Goal: Task Accomplishment & Management: Manage account settings

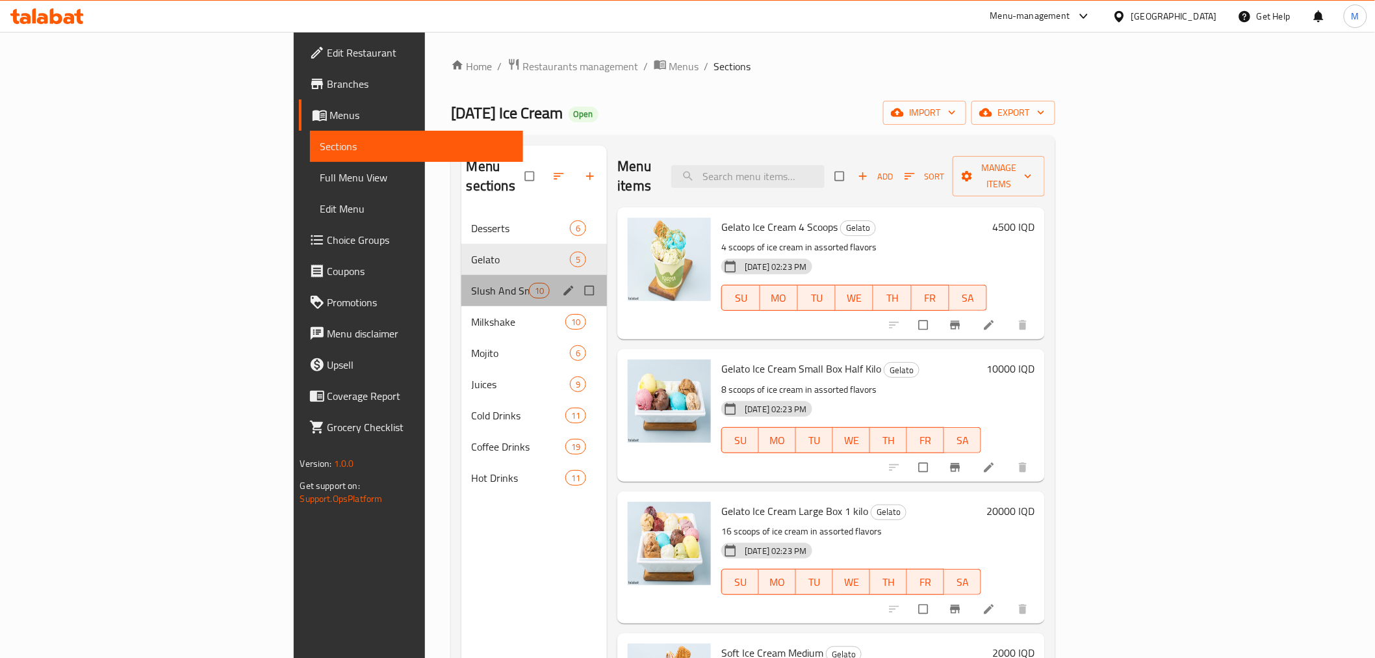
click at [462, 275] on div "Slush And Smoothie 10" at bounding box center [535, 290] width 146 height 31
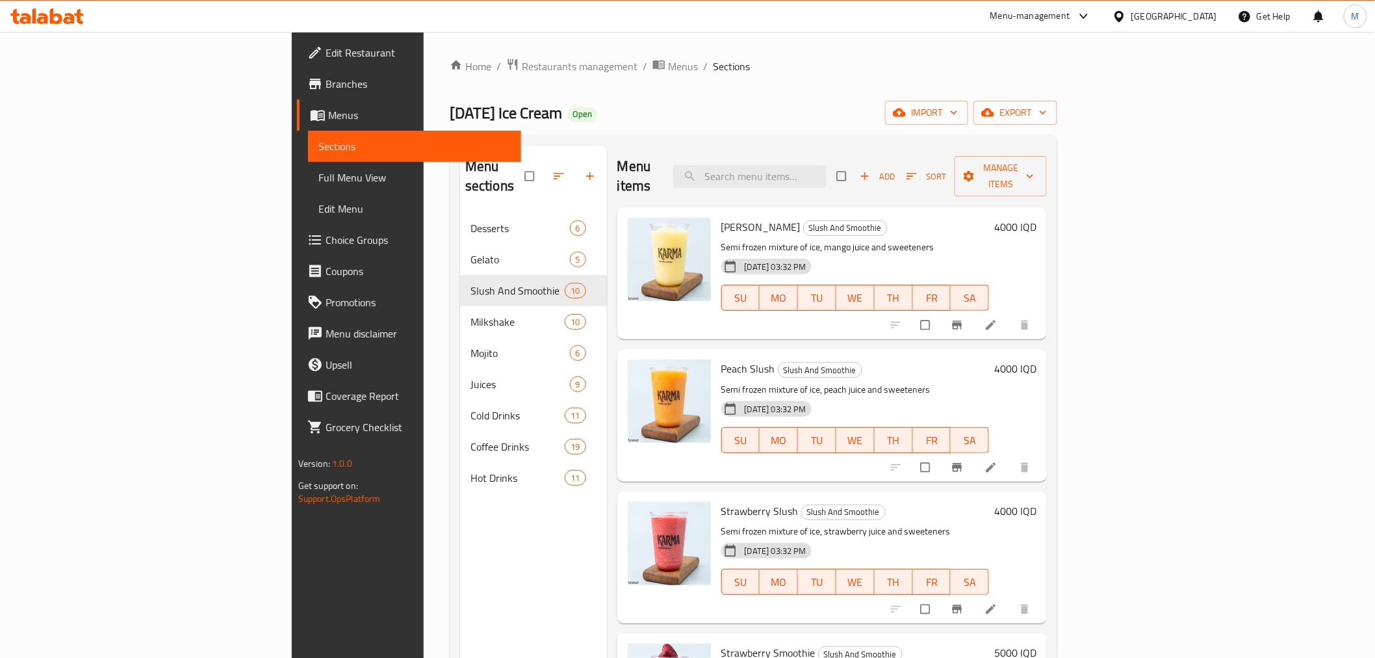
click at [1037, 218] on h6 "4000 IQD" at bounding box center [1016, 227] width 42 height 18
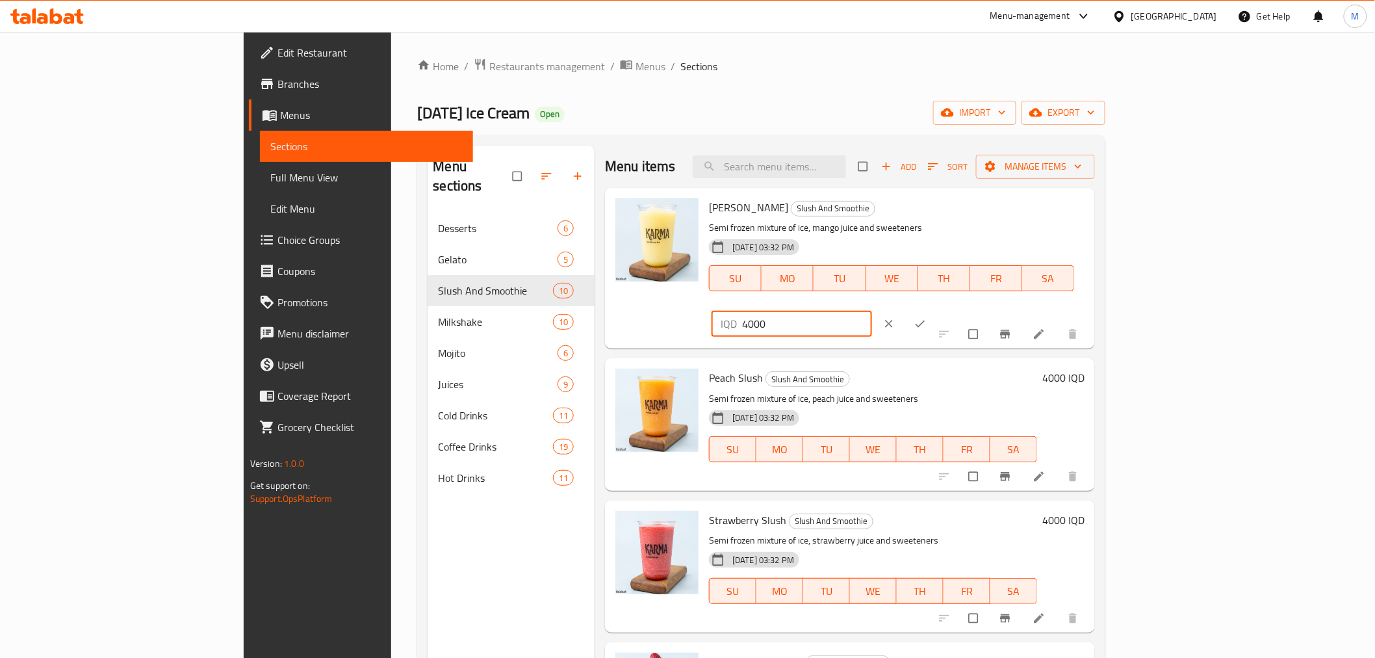
click at [872, 311] on div "IQD 4000 ​" at bounding box center [792, 324] width 161 height 26
type input "3000"
click at [927, 317] on icon "ok" at bounding box center [920, 323] width 13 height 13
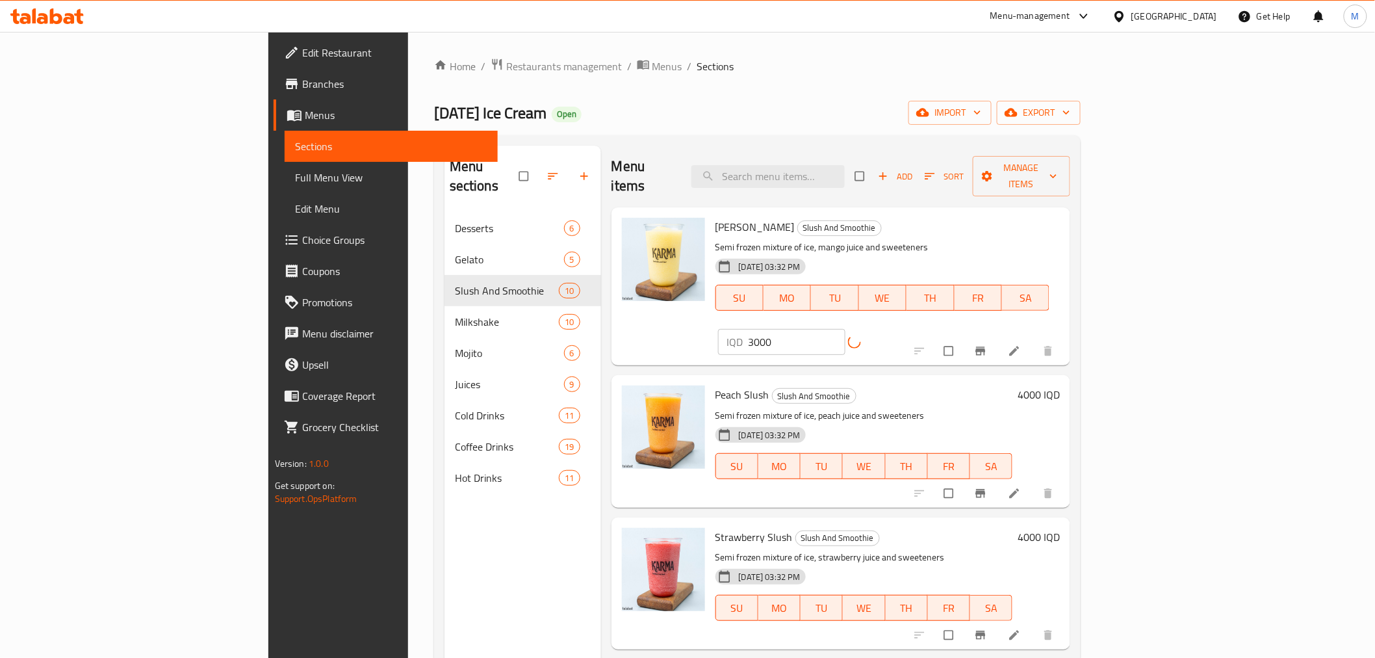
click at [1060, 385] on h6 "4000 IQD" at bounding box center [1039, 394] width 42 height 18
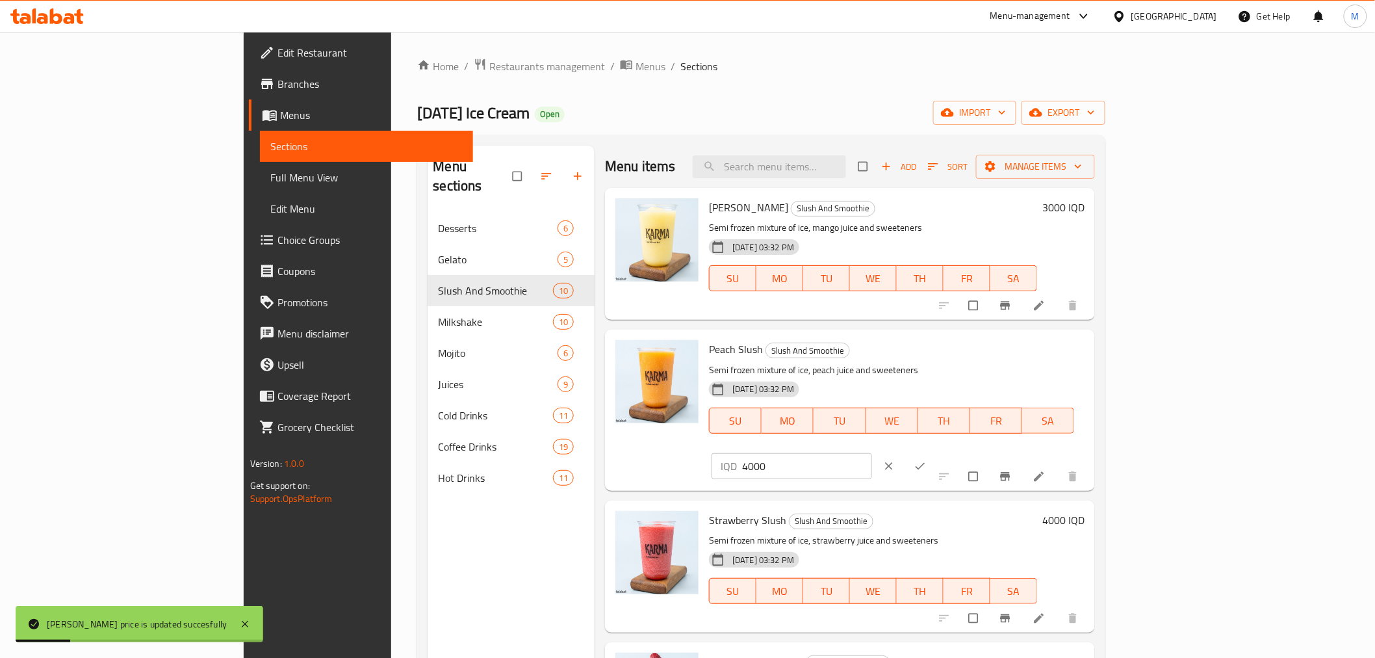
drag, startPoint x: 1135, startPoint y: 356, endPoint x: 1121, endPoint y: 356, distance: 13.7
click at [872, 453] on div "IQD 4000 ​" at bounding box center [792, 466] width 161 height 26
type input "3000"
click at [927, 460] on icon "ok" at bounding box center [920, 466] width 13 height 13
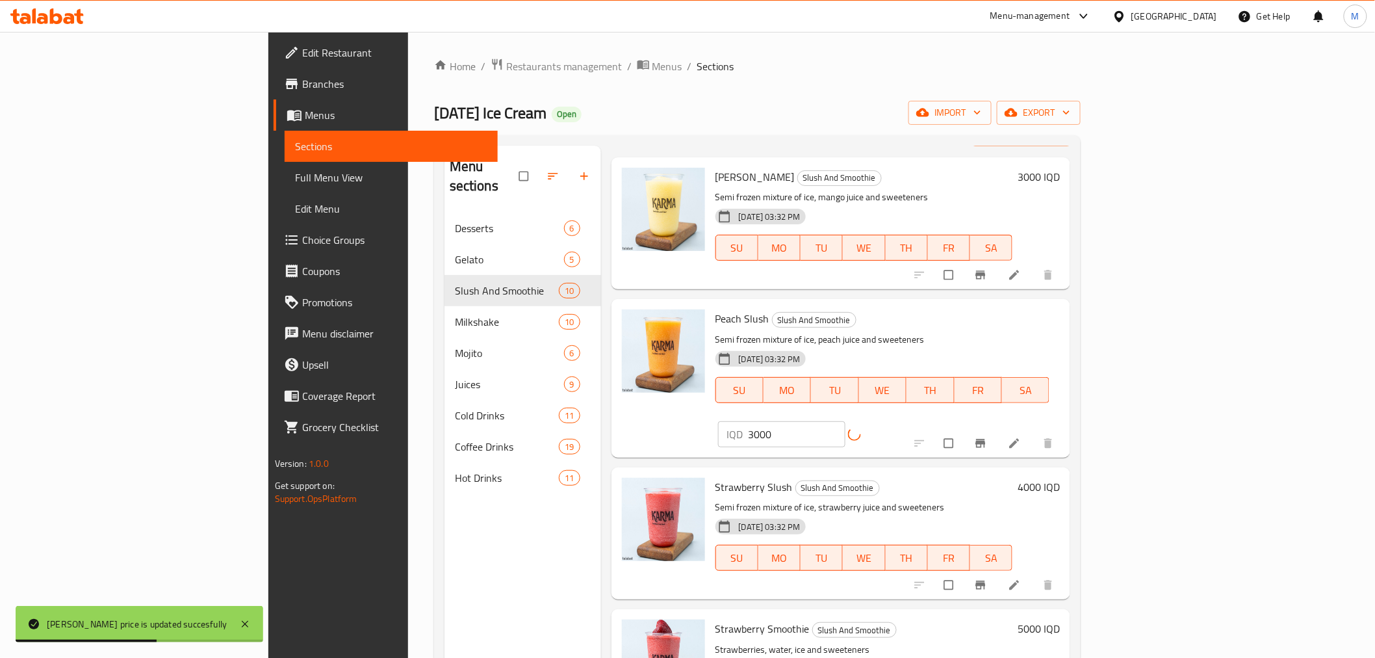
scroll to position [72, 0]
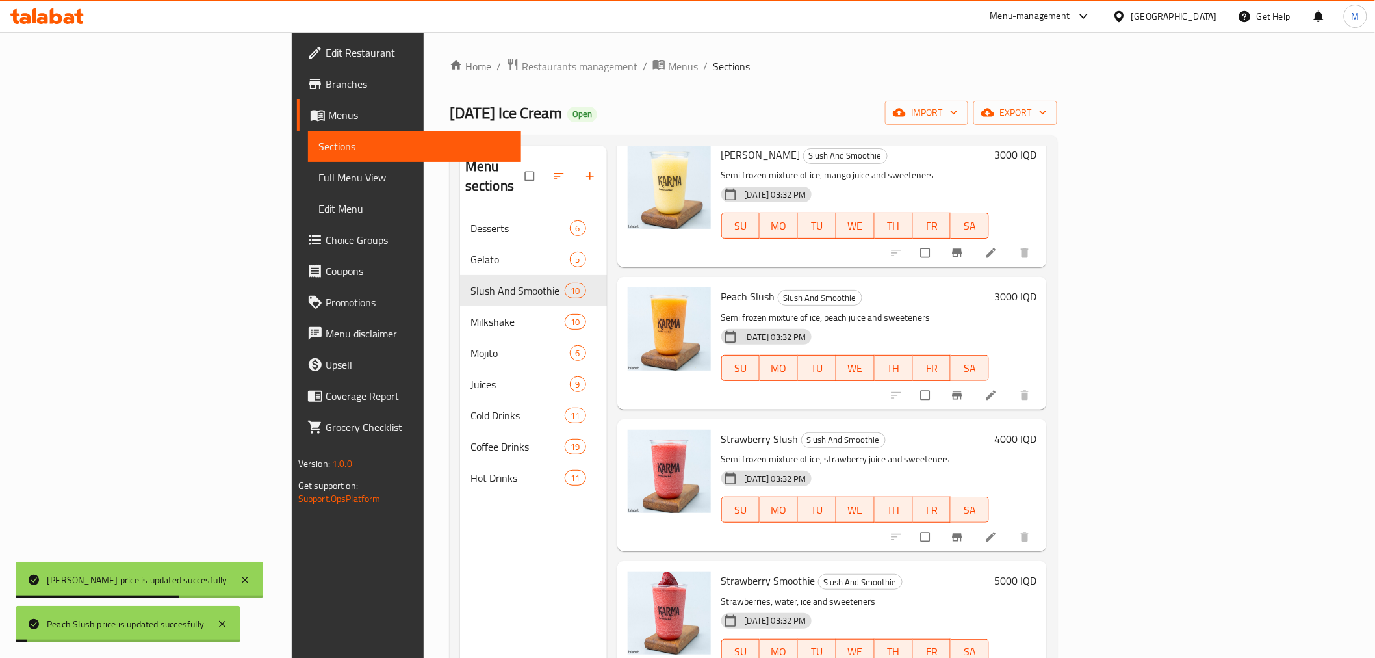
click at [1037, 430] on h6 "4000 IQD" at bounding box center [1016, 439] width 42 height 18
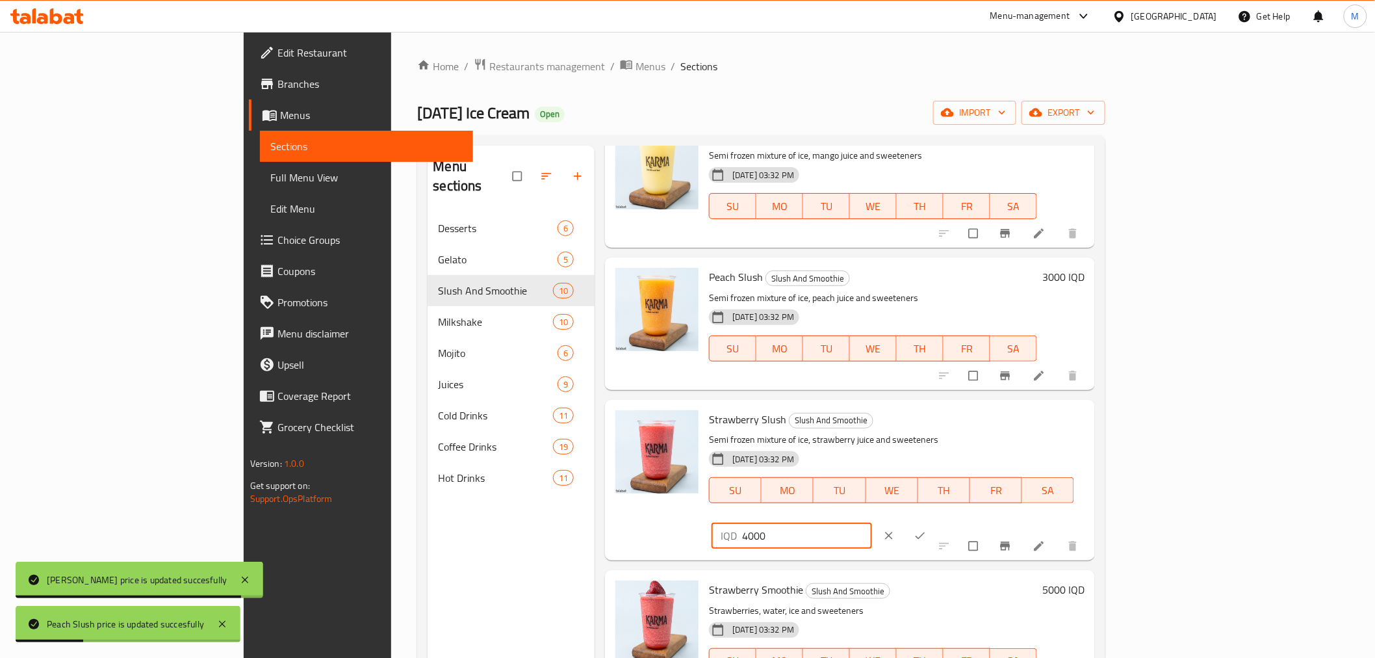
drag, startPoint x: 1136, startPoint y: 423, endPoint x: 1128, endPoint y: 423, distance: 7.8
click at [872, 523] on div "IQD 4000 ​" at bounding box center [792, 536] width 161 height 26
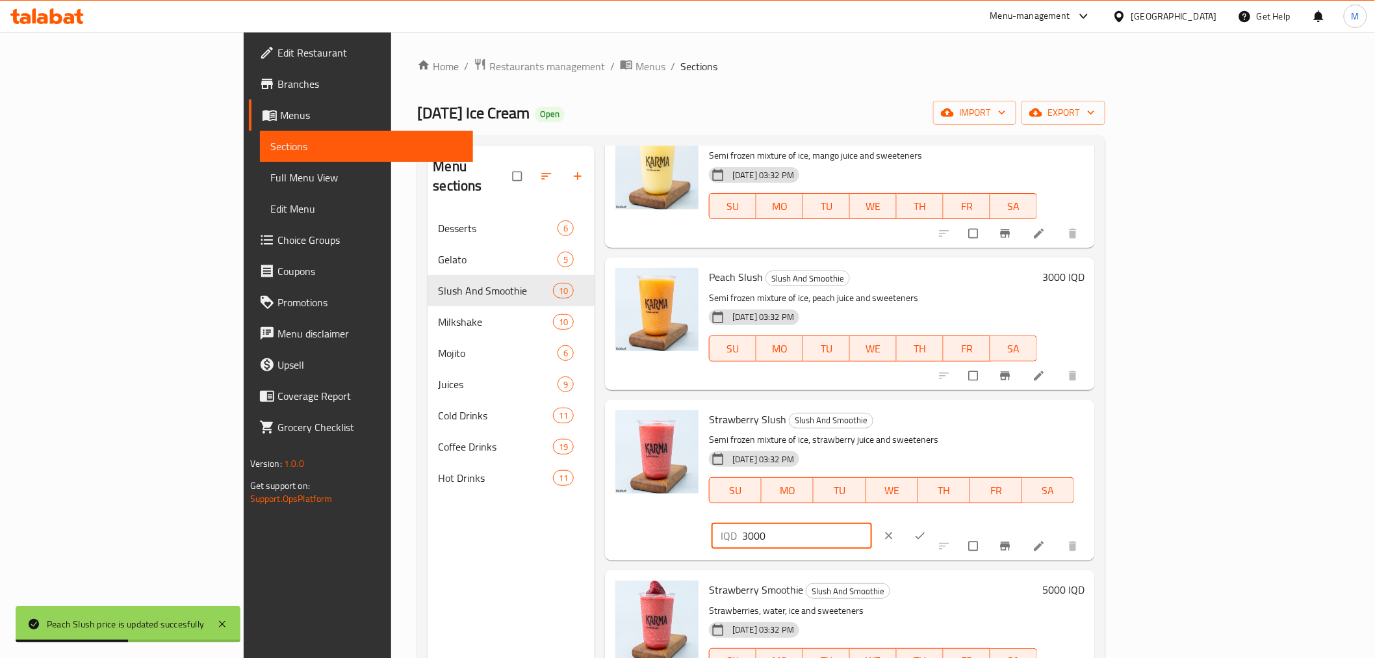
type input "3000"
click at [937, 521] on button "ok" at bounding box center [921, 535] width 31 height 29
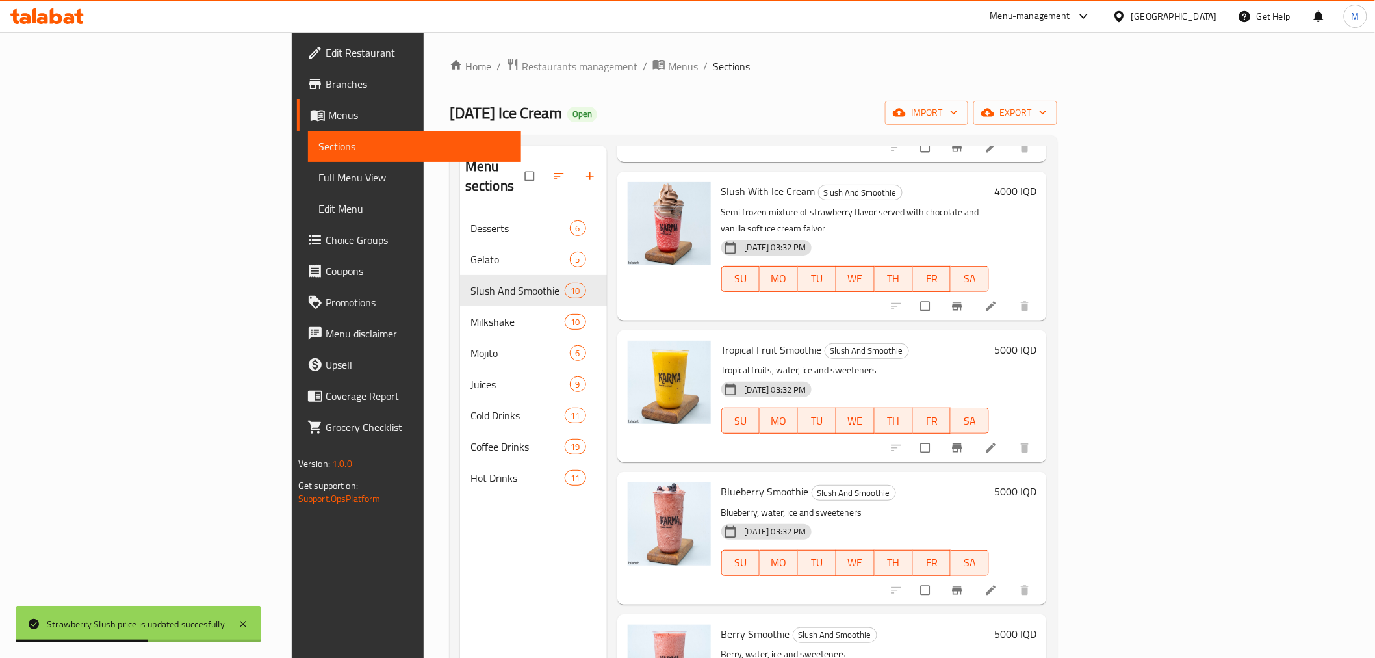
scroll to position [794, 0]
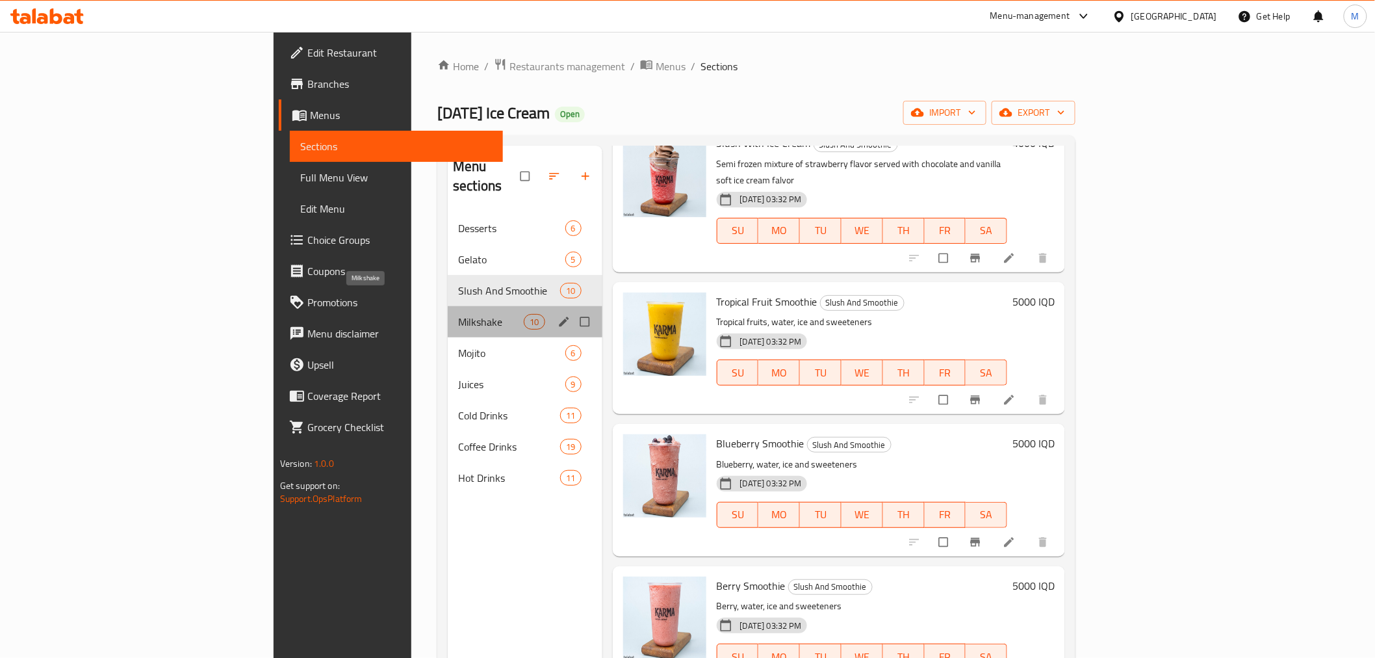
drag, startPoint x: 276, startPoint y: 301, endPoint x: 410, endPoint y: 300, distance: 133.3
click at [458, 314] on span "Milkshake" at bounding box center [491, 322] width 66 height 16
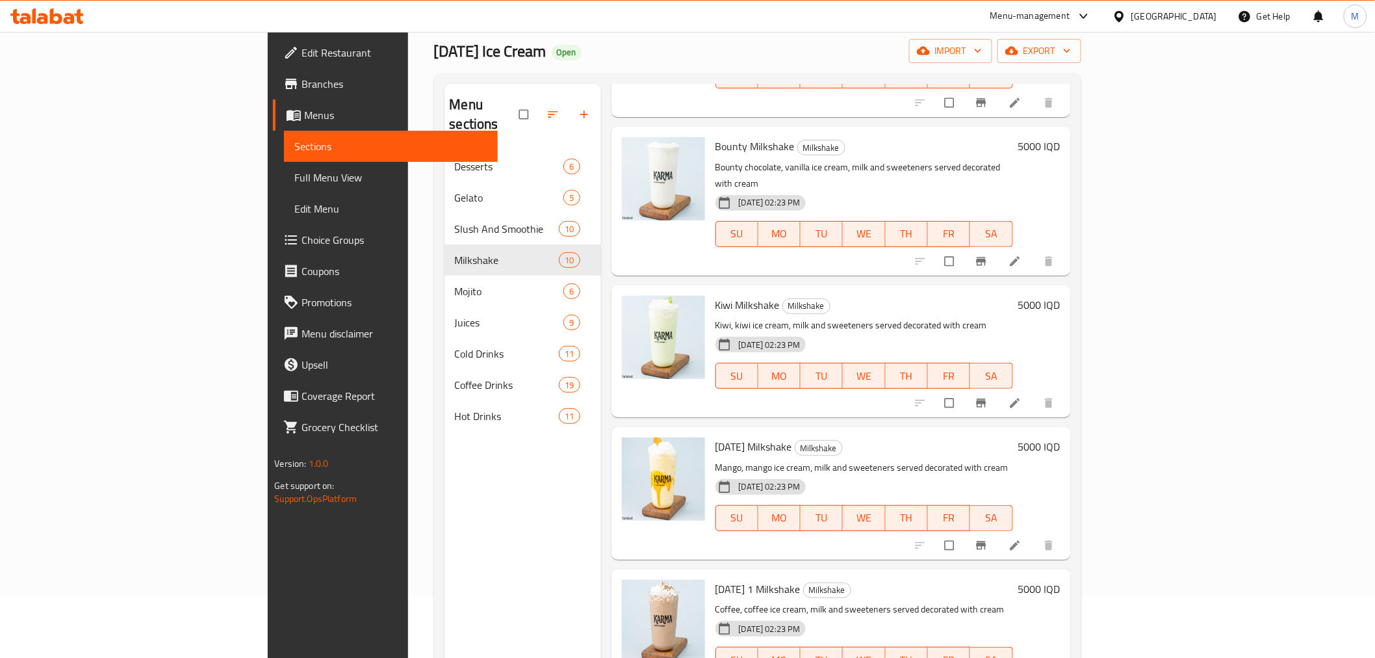
scroll to position [182, 0]
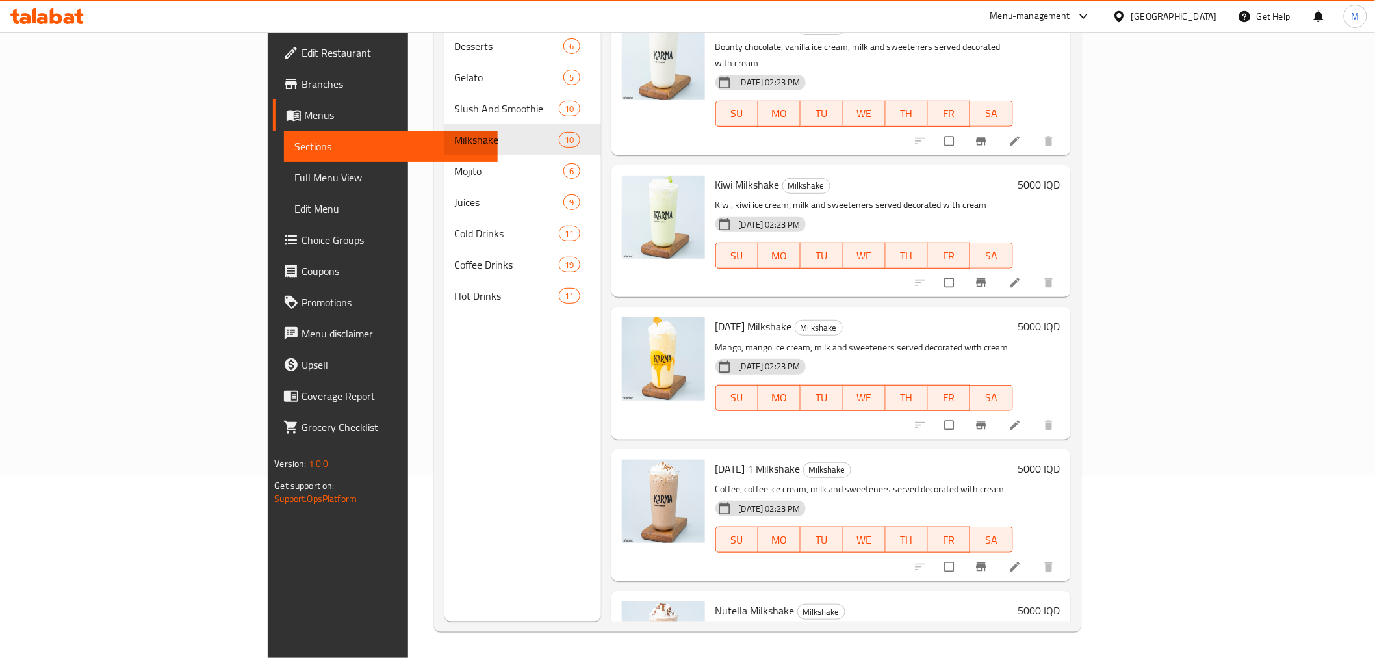
click at [1061, 460] on h6 "5000 IQD" at bounding box center [1040, 469] width 42 height 18
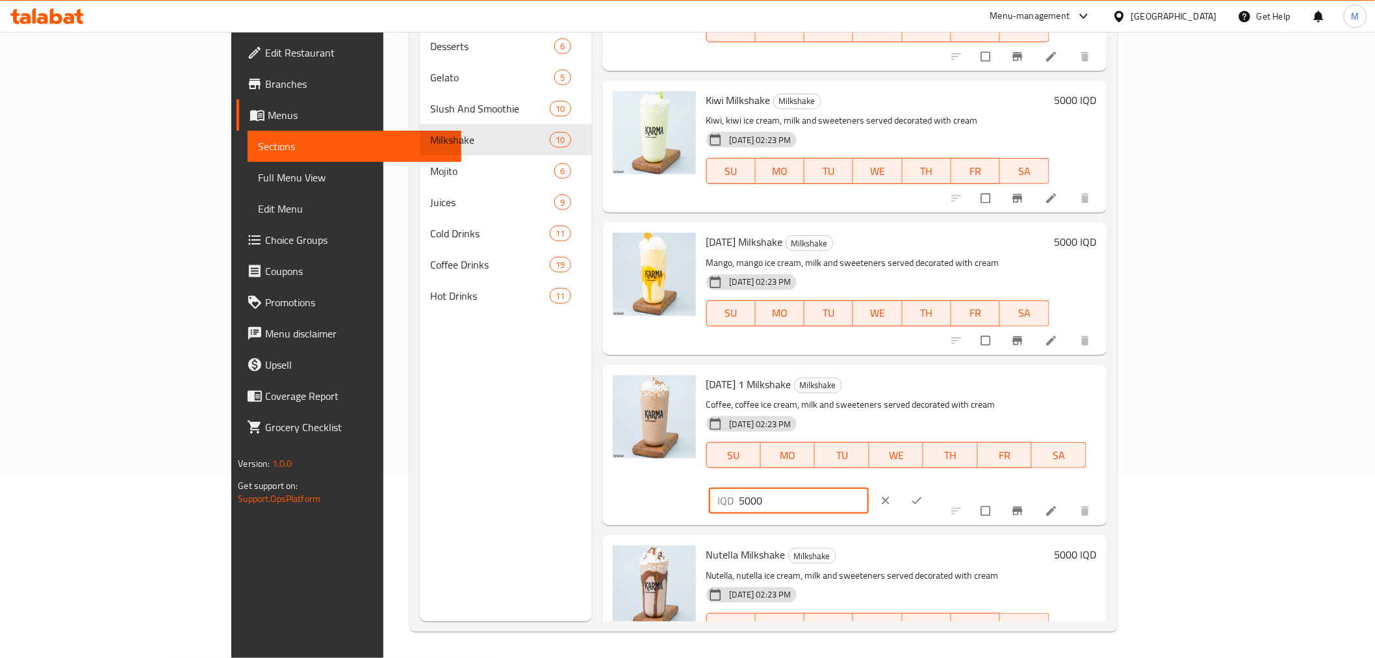
click at [870, 488] on input "5000" at bounding box center [805, 501] width 130 height 26
click at [1097, 233] on h6 "5000 IQD" at bounding box center [1076, 242] width 42 height 18
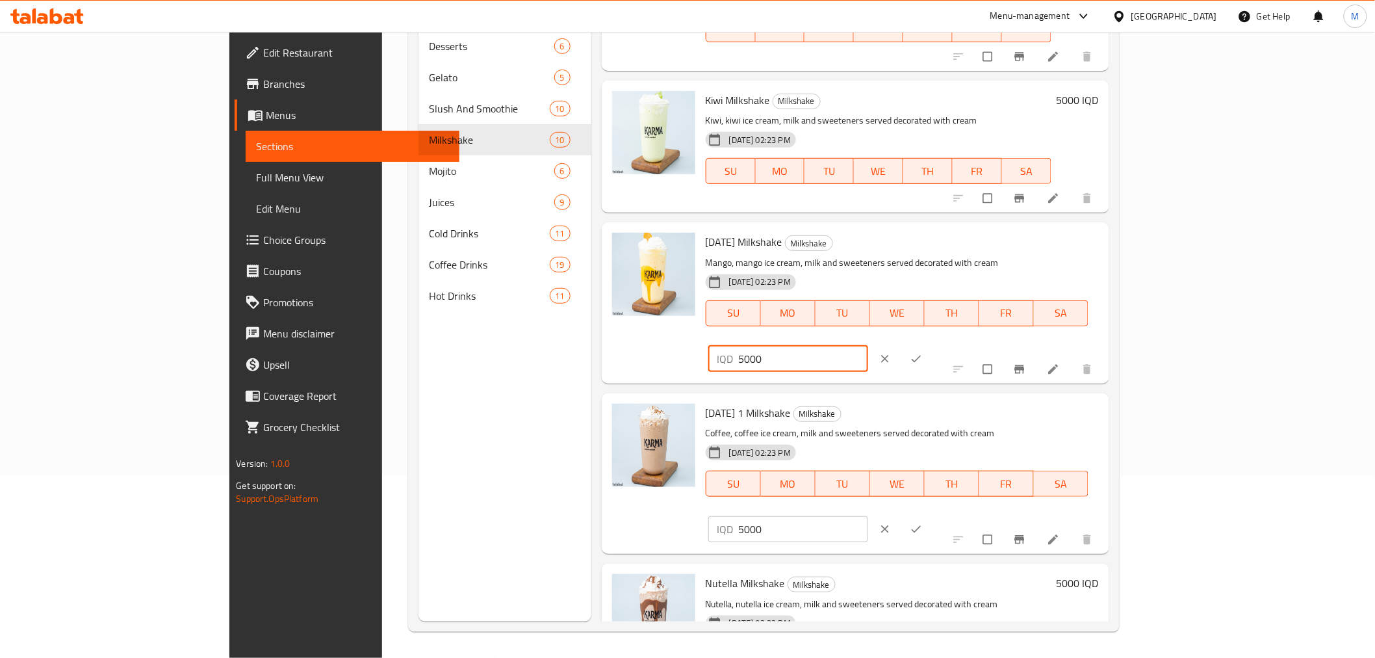
drag, startPoint x: 1134, startPoint y: 225, endPoint x: 1113, endPoint y: 226, distance: 20.8
click at [869, 346] on div "IQD 5000 ​" at bounding box center [789, 359] width 161 height 26
type input "6000"
click at [923, 352] on icon "ok" at bounding box center [916, 358] width 13 height 13
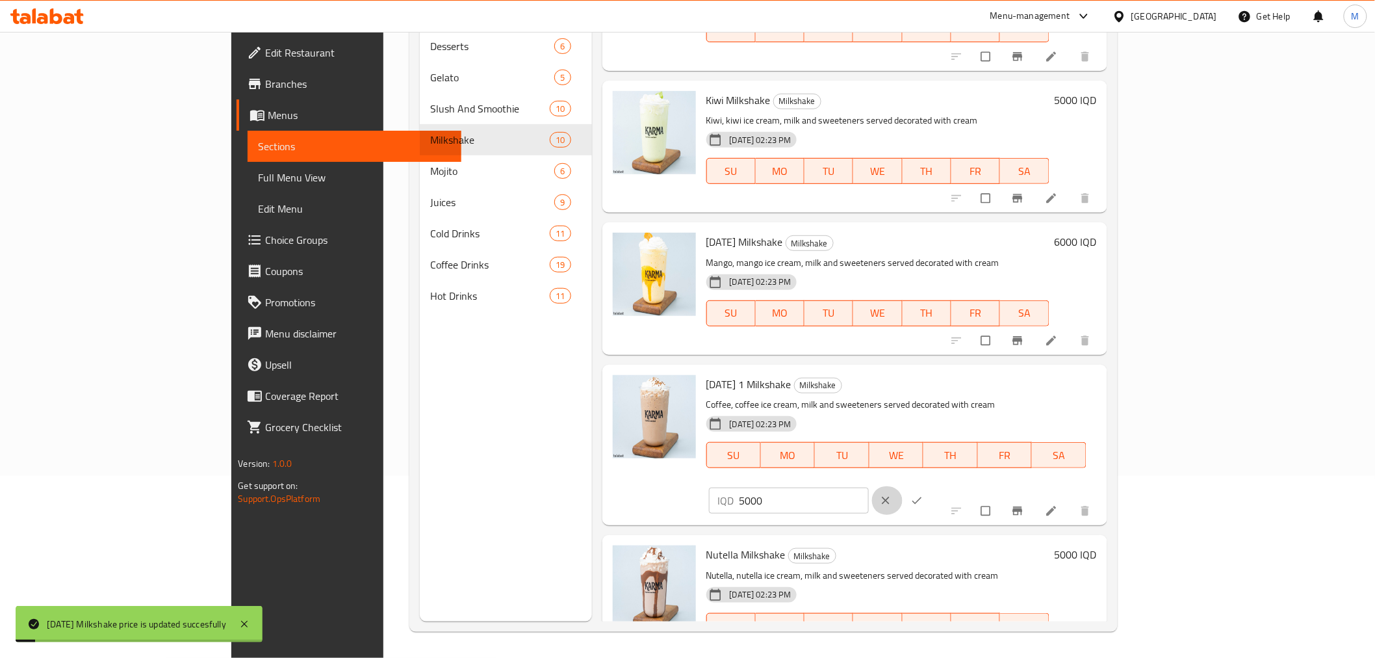
click at [893, 494] on icon "clear" at bounding box center [886, 500] width 13 height 13
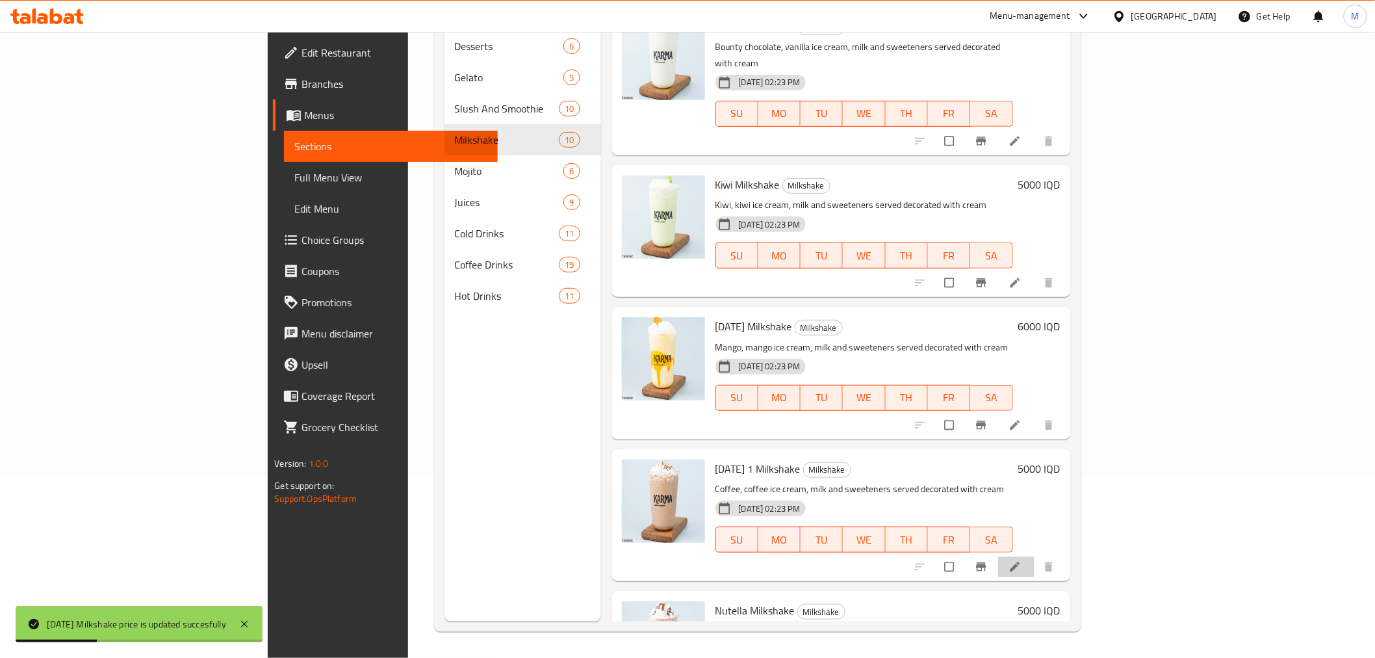
click at [1022, 560] on icon at bounding box center [1015, 566] width 13 height 13
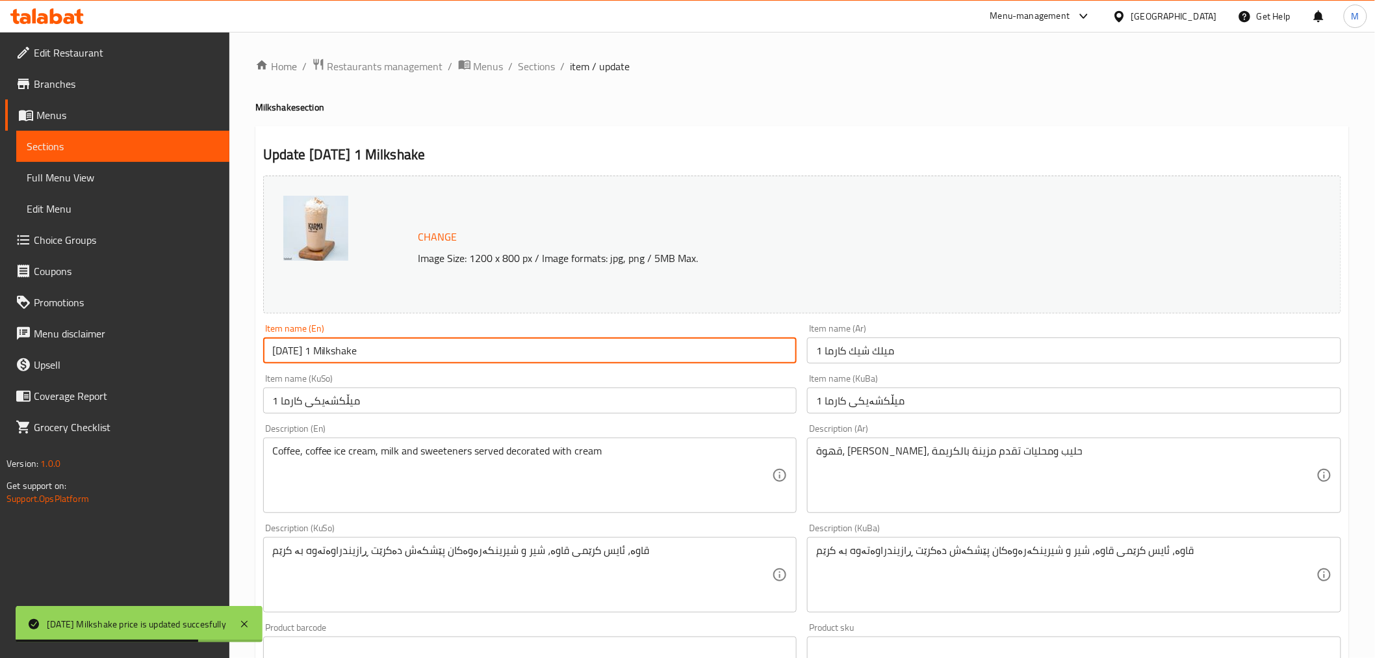
drag, startPoint x: 307, startPoint y: 349, endPoint x: 224, endPoint y: 339, distance: 83.2
click at [224, 339] on div "Edit Restaurant Branches Menus Sections Full Menu View Edit Menu Choice Groups …" at bounding box center [687, 559] width 1375 height 1055
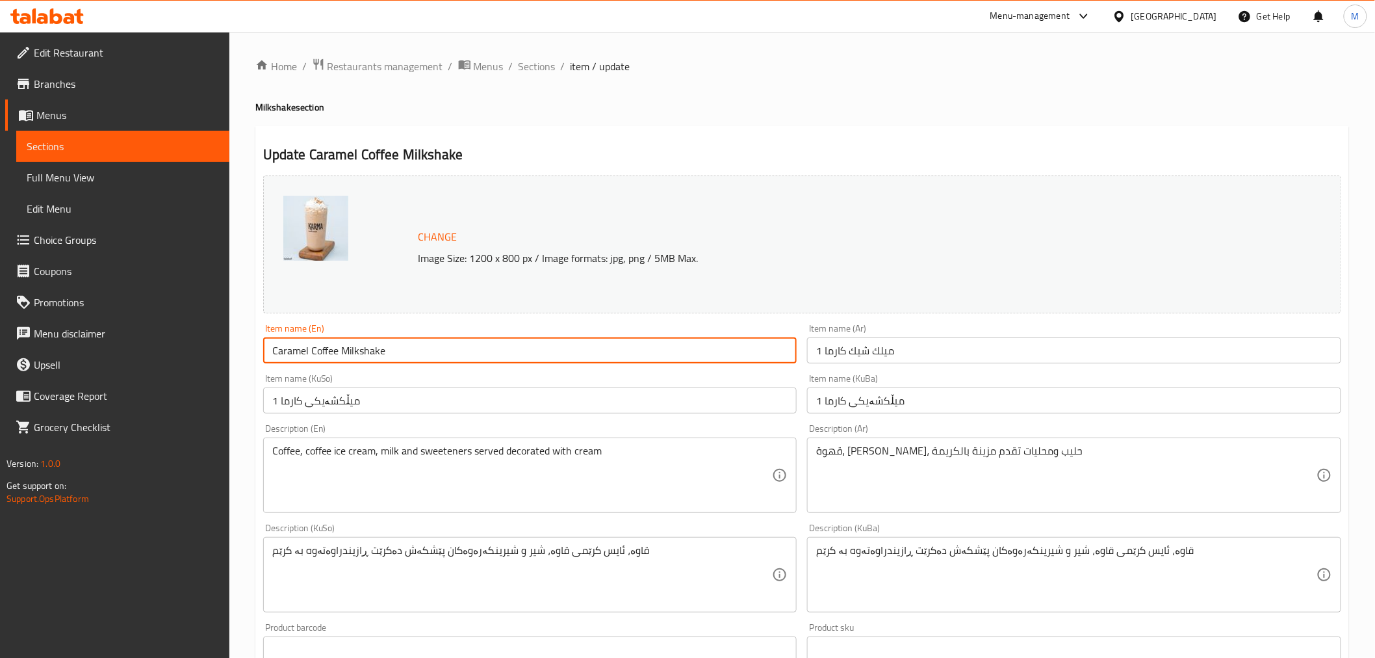
type input "Caramel Coffee Milkshake"
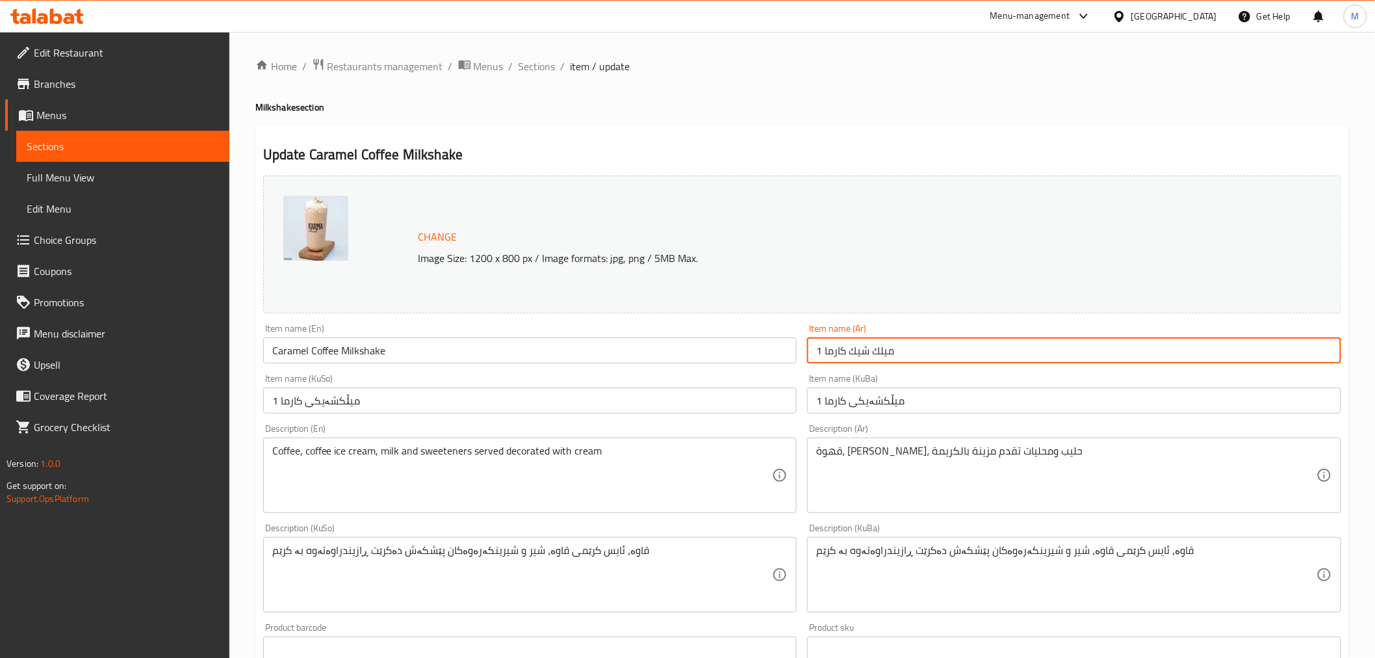
click at [848, 354] on input "ميلك شيك كارما 1" at bounding box center [1074, 350] width 534 height 26
drag, startPoint x: 847, startPoint y: 353, endPoint x: 797, endPoint y: 353, distance: 50.1
click at [798, 353] on div "Change Image Size: 1200 x 800 px / Image formats: jpg, png / 5MB Max. Item name…" at bounding box center [802, 534] width 1089 height 729
click at [839, 358] on input "ميلك شيك كارما 1" at bounding box center [1074, 350] width 534 height 26
drag, startPoint x: 846, startPoint y: 356, endPoint x: 816, endPoint y: 354, distance: 29.9
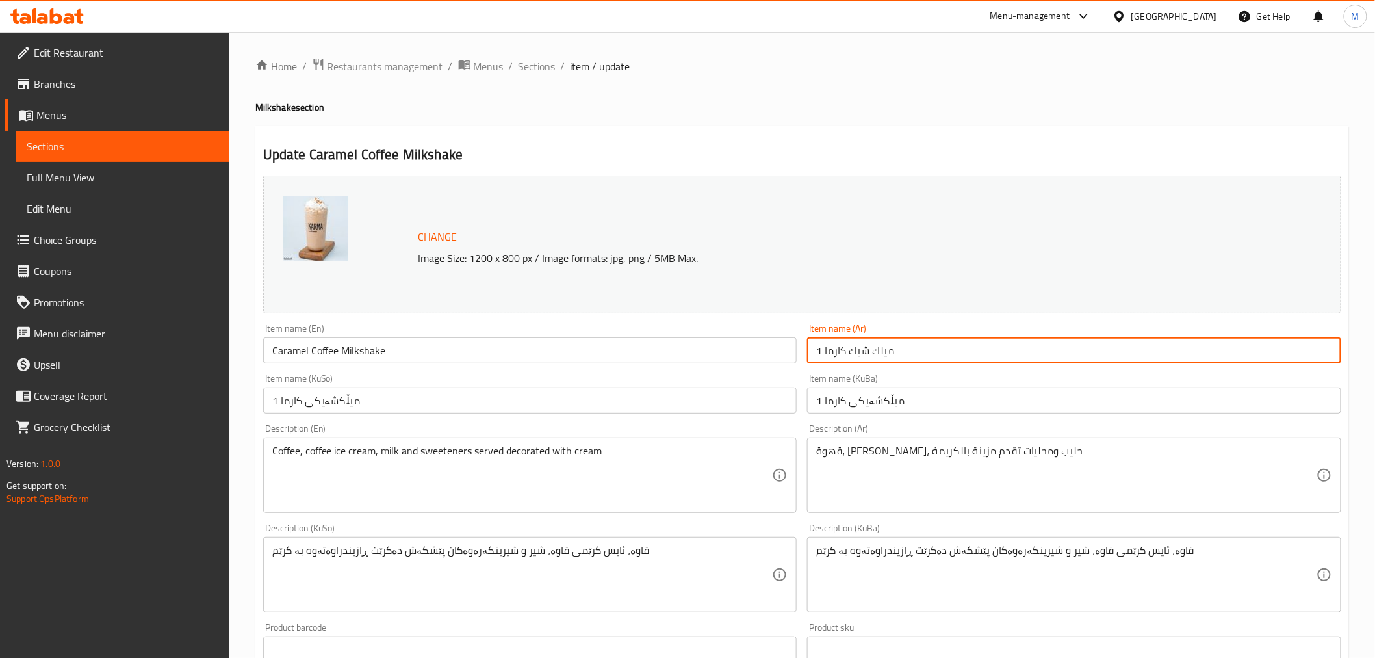
click at [816, 354] on input "ميلك شيك كارما 1" at bounding box center [1074, 350] width 534 height 26
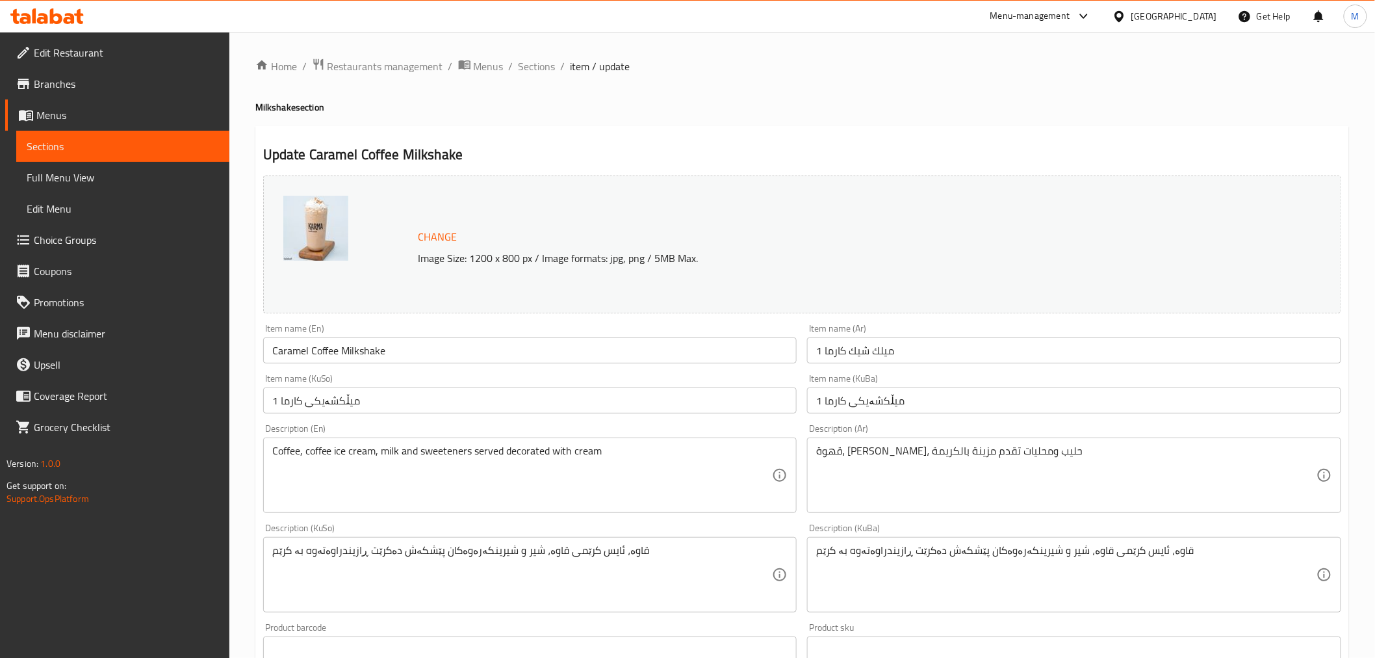
click at [952, 336] on div "Item name (Ar) [PERSON_NAME] 1 Item name (Ar)" at bounding box center [1074, 344] width 534 height 40
click at [956, 352] on input "ميلك شيك كارما 1" at bounding box center [1074, 350] width 534 height 26
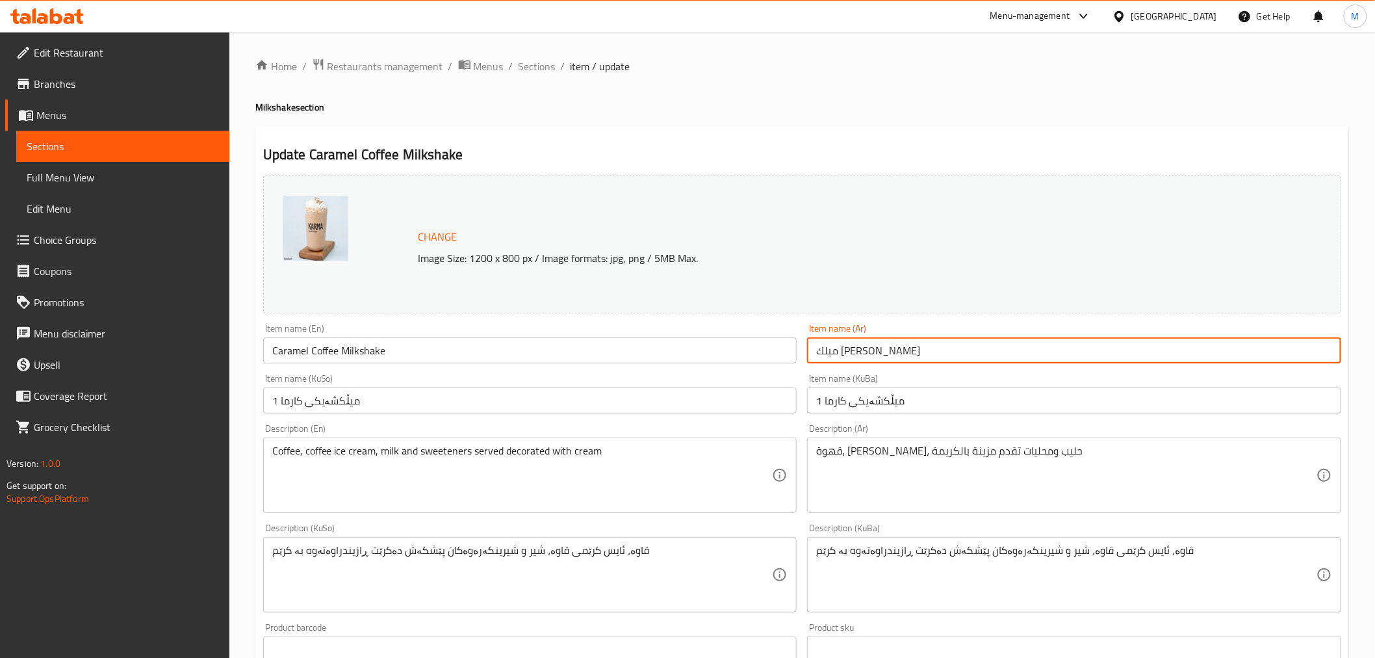
scroll to position [426, 0]
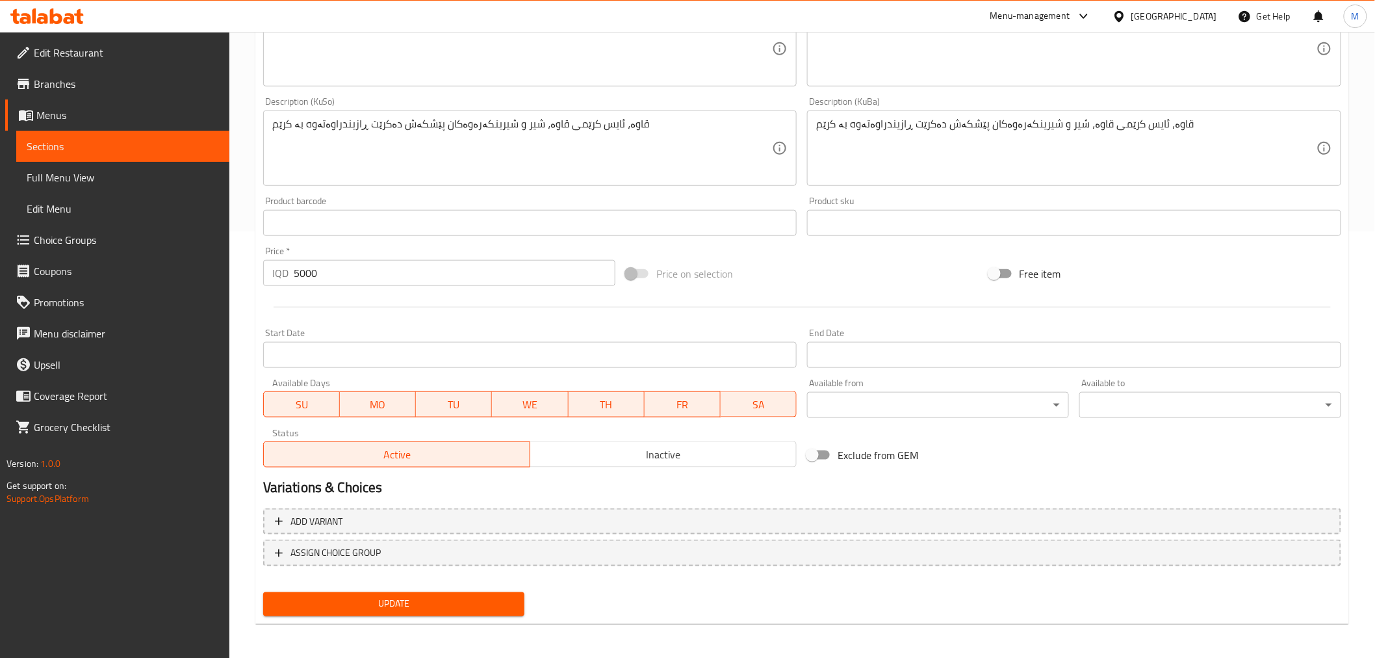
type input "ميلك [PERSON_NAME]"
click at [374, 596] on span "Update" at bounding box center [394, 604] width 241 height 16
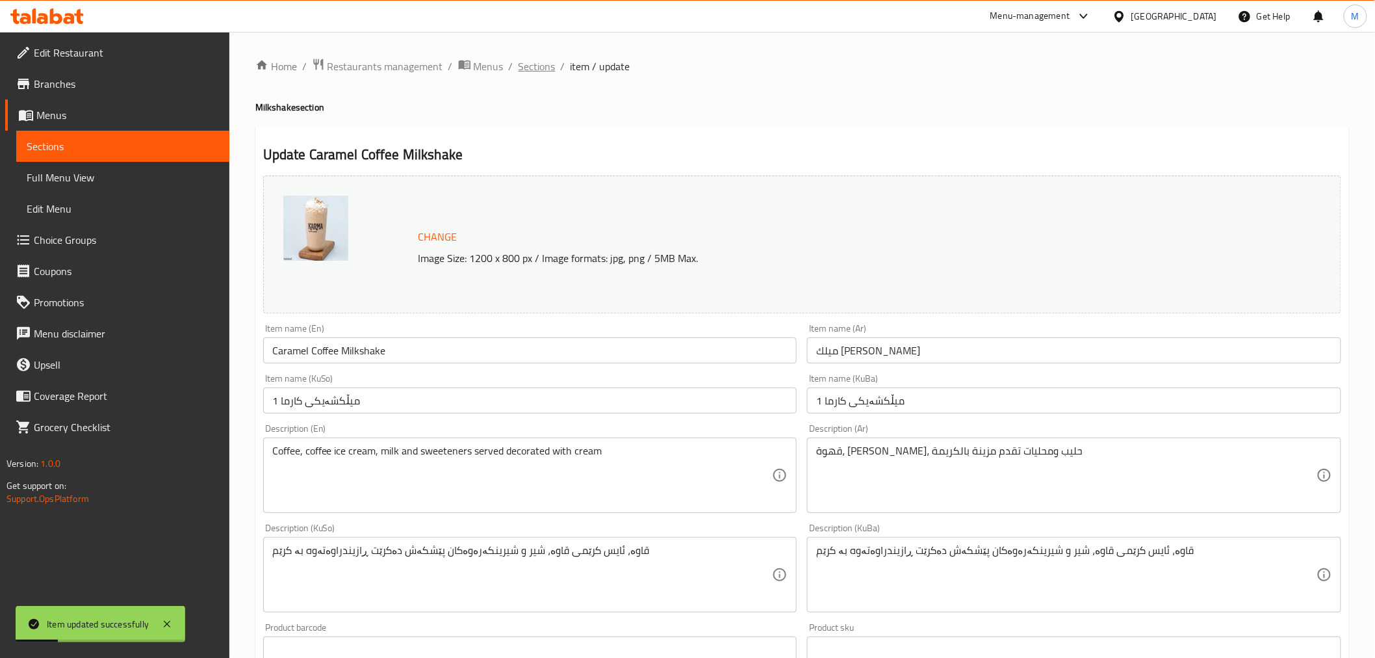
click at [546, 67] on span "Sections" at bounding box center [537, 67] width 37 height 16
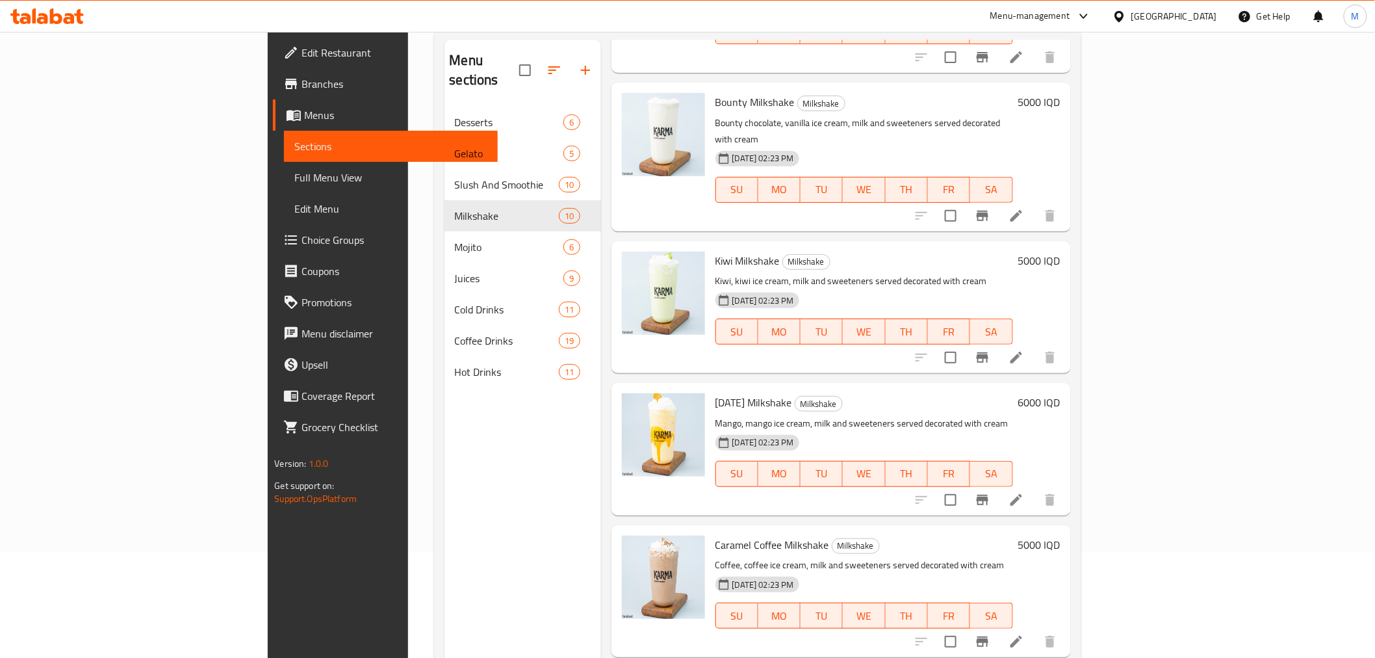
scroll to position [182, 0]
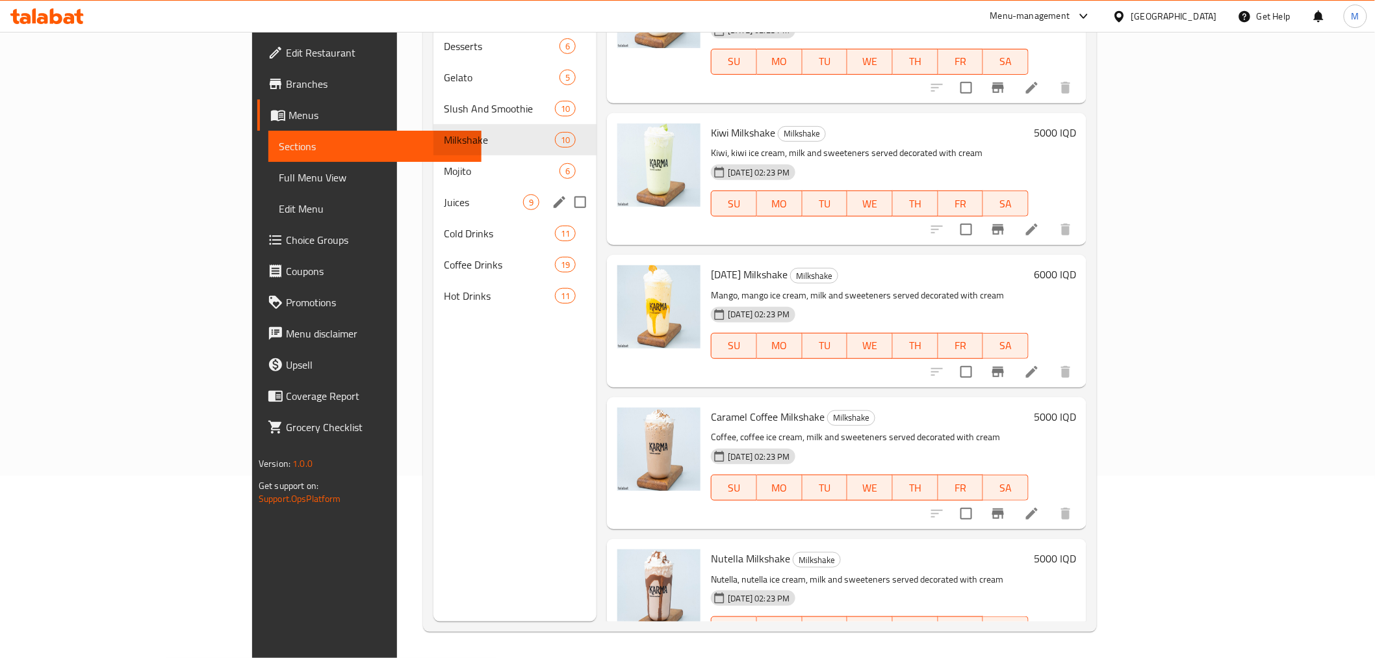
click at [434, 187] on div "Juices 9" at bounding box center [515, 202] width 163 height 31
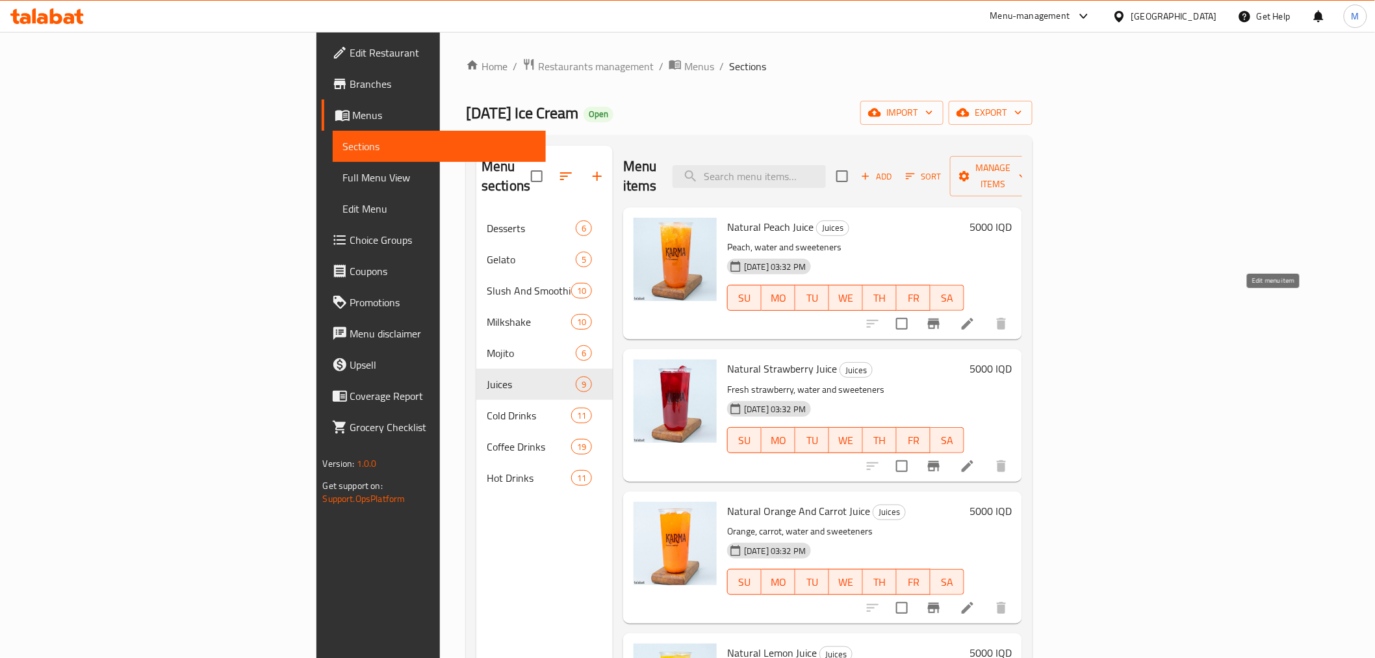
click at [976, 316] on icon at bounding box center [968, 324] width 16 height 16
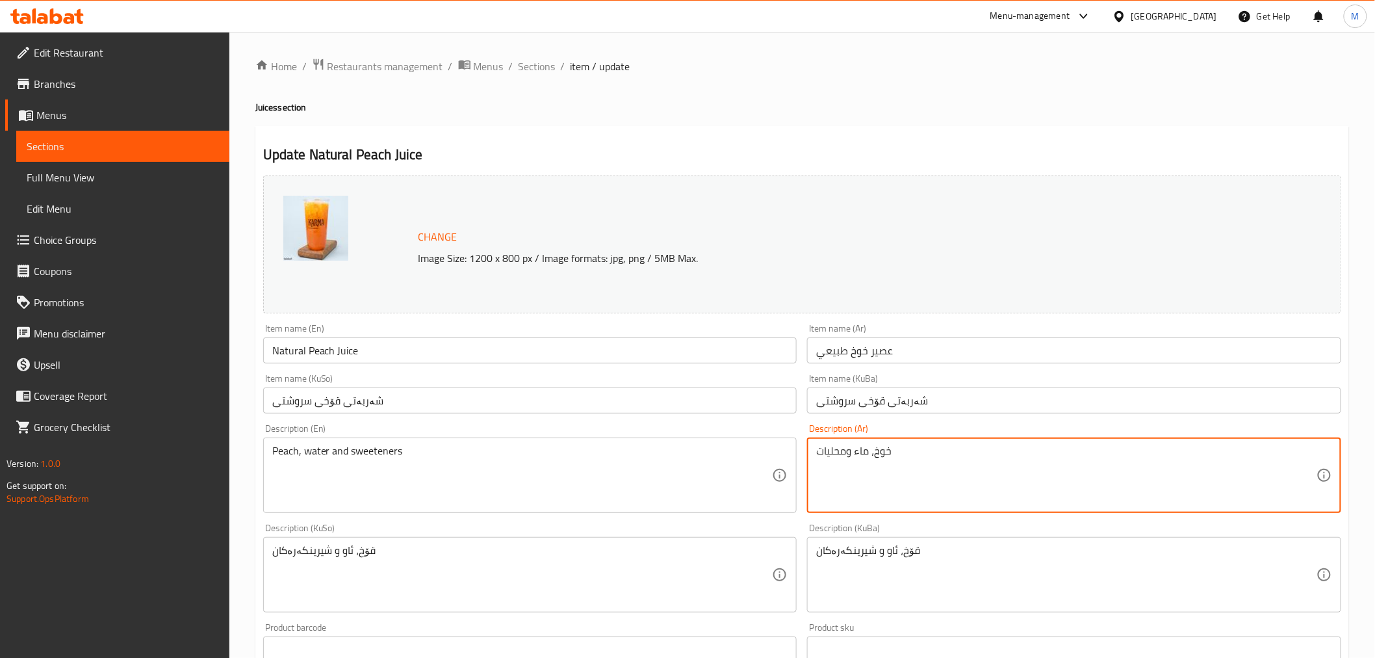
drag, startPoint x: 854, startPoint y: 455, endPoint x: 772, endPoint y: 456, distance: 81.9
type textarea "خوخ، ماء"
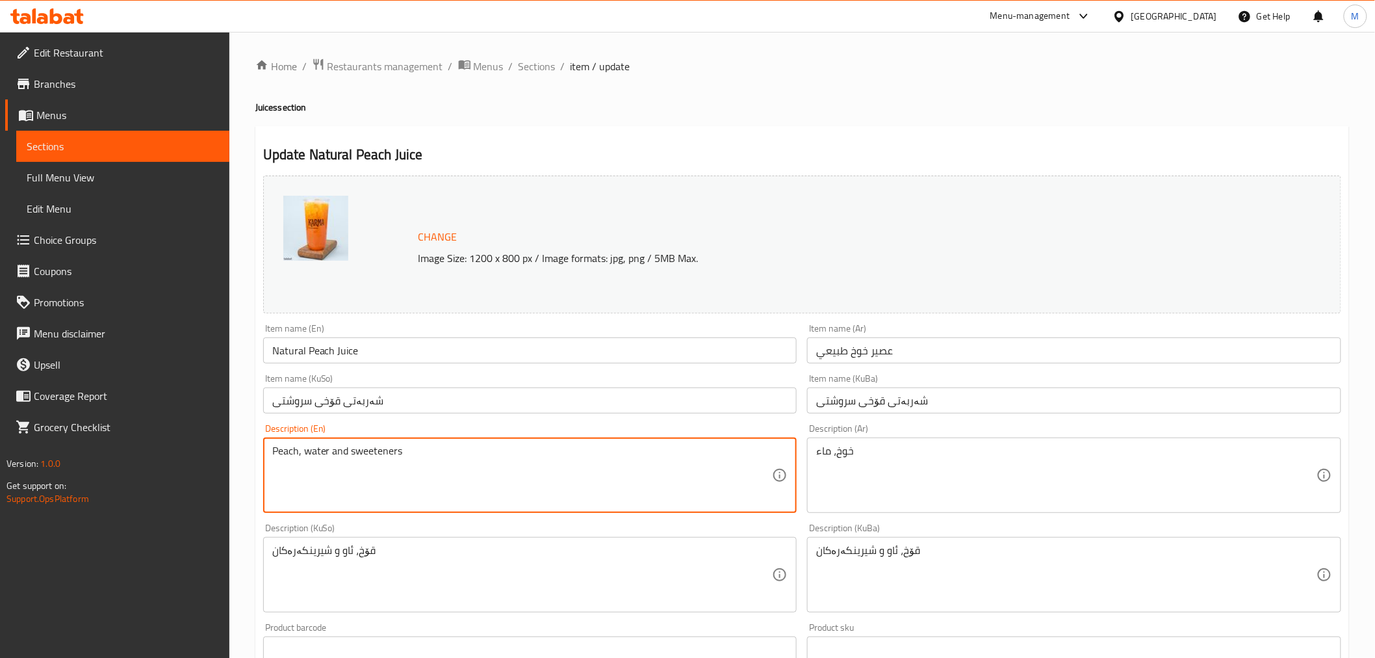
drag, startPoint x: 303, startPoint y: 454, endPoint x: 343, endPoint y: 456, distance: 39.7
click at [330, 452] on textarea "Peach, water and sweeteners" at bounding box center [522, 476] width 501 height 62
drag, startPoint x: 330, startPoint y: 452, endPoint x: 437, endPoint y: 463, distance: 107.9
click at [437, 463] on textarea "Peach, water and sweeteners" at bounding box center [522, 476] width 501 height 62
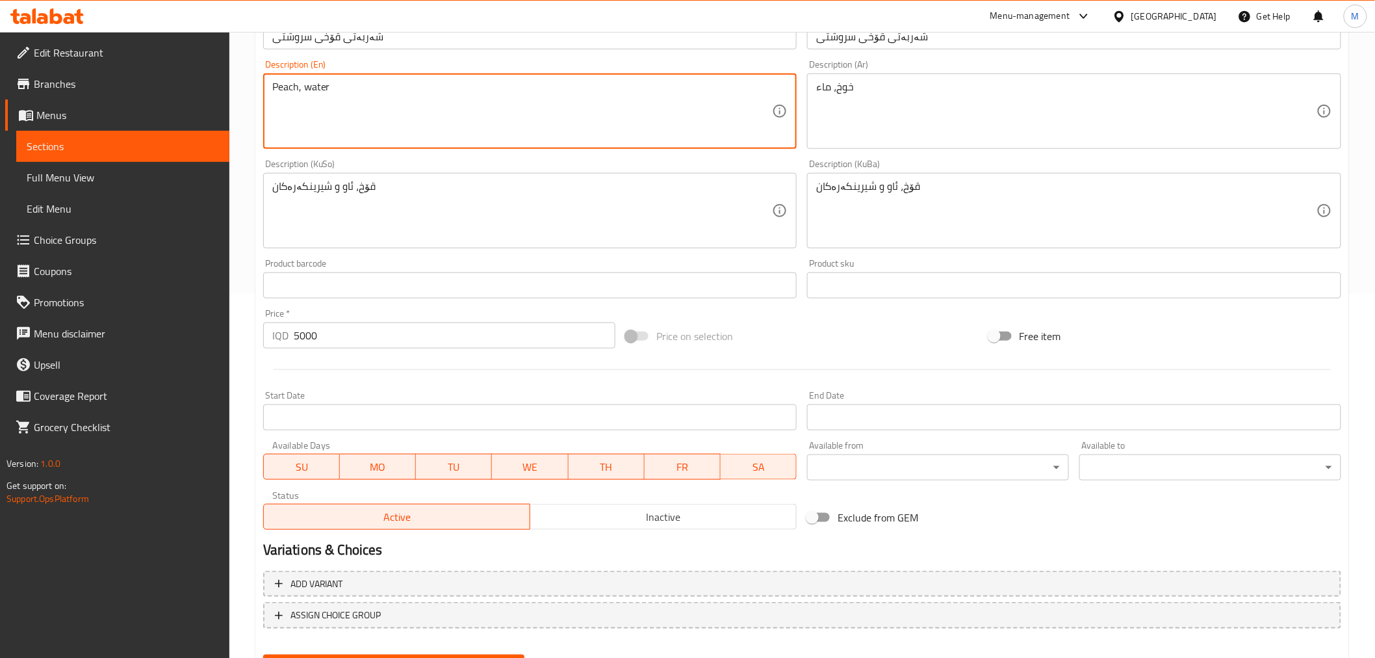
scroll to position [426, 0]
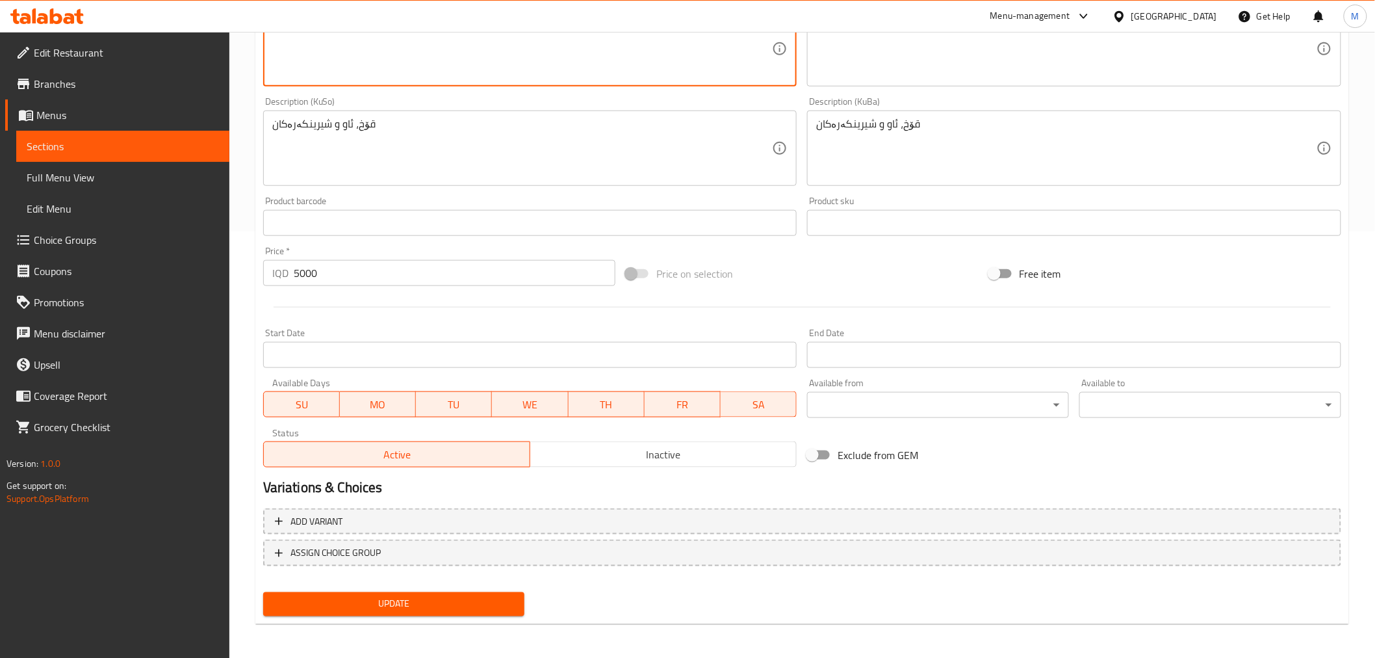
type textarea "Peach, water"
click at [345, 602] on span "Update" at bounding box center [394, 604] width 241 height 16
click at [410, 610] on button "Update" at bounding box center [394, 604] width 262 height 24
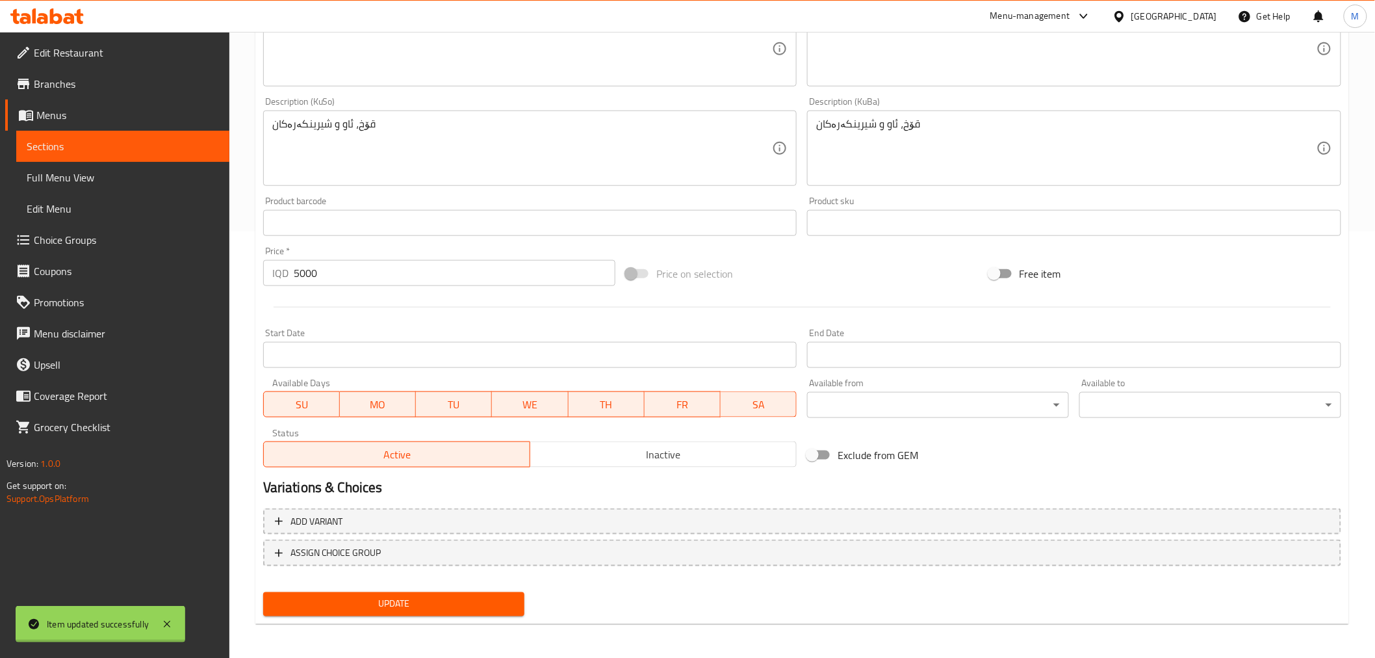
scroll to position [0, 0]
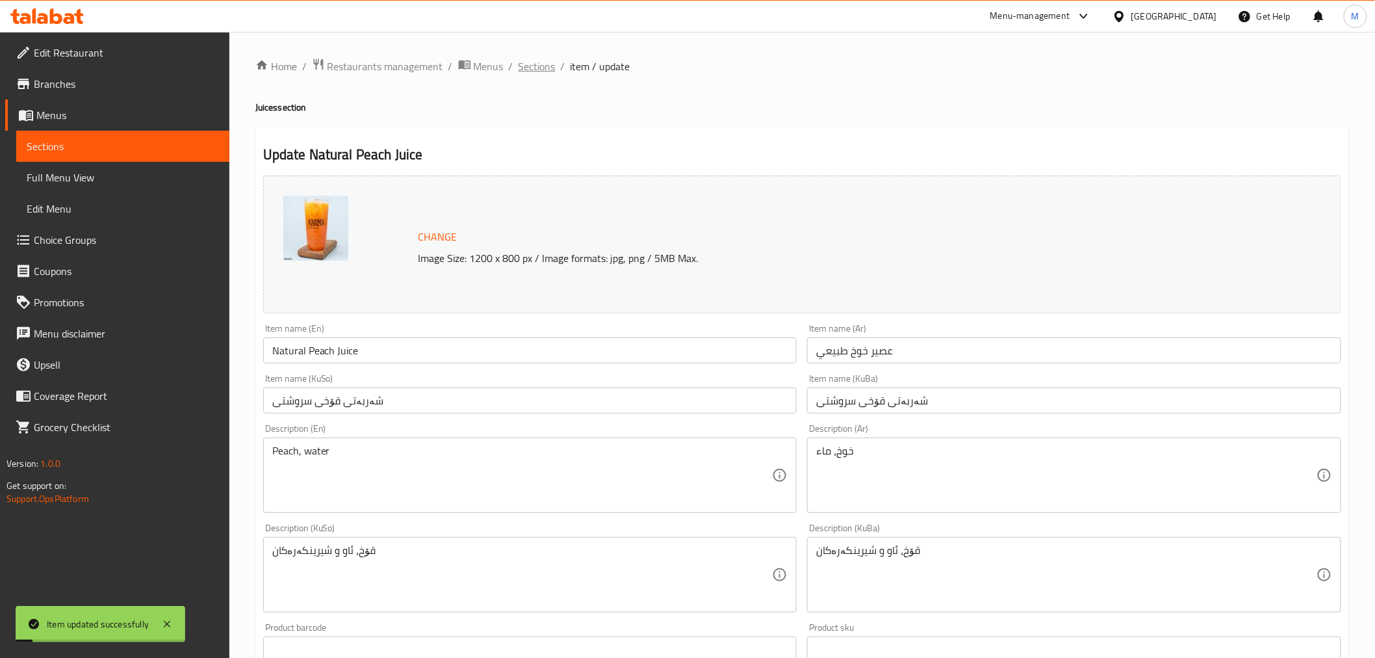
click at [524, 66] on span "Sections" at bounding box center [537, 67] width 37 height 16
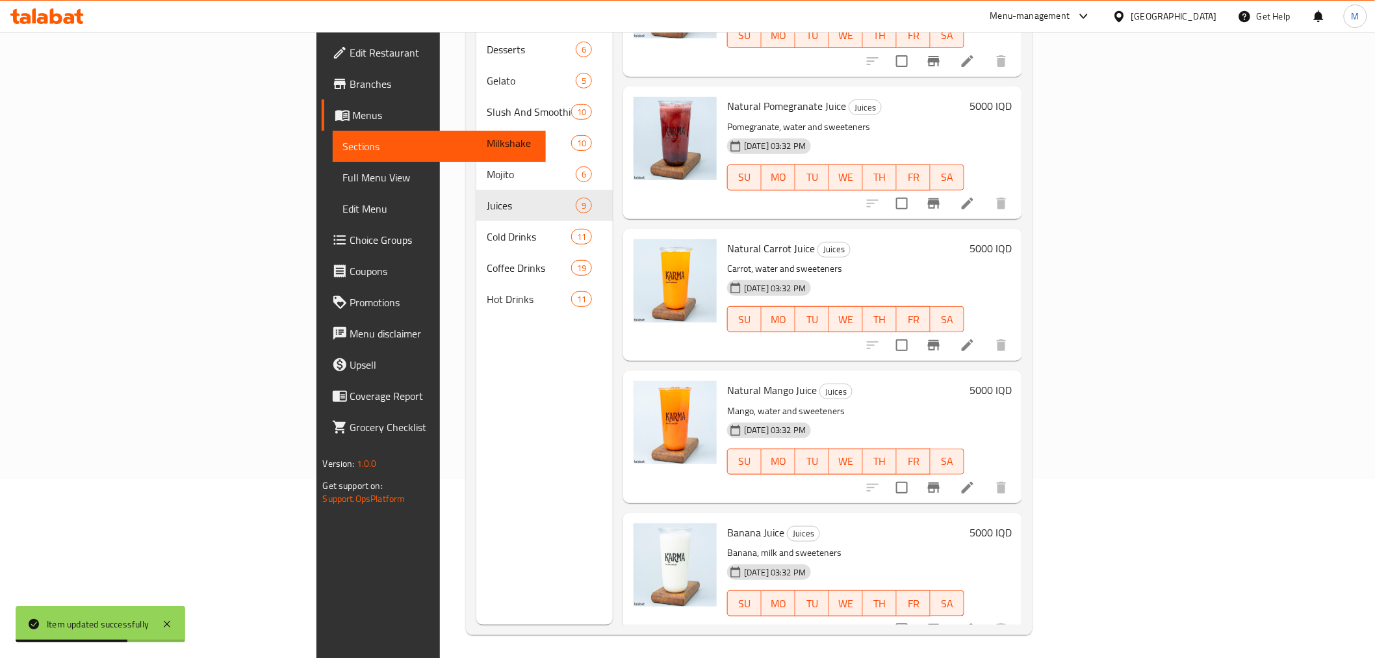
scroll to position [182, 0]
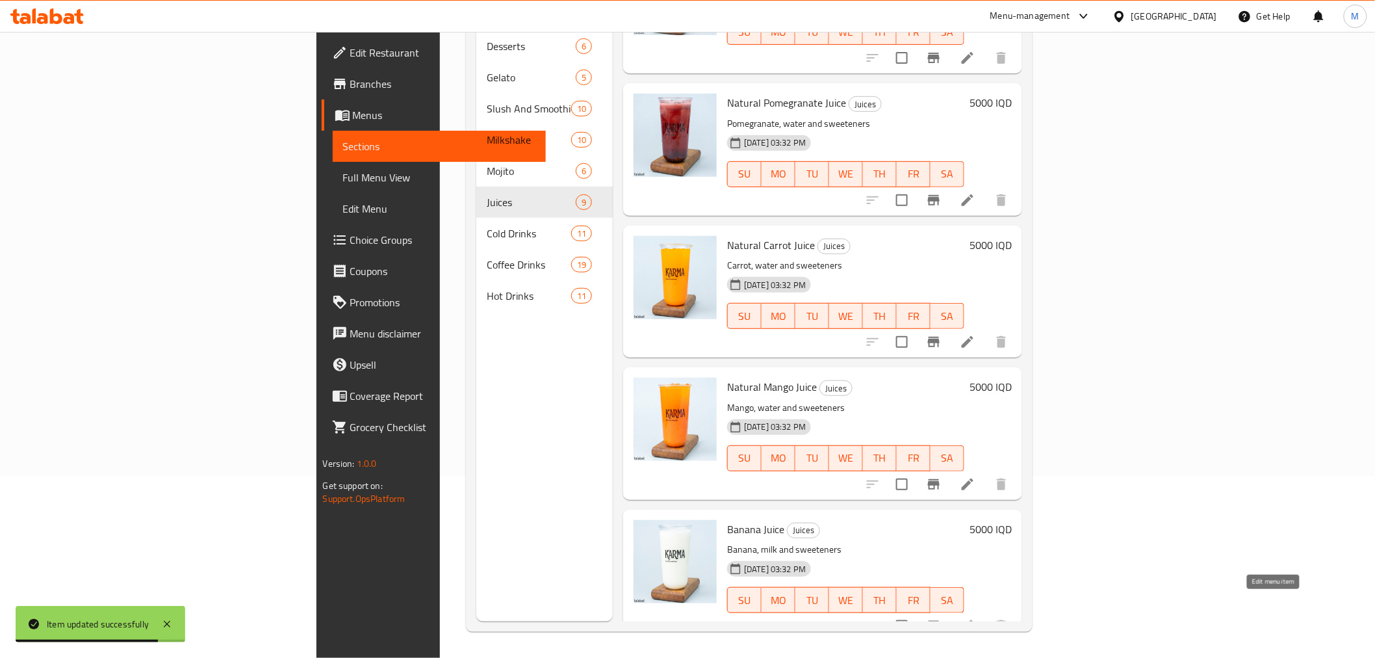
click at [976, 618] on icon at bounding box center [968, 626] width 16 height 16
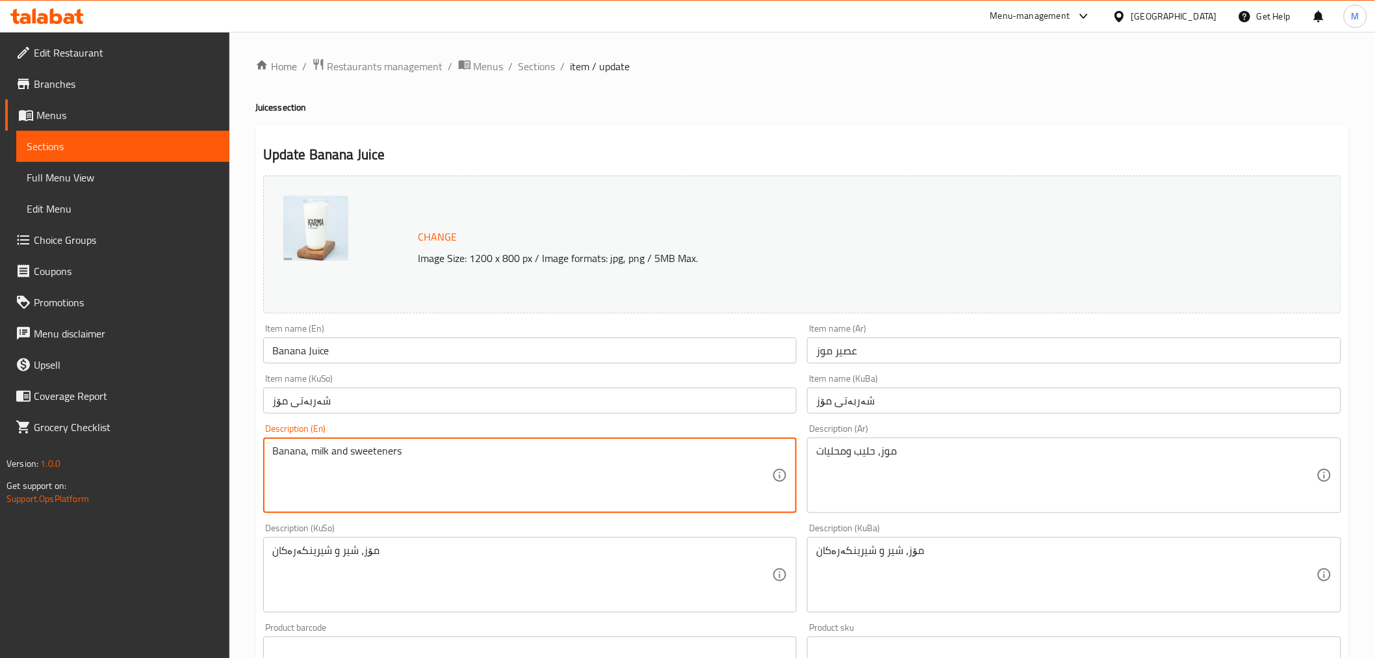
drag, startPoint x: 330, startPoint y: 459, endPoint x: 494, endPoint y: 471, distance: 164.9
type textarea "Banana, milk"
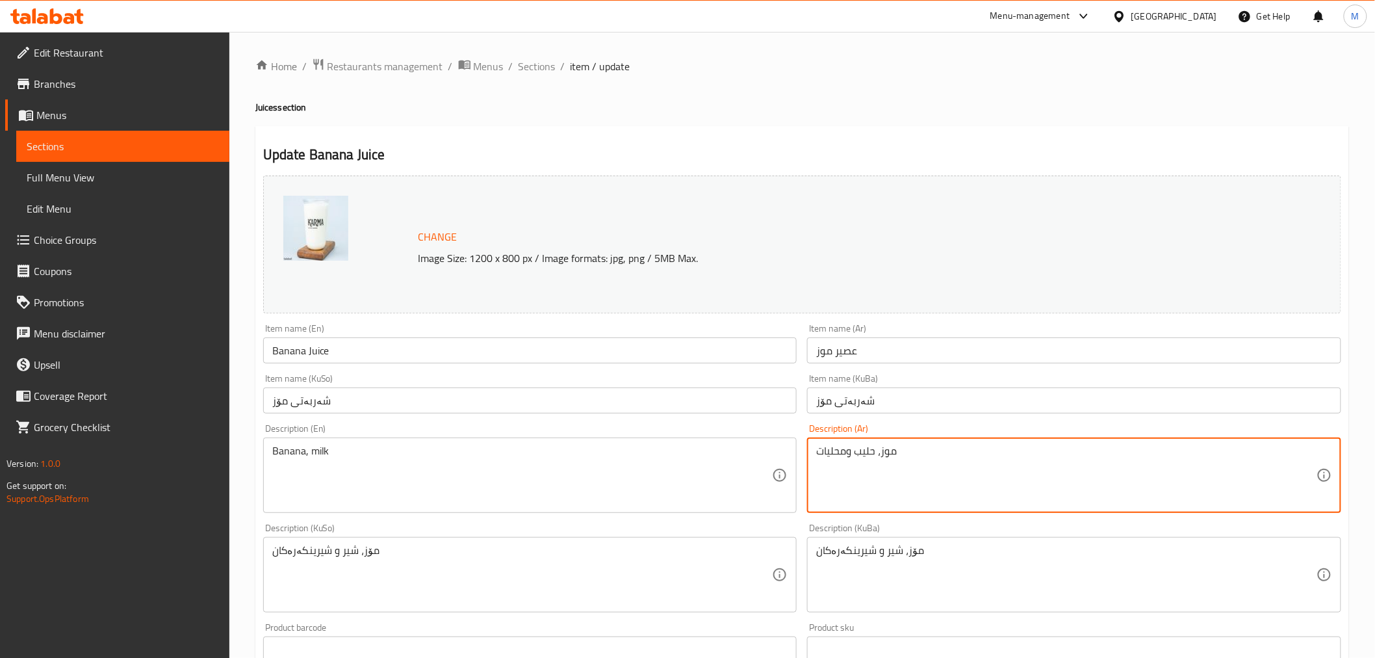
drag, startPoint x: 854, startPoint y: 457, endPoint x: 774, endPoint y: 460, distance: 79.4
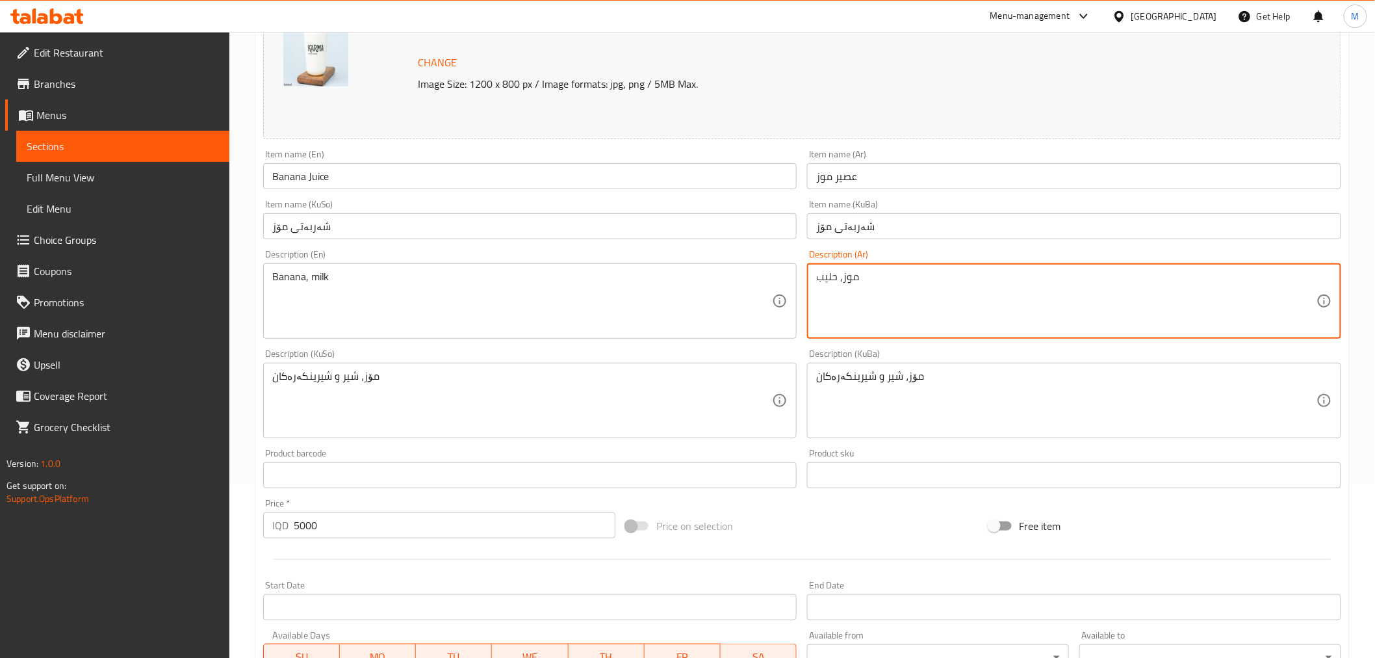
scroll to position [426, 0]
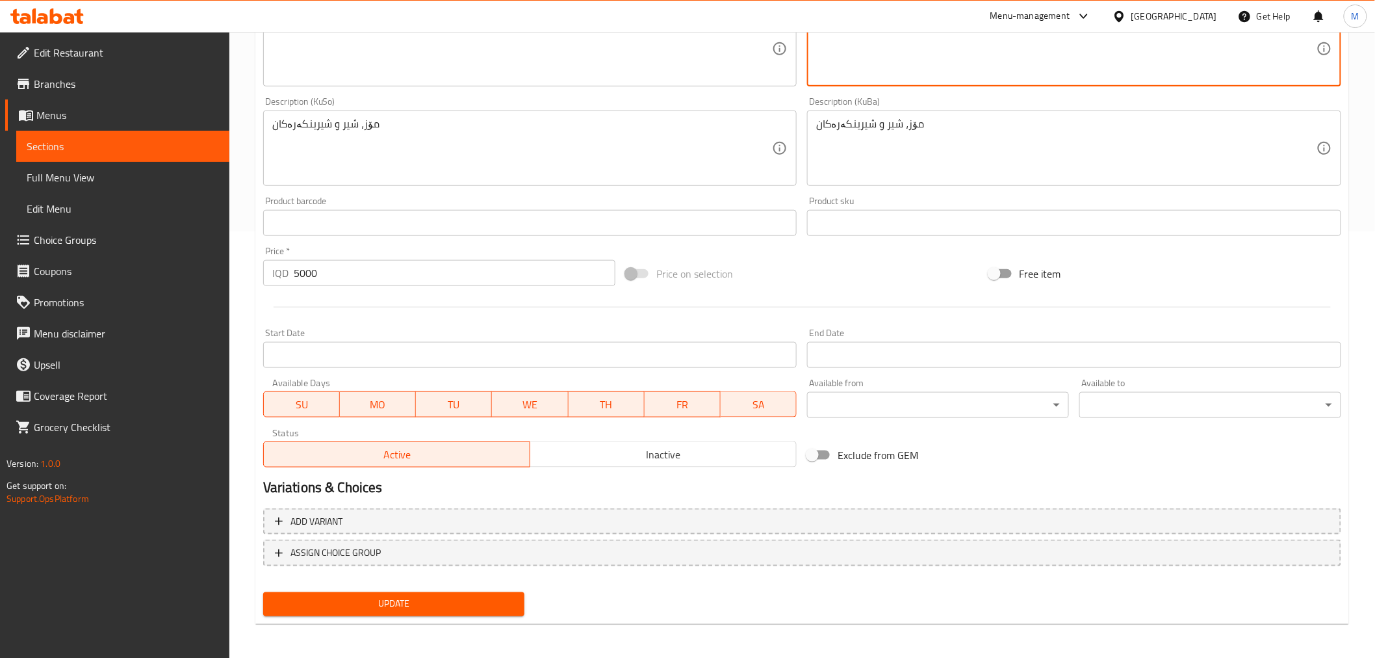
type textarea "موز، حليب"
click at [378, 599] on span "Update" at bounding box center [394, 604] width 241 height 16
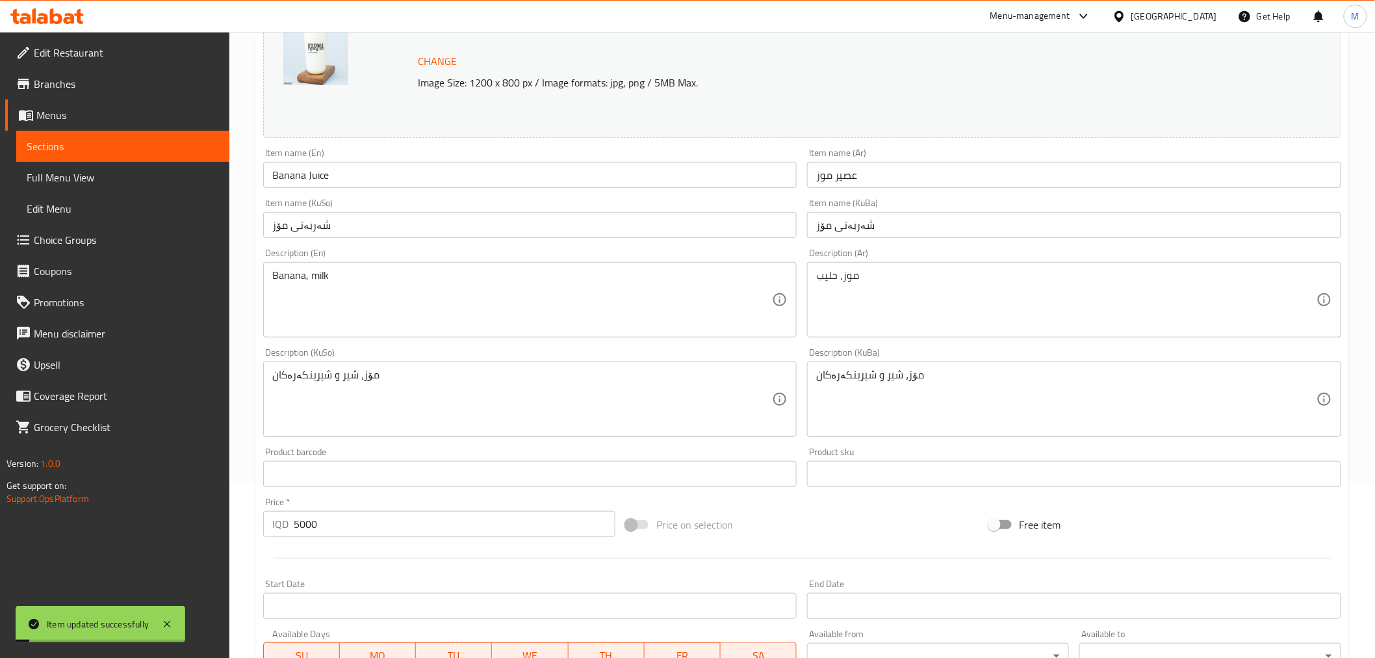
scroll to position [0, 0]
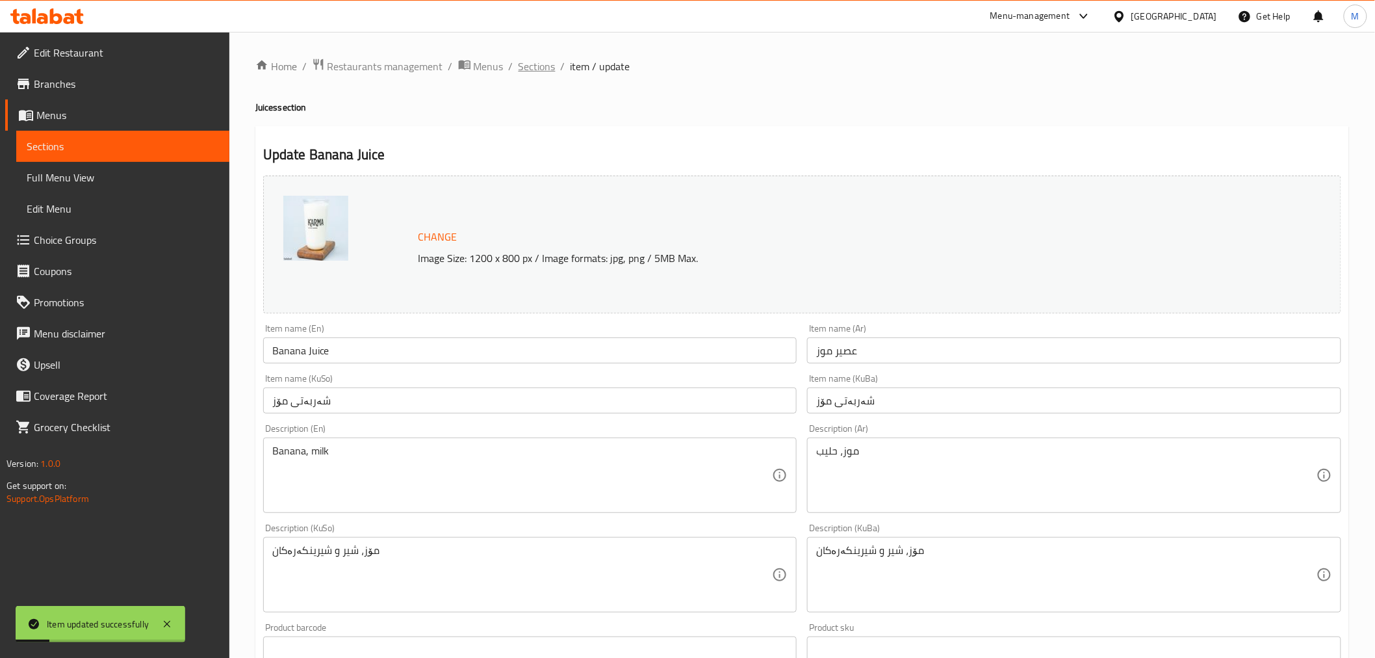
click at [545, 59] on span "Sections" at bounding box center [537, 67] width 37 height 16
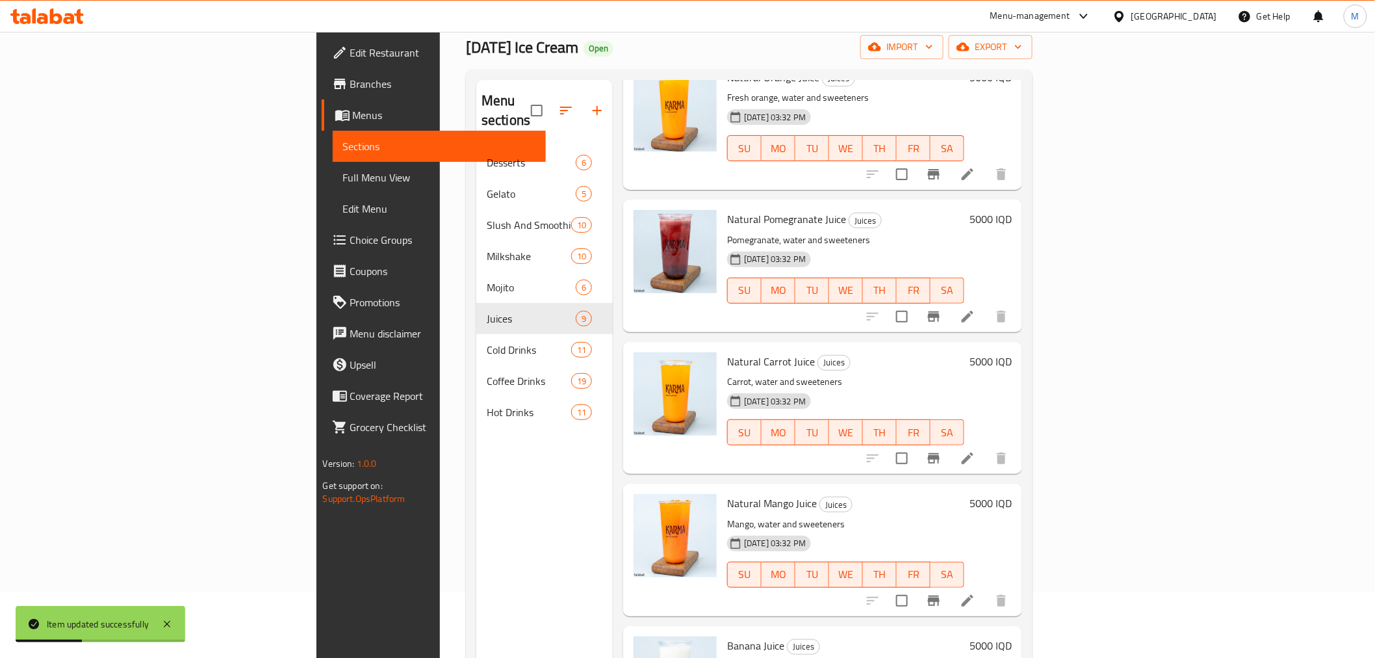
scroll to position [182, 0]
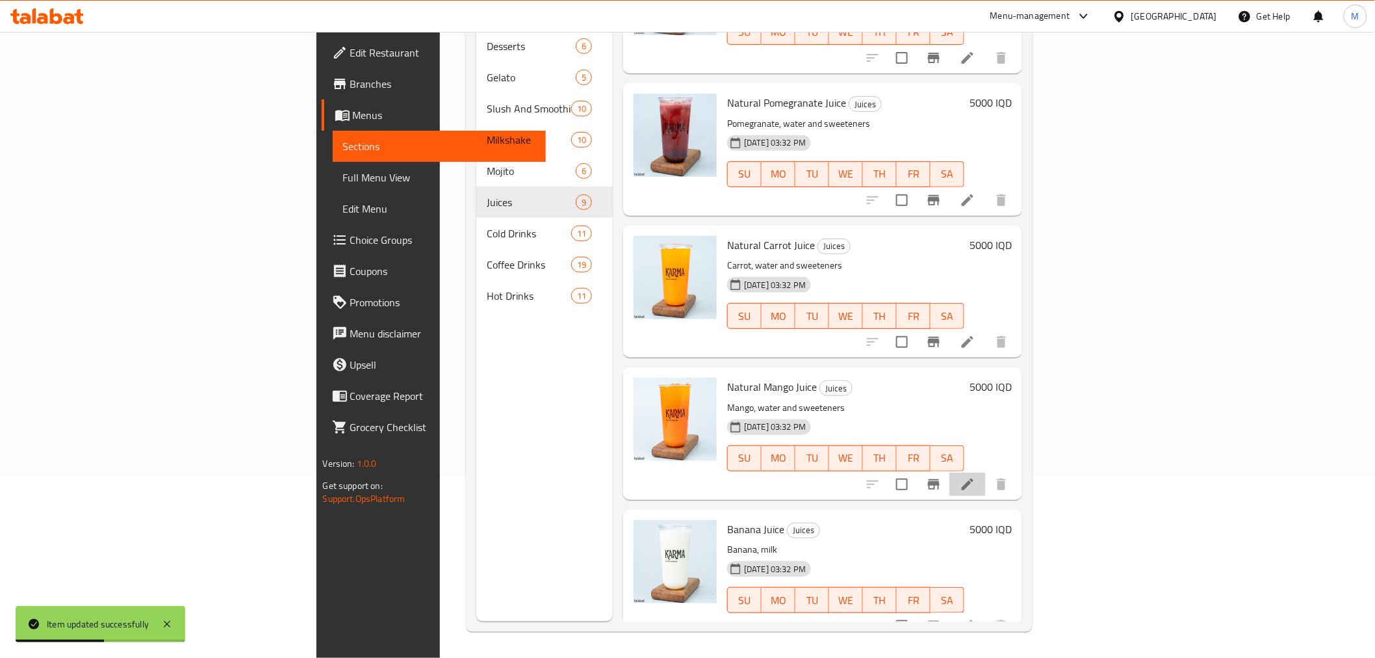
click at [986, 473] on li at bounding box center [968, 484] width 36 height 23
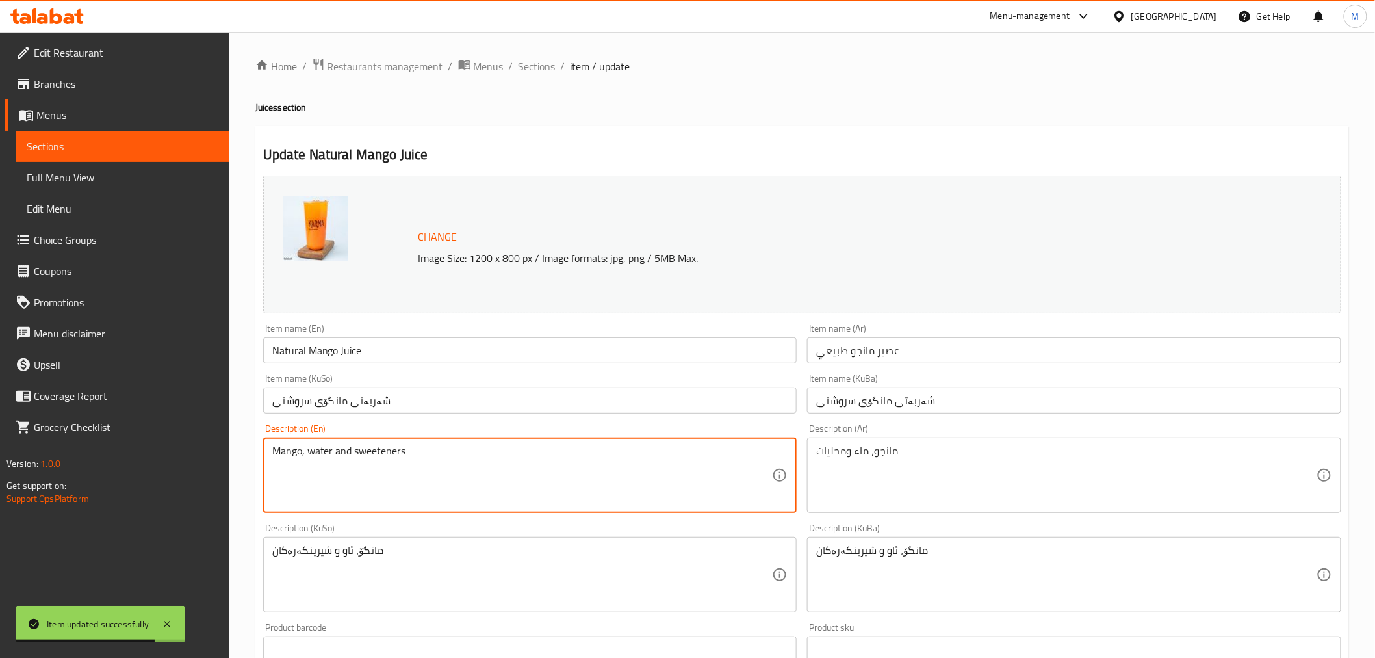
drag, startPoint x: 335, startPoint y: 451, endPoint x: 596, endPoint y: 466, distance: 261.7
type textarea "Mango, water"
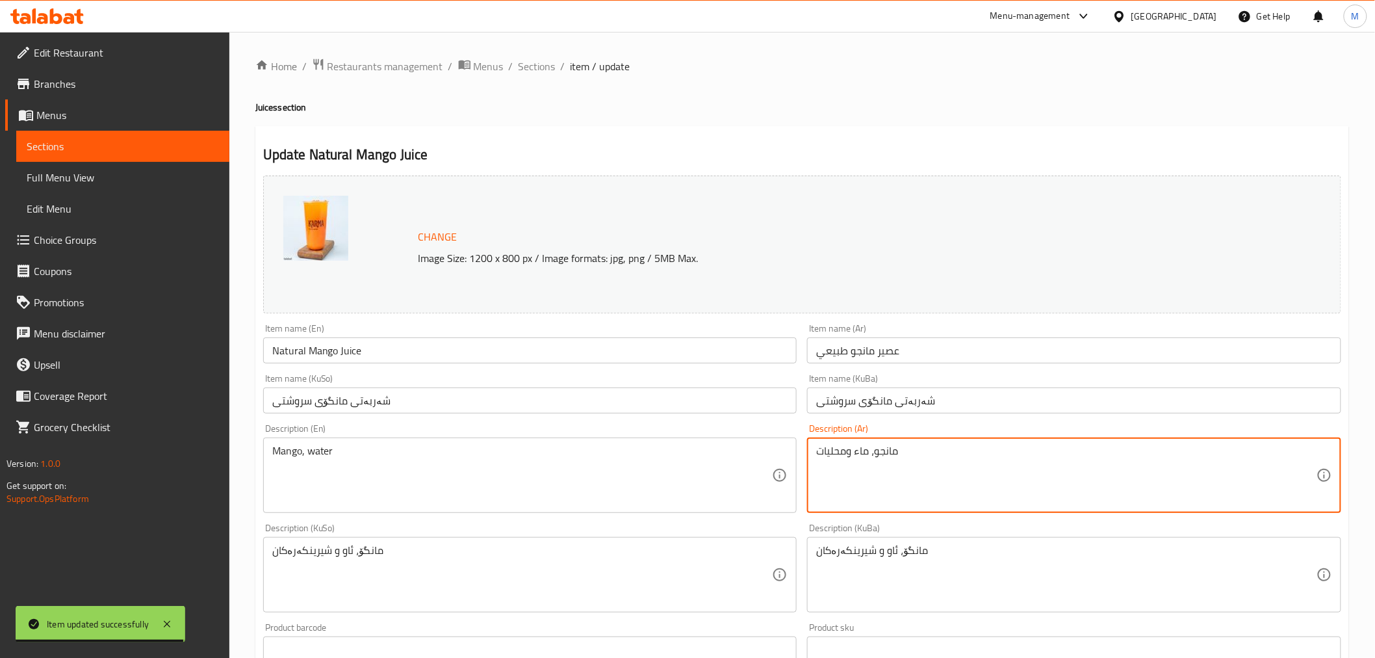
drag, startPoint x: 852, startPoint y: 452, endPoint x: 752, endPoint y: 463, distance: 100.7
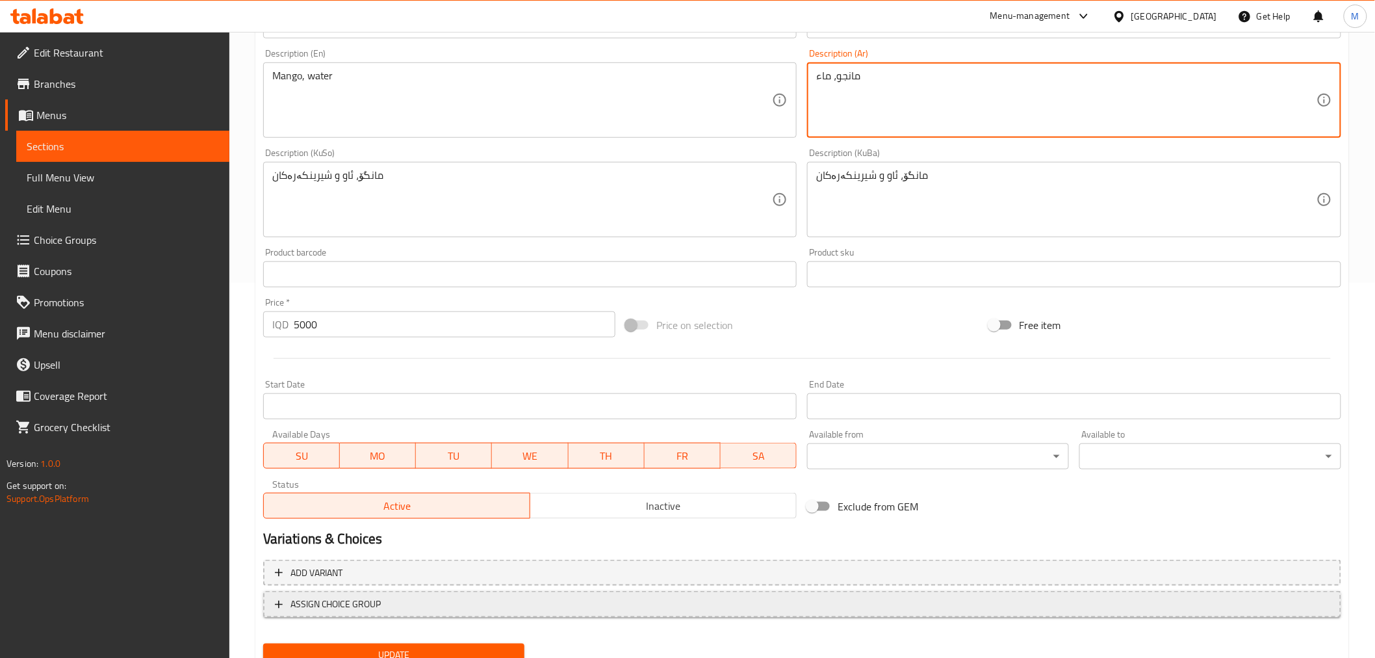
scroll to position [426, 0]
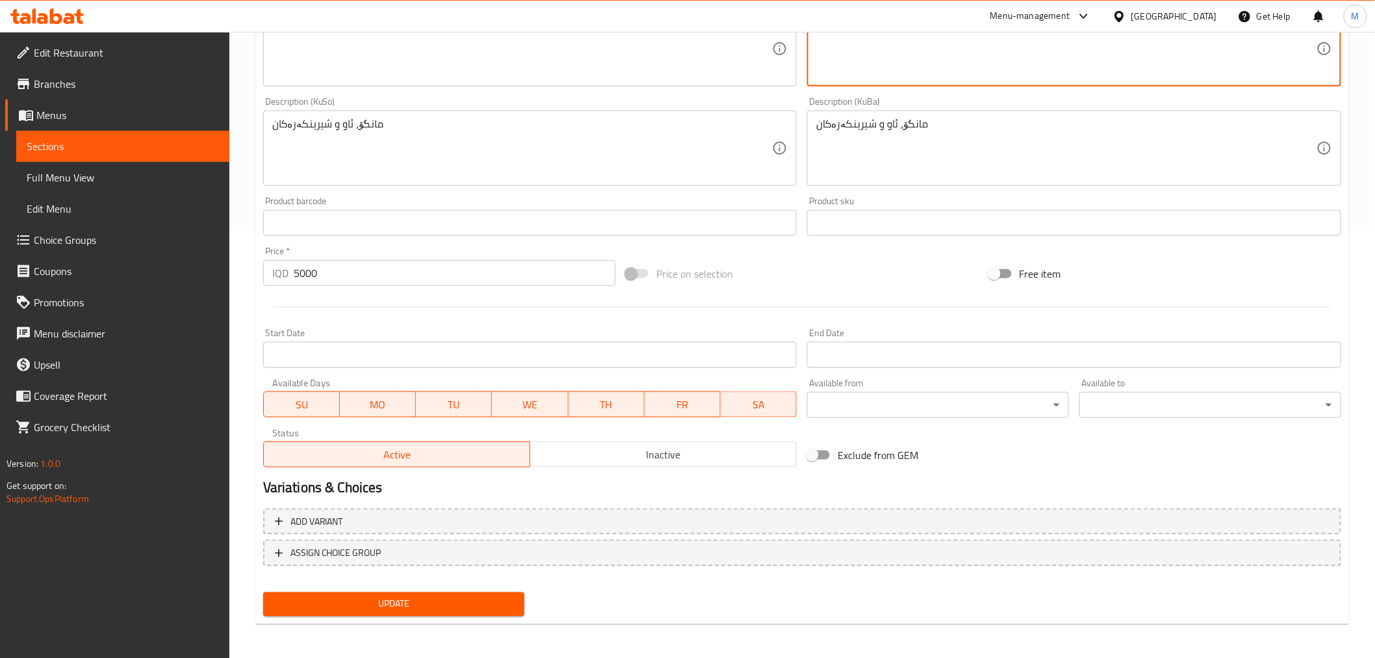
type textarea "مانجو، ماء"
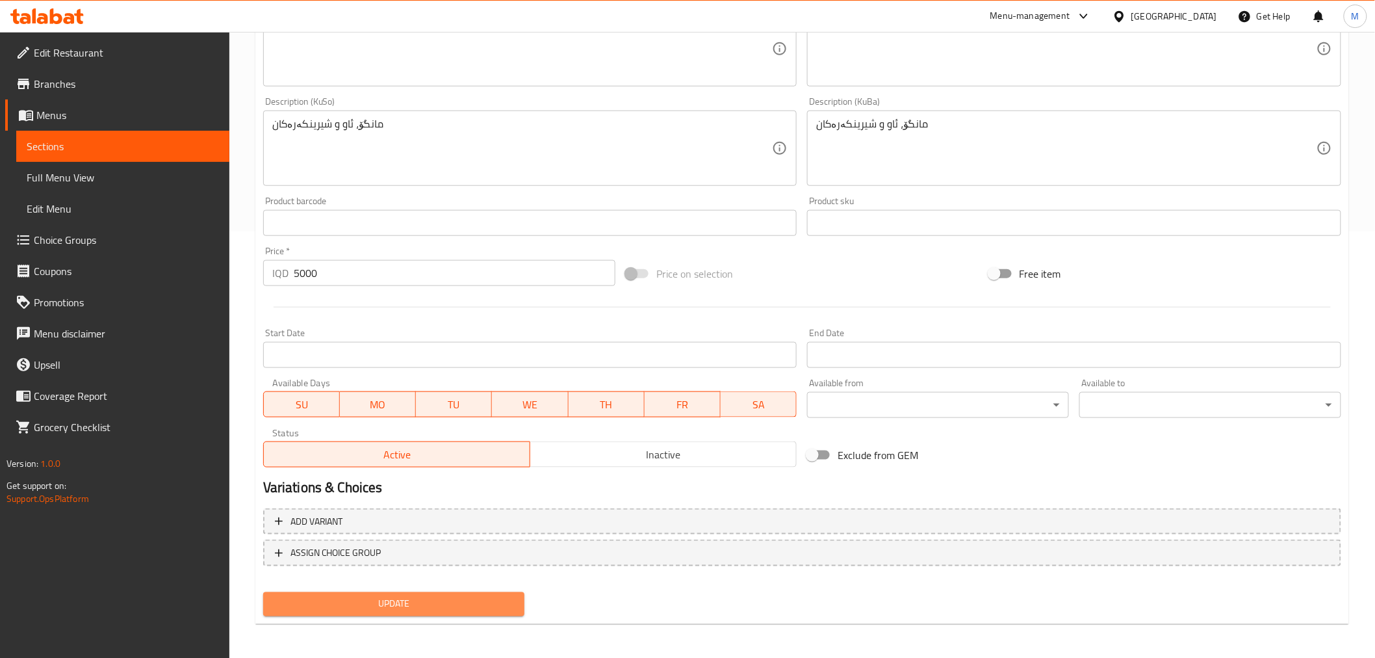
click at [413, 596] on span "Update" at bounding box center [394, 604] width 241 height 16
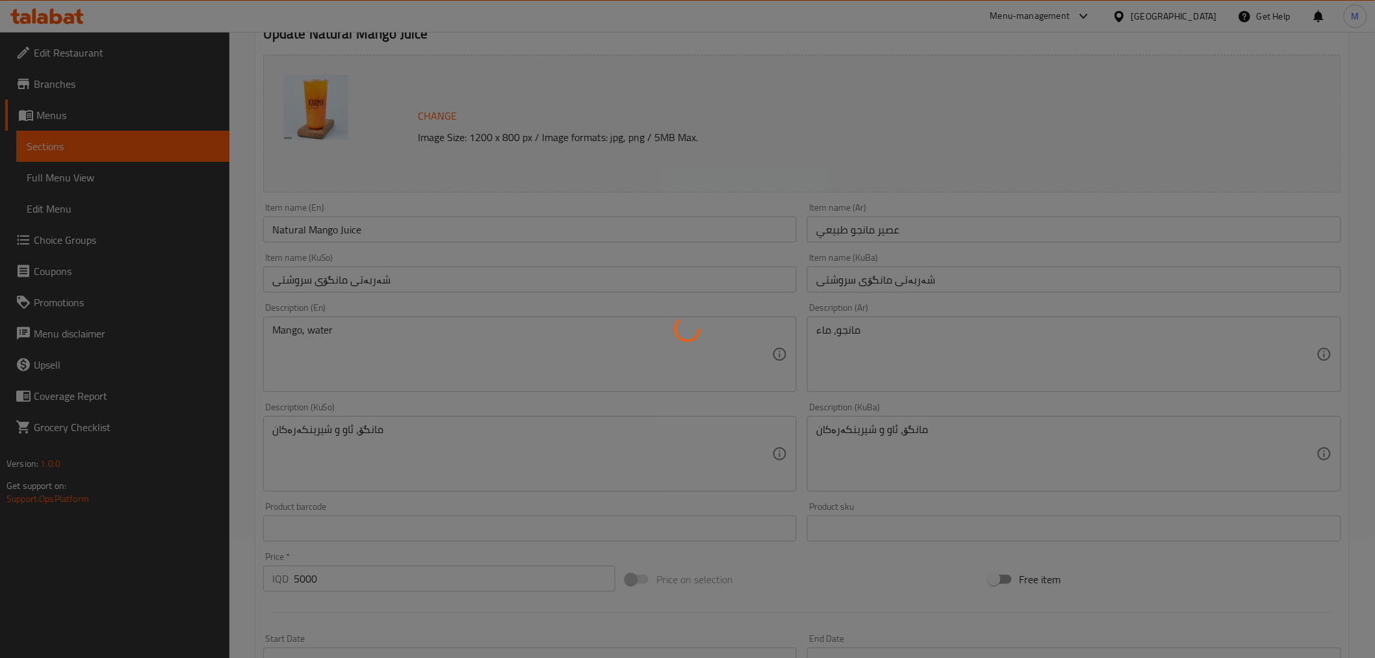
scroll to position [0, 0]
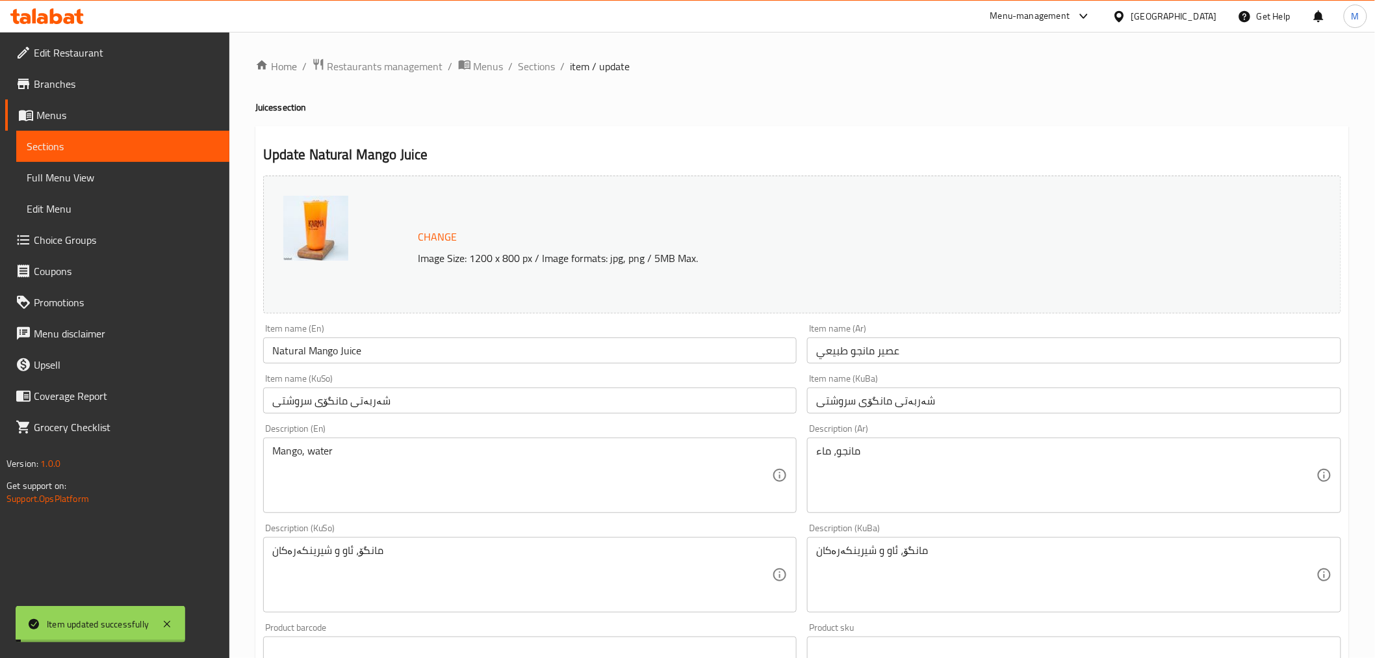
click at [538, 67] on span "Sections" at bounding box center [537, 67] width 37 height 16
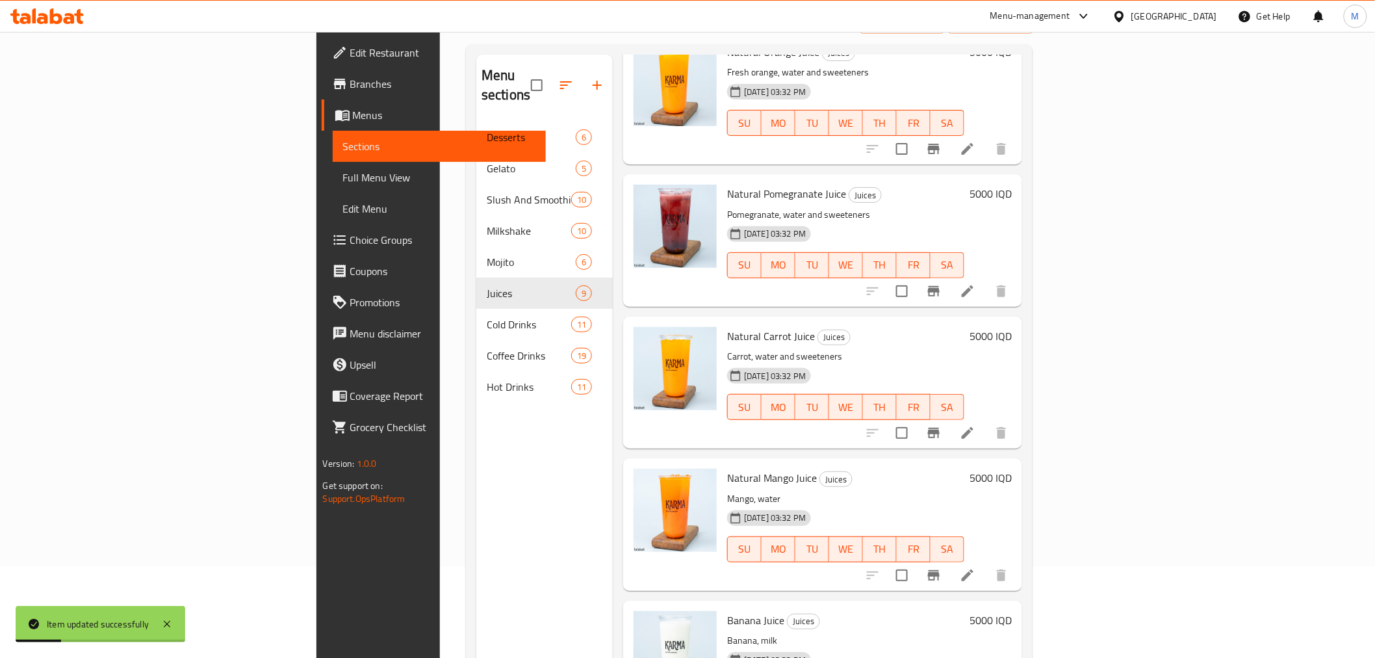
scroll to position [182, 0]
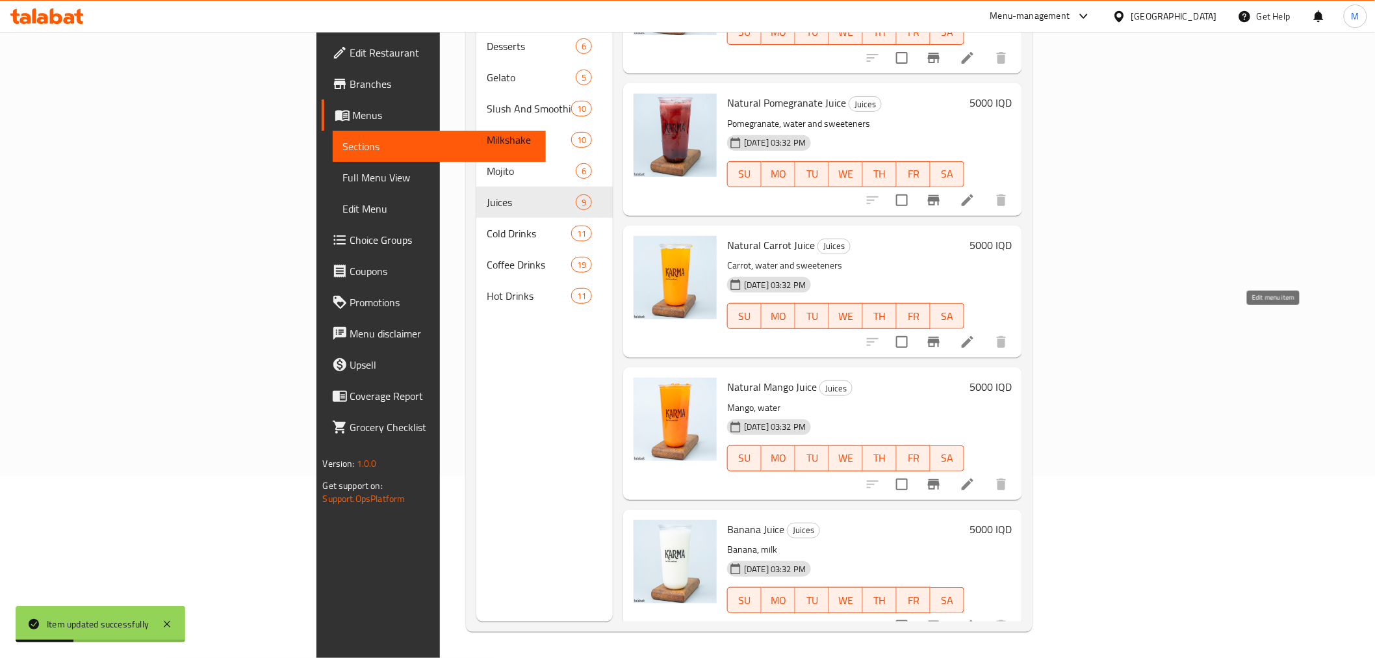
click at [974, 336] on icon at bounding box center [968, 342] width 12 height 12
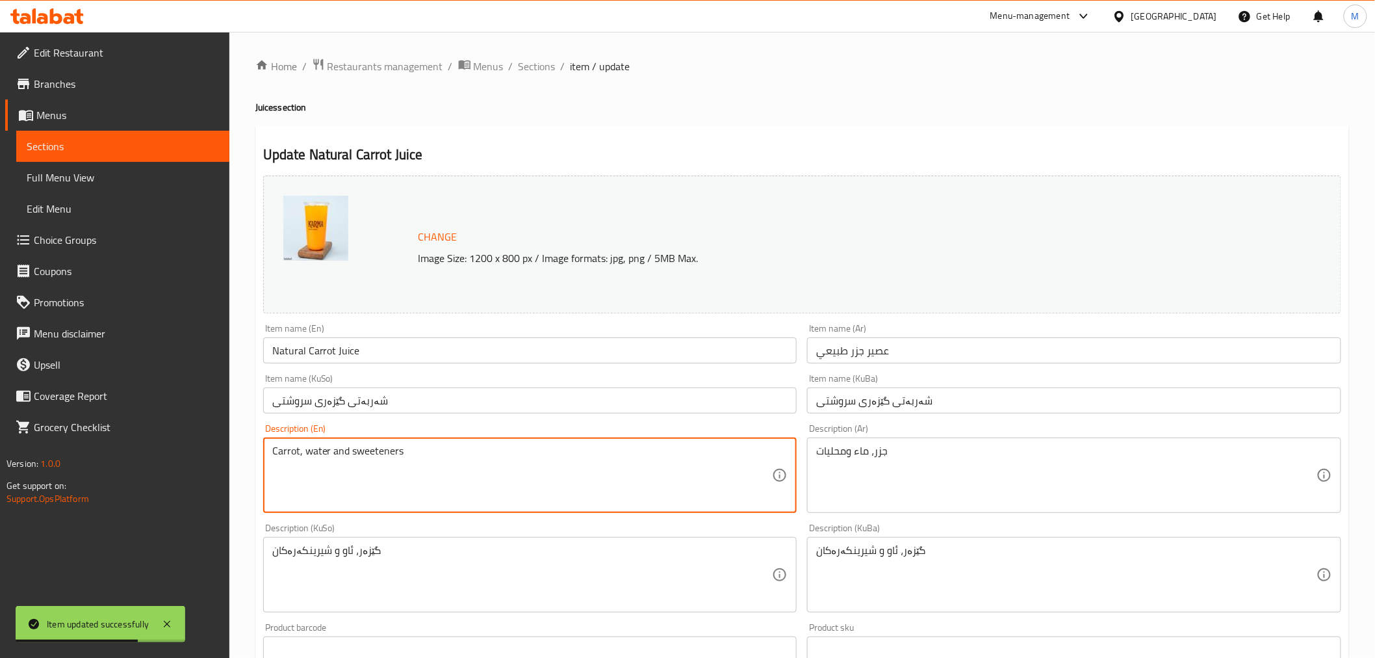
drag, startPoint x: 332, startPoint y: 458, endPoint x: 593, endPoint y: 478, distance: 262.1
type textarea "Carrot, water"
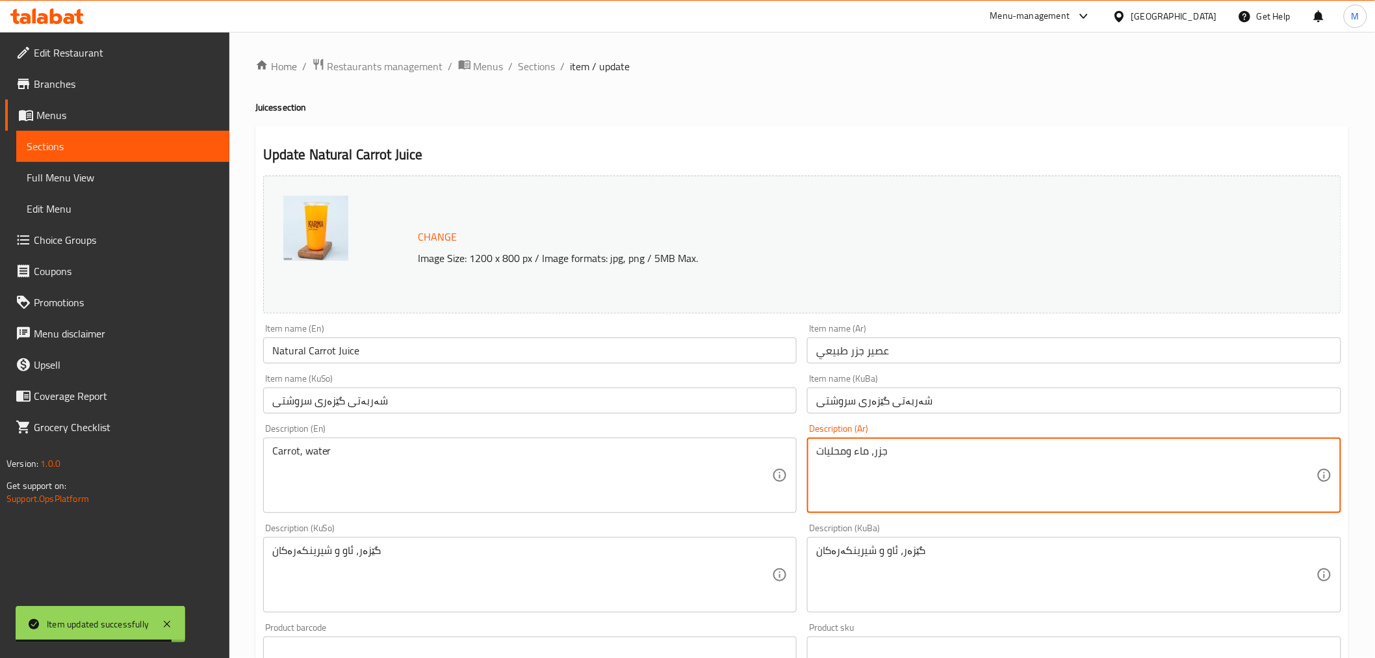
drag, startPoint x: 854, startPoint y: 457, endPoint x: 741, endPoint y: 454, distance: 113.2
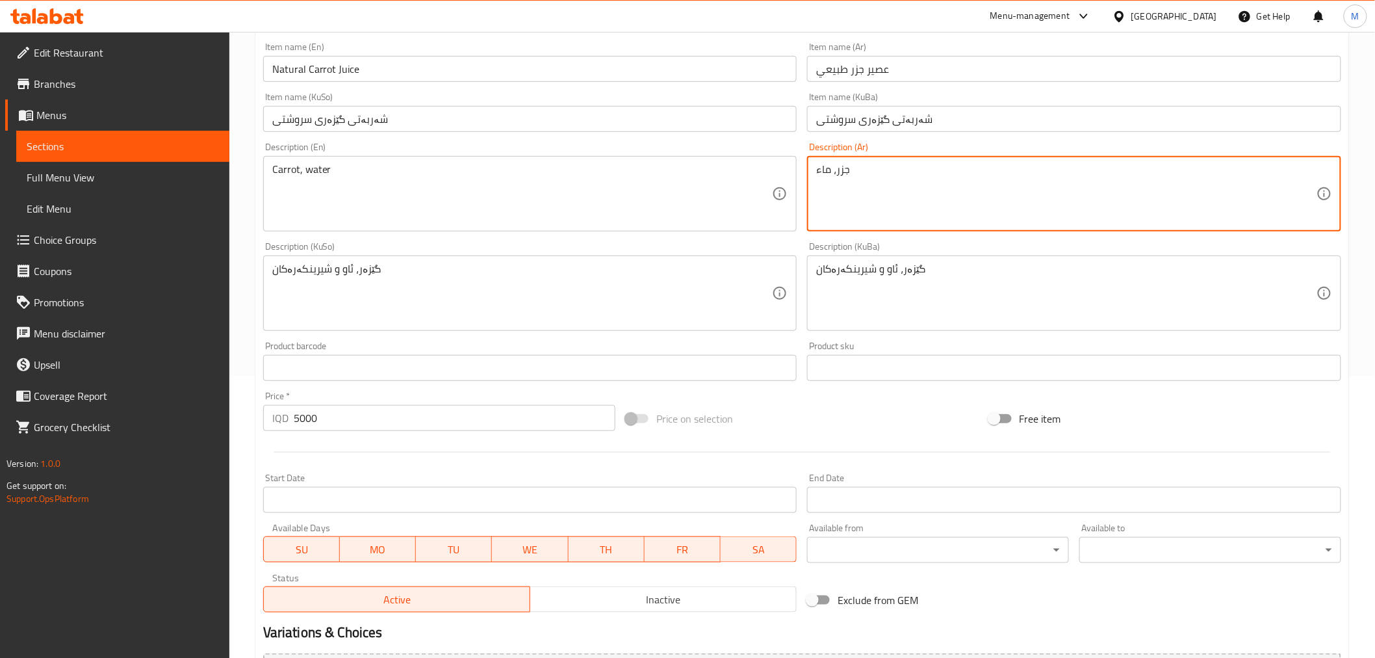
scroll to position [426, 0]
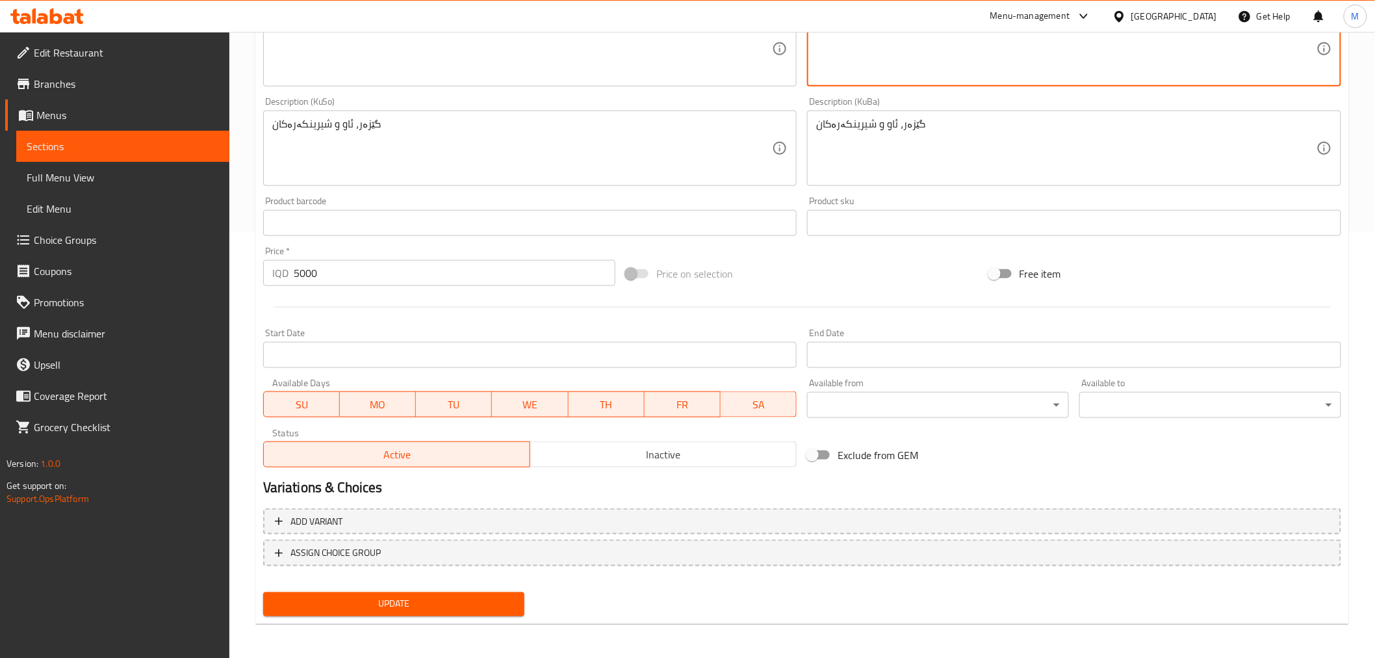
type textarea "جزر، ماء"
click at [398, 611] on button "Update" at bounding box center [394, 604] width 262 height 24
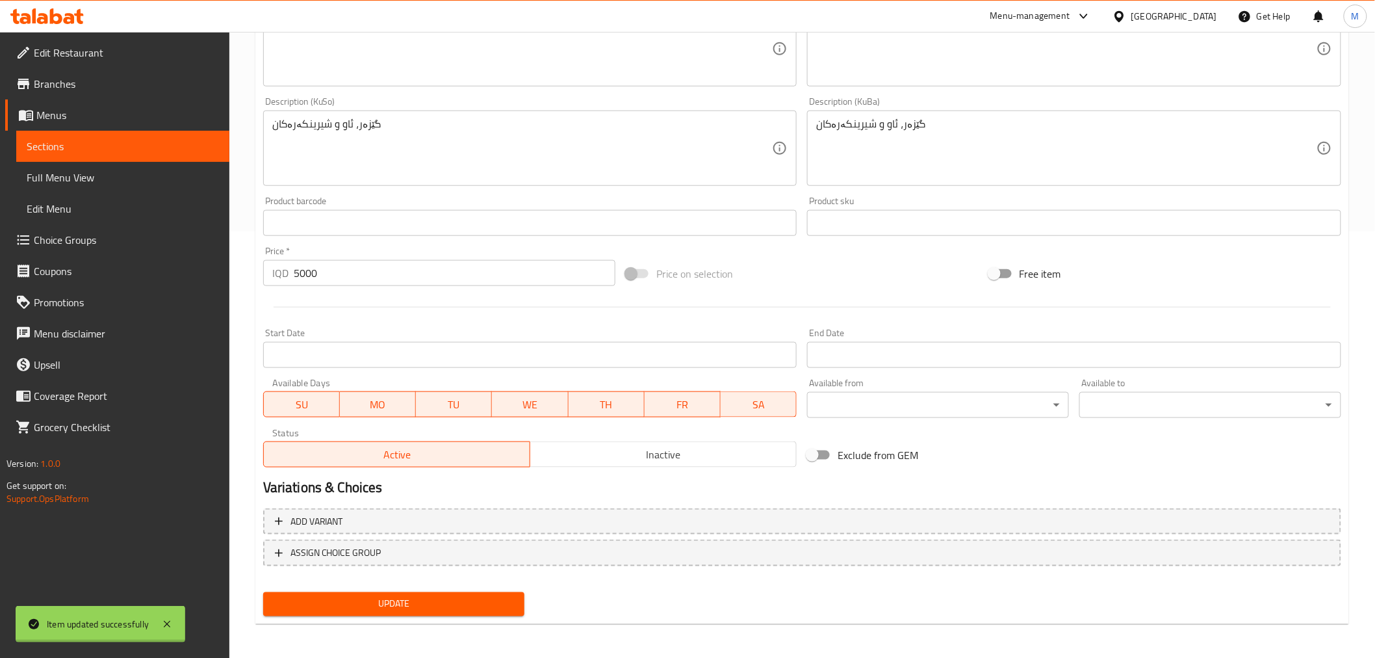
click at [399, 601] on div "Home / Restaurants management / Menus / Sections / item / update Juices section…" at bounding box center [802, 132] width 1094 height 1003
click at [399, 601] on span "Update" at bounding box center [394, 604] width 241 height 16
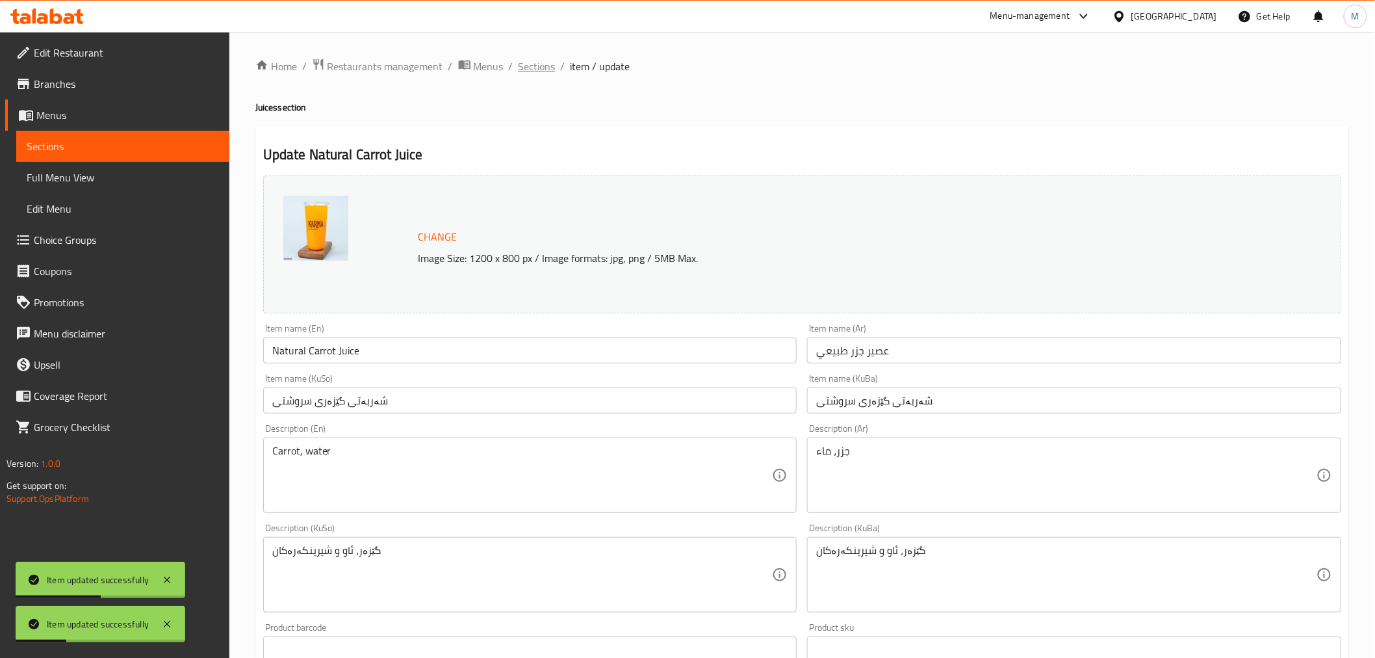
click at [535, 69] on span "Sections" at bounding box center [537, 67] width 37 height 16
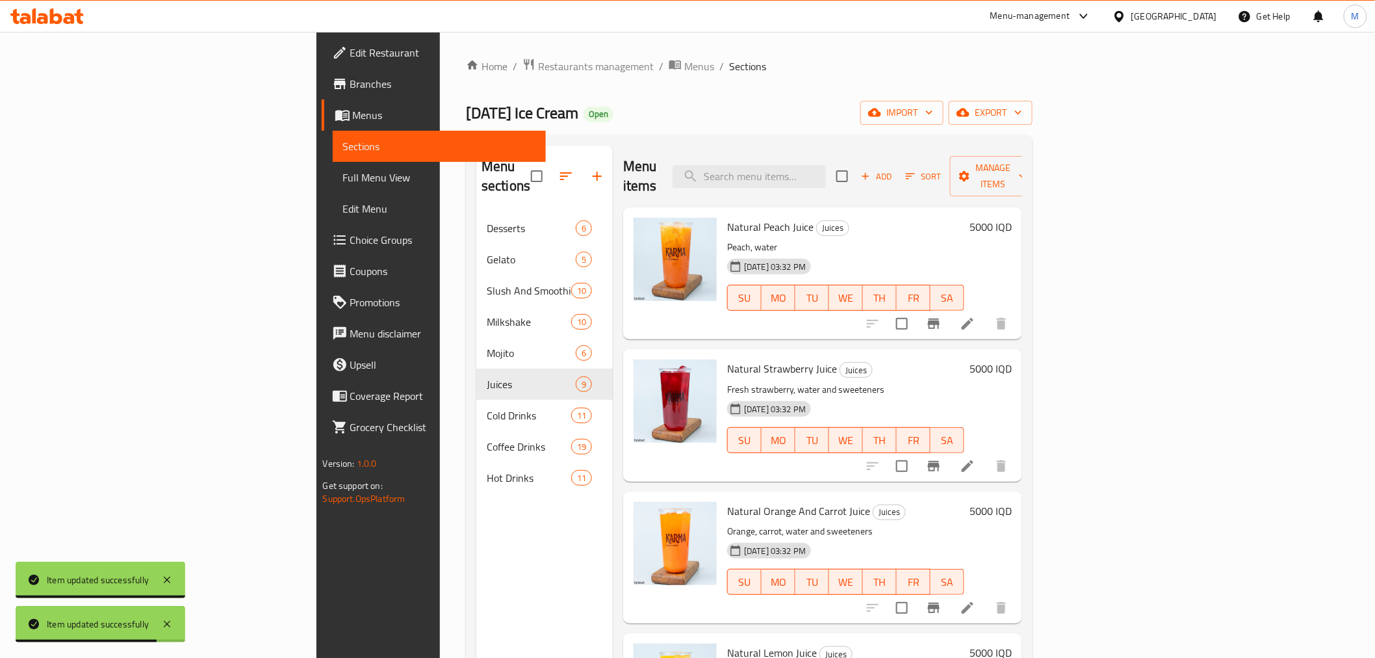
click at [986, 596] on li at bounding box center [968, 607] width 36 height 23
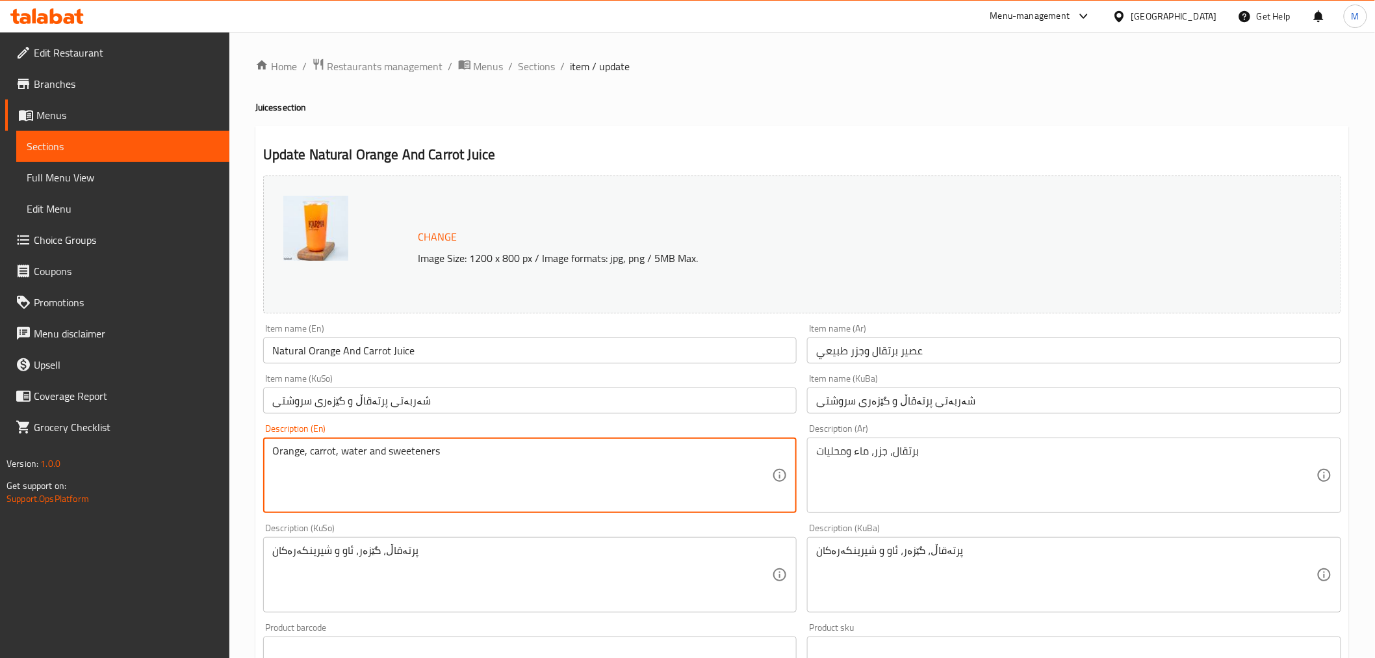
drag, startPoint x: 367, startPoint y: 452, endPoint x: 677, endPoint y: 452, distance: 310.1
type textarea "Orange, carrot, water"
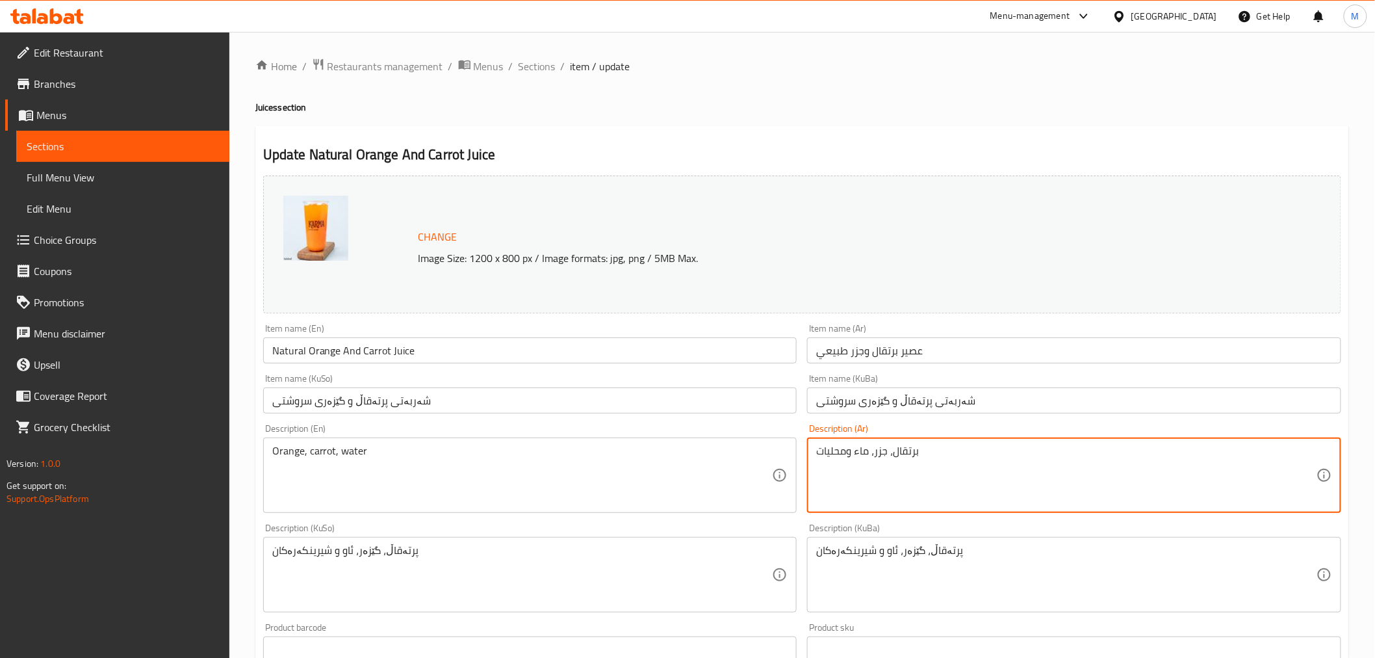
drag, startPoint x: 849, startPoint y: 447, endPoint x: 774, endPoint y: 445, distance: 75.4
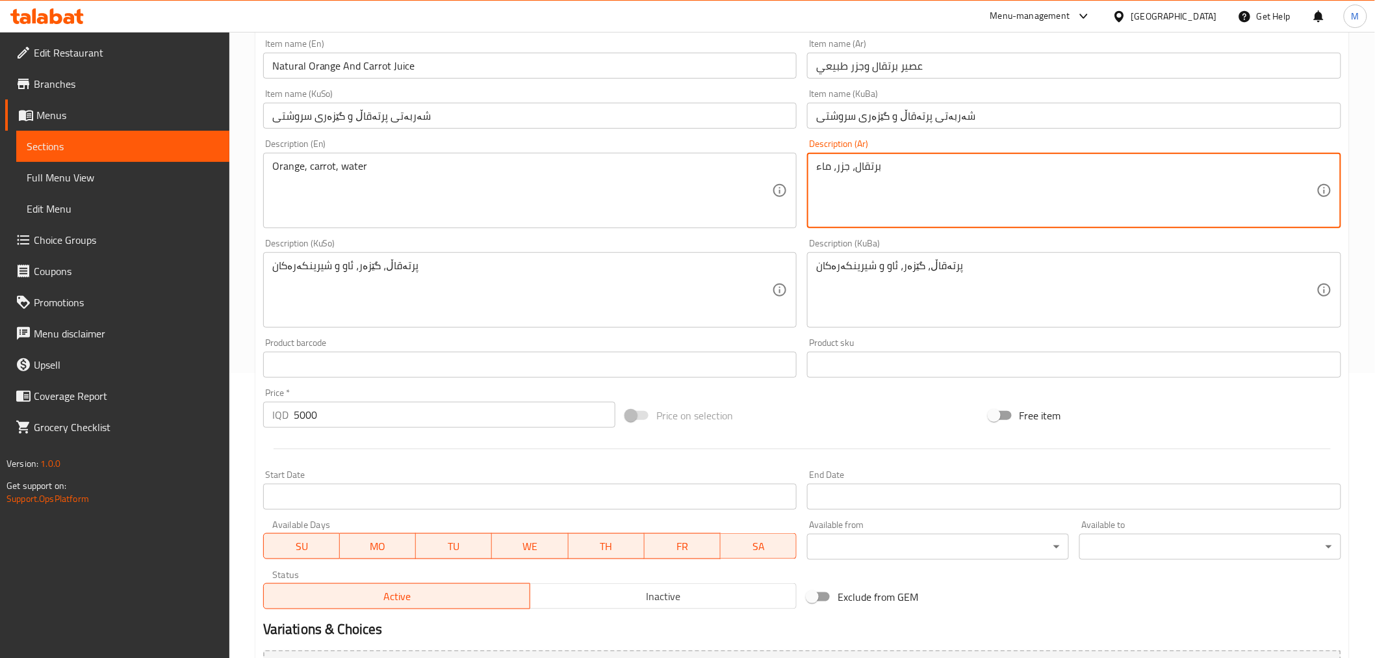
scroll to position [426, 0]
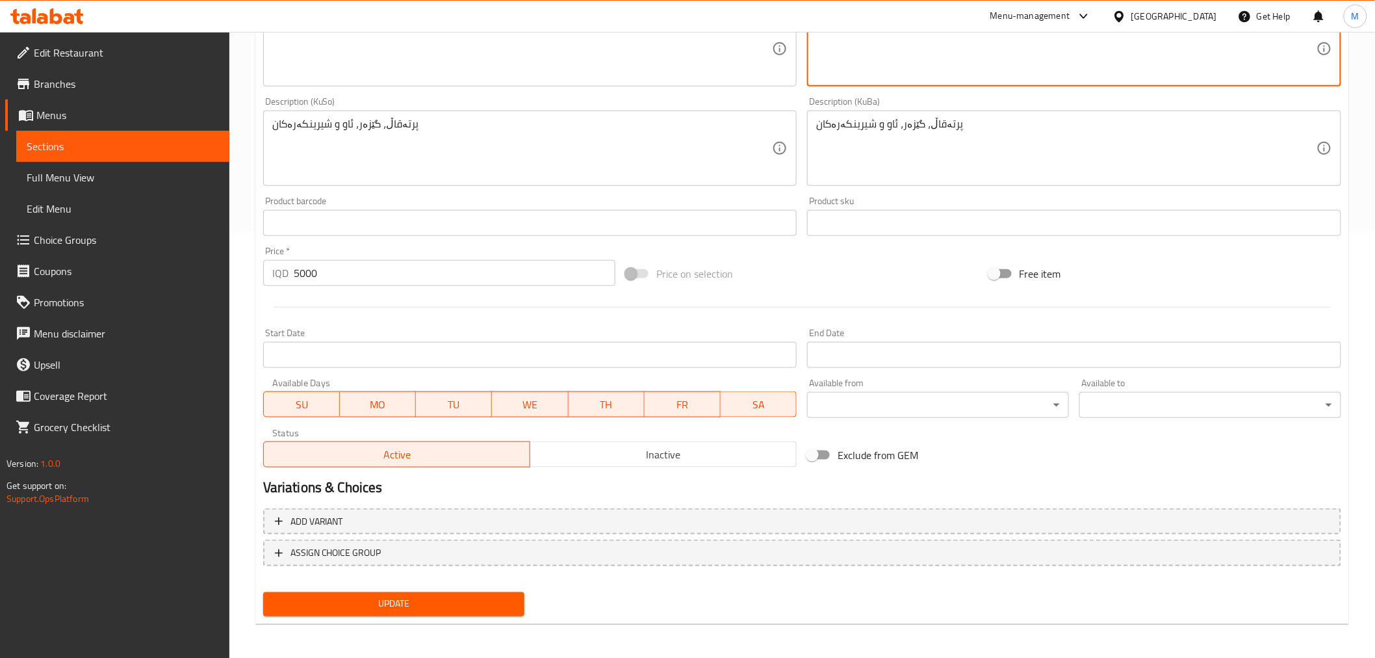
type textarea "برتقال، جزر، ماء"
click at [423, 588] on div "Update" at bounding box center [394, 604] width 272 height 34
click at [429, 596] on span "Update" at bounding box center [394, 604] width 241 height 16
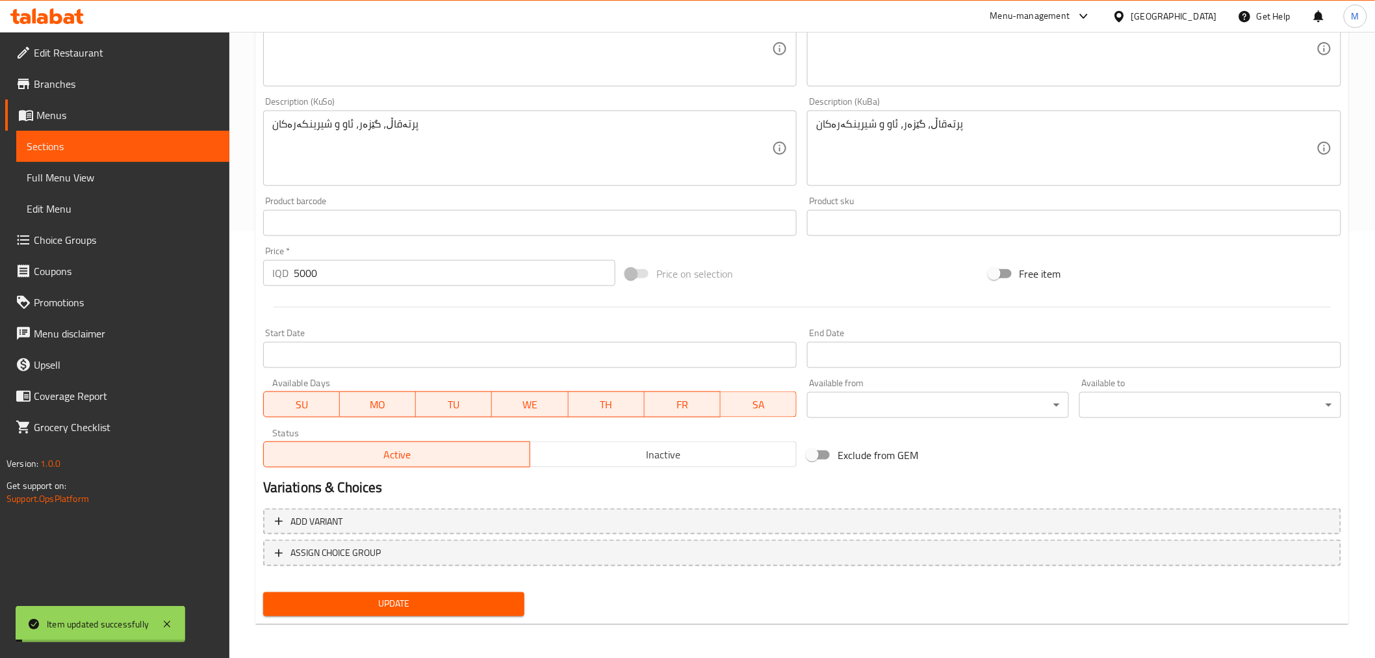
click at [429, 596] on span "Update" at bounding box center [394, 604] width 241 height 16
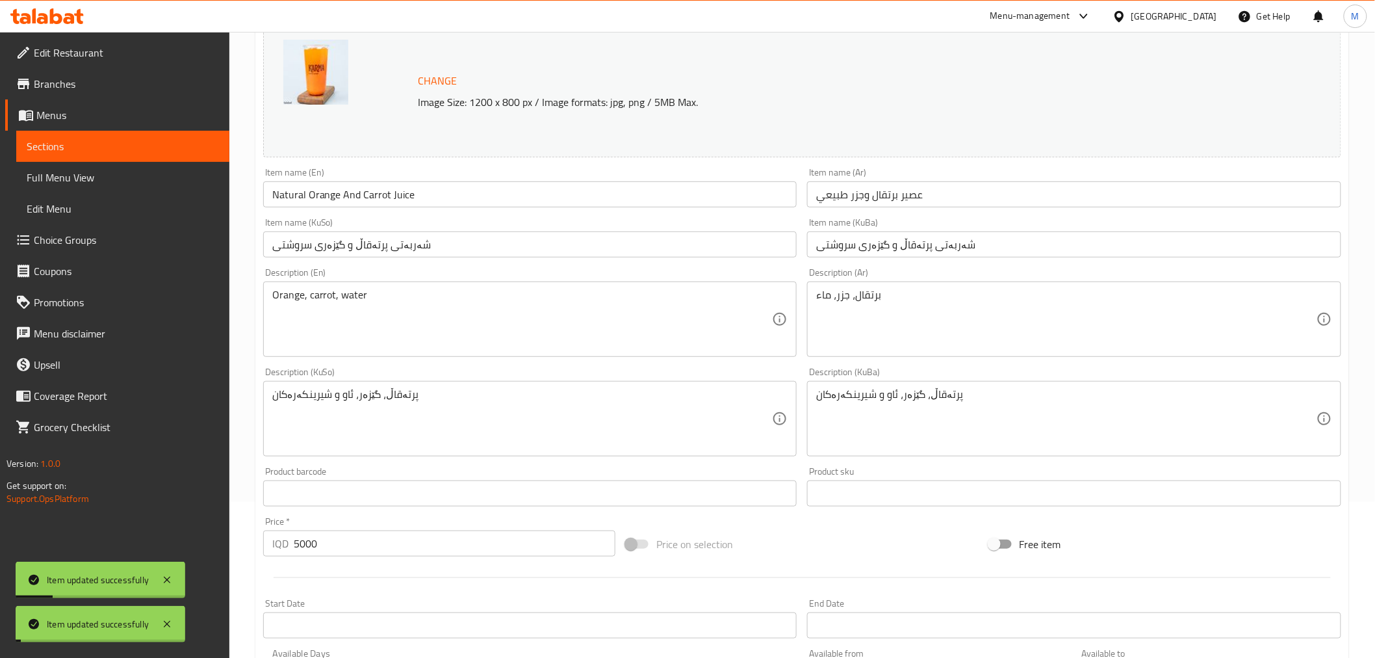
scroll to position [0, 0]
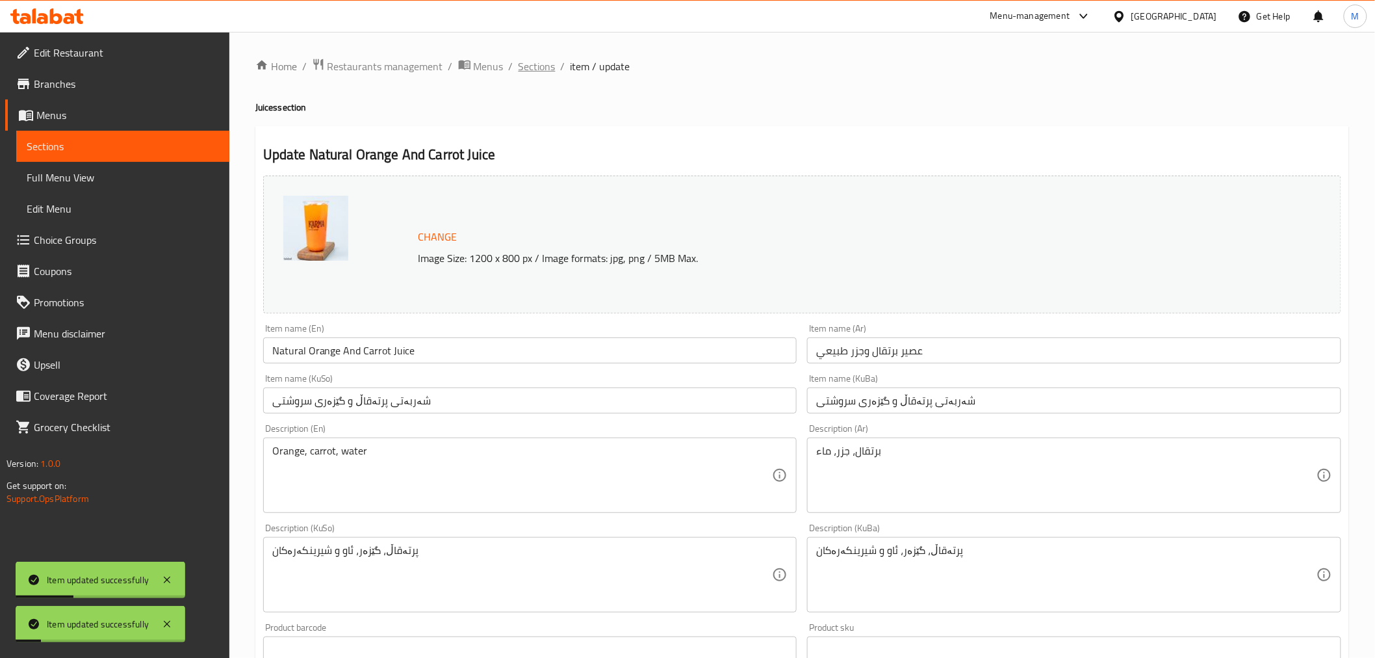
click at [523, 67] on span "Sections" at bounding box center [537, 67] width 37 height 16
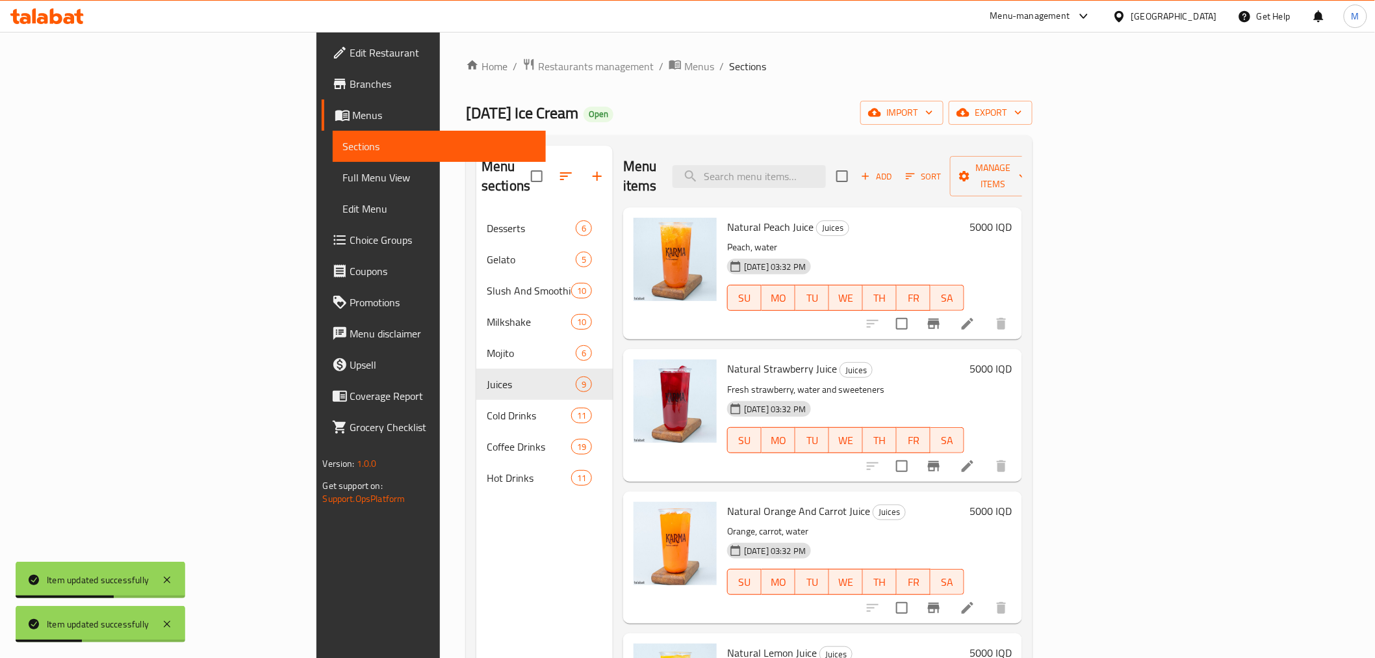
click at [976, 458] on icon at bounding box center [968, 466] width 16 height 16
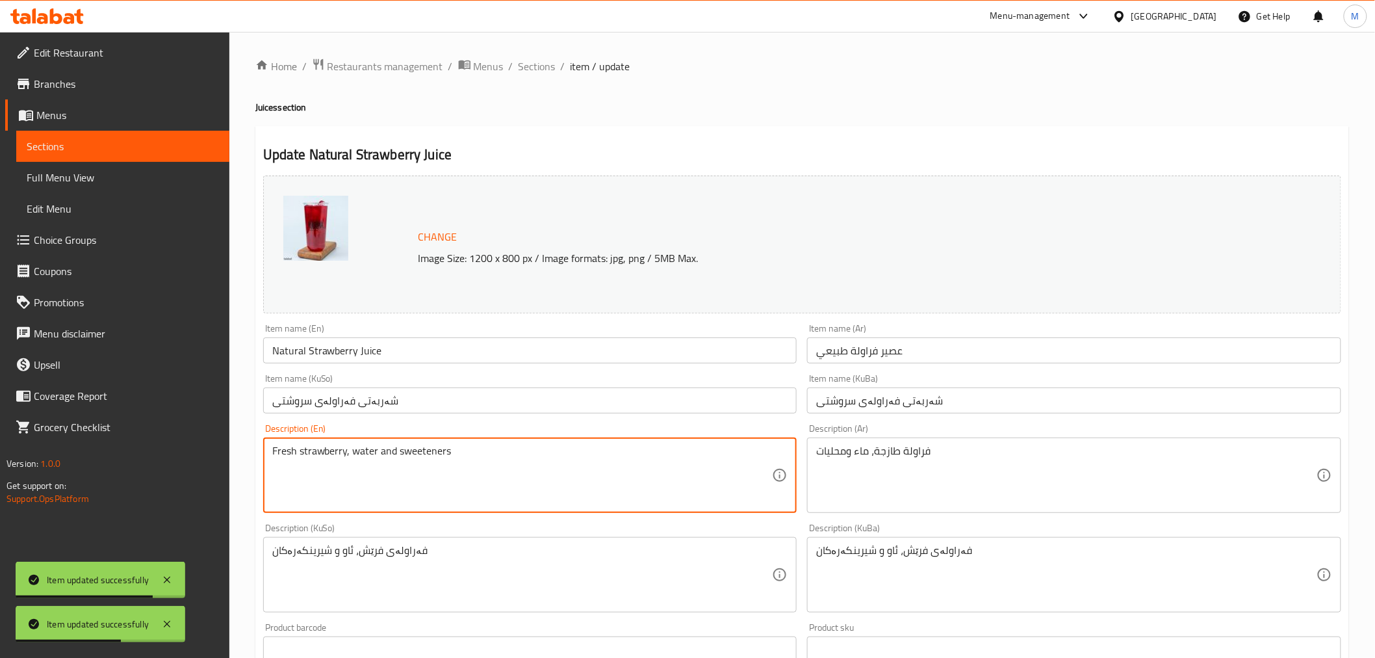
drag, startPoint x: 380, startPoint y: 450, endPoint x: 536, endPoint y: 469, distance: 156.6
type textarea "Fresh strawberry, water"
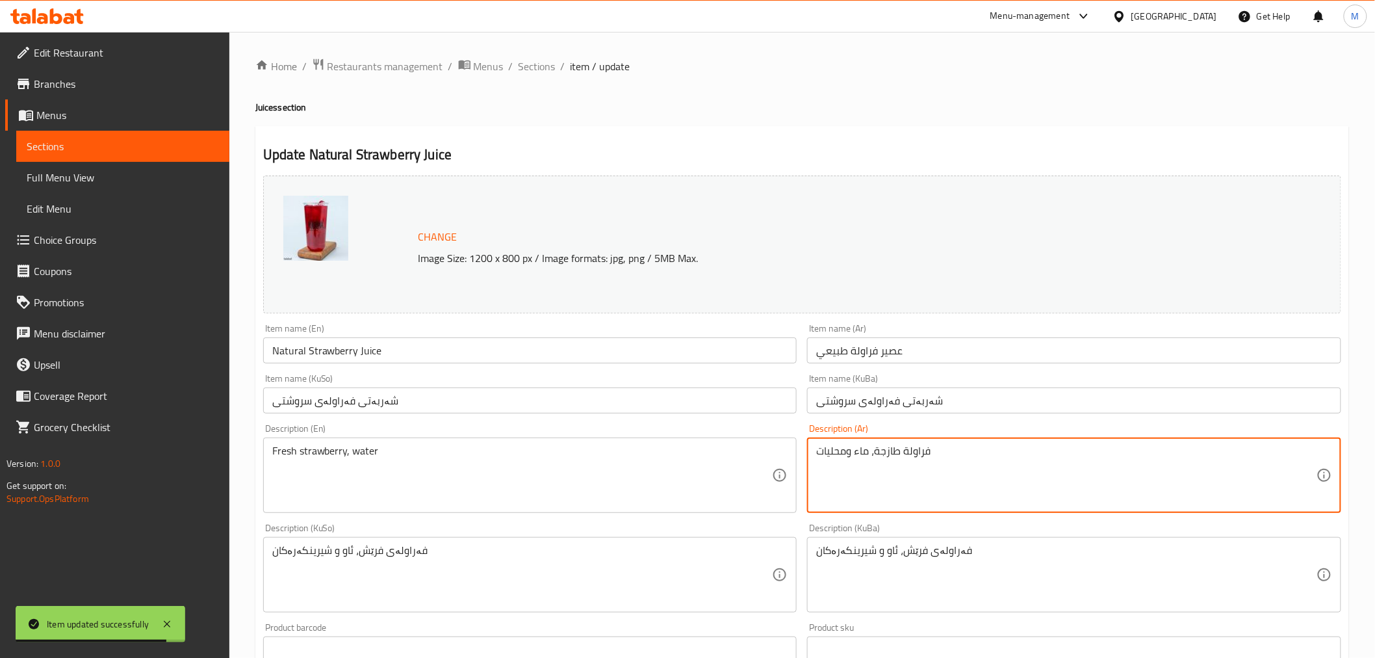
drag, startPoint x: 853, startPoint y: 449, endPoint x: 769, endPoint y: 454, distance: 84.0
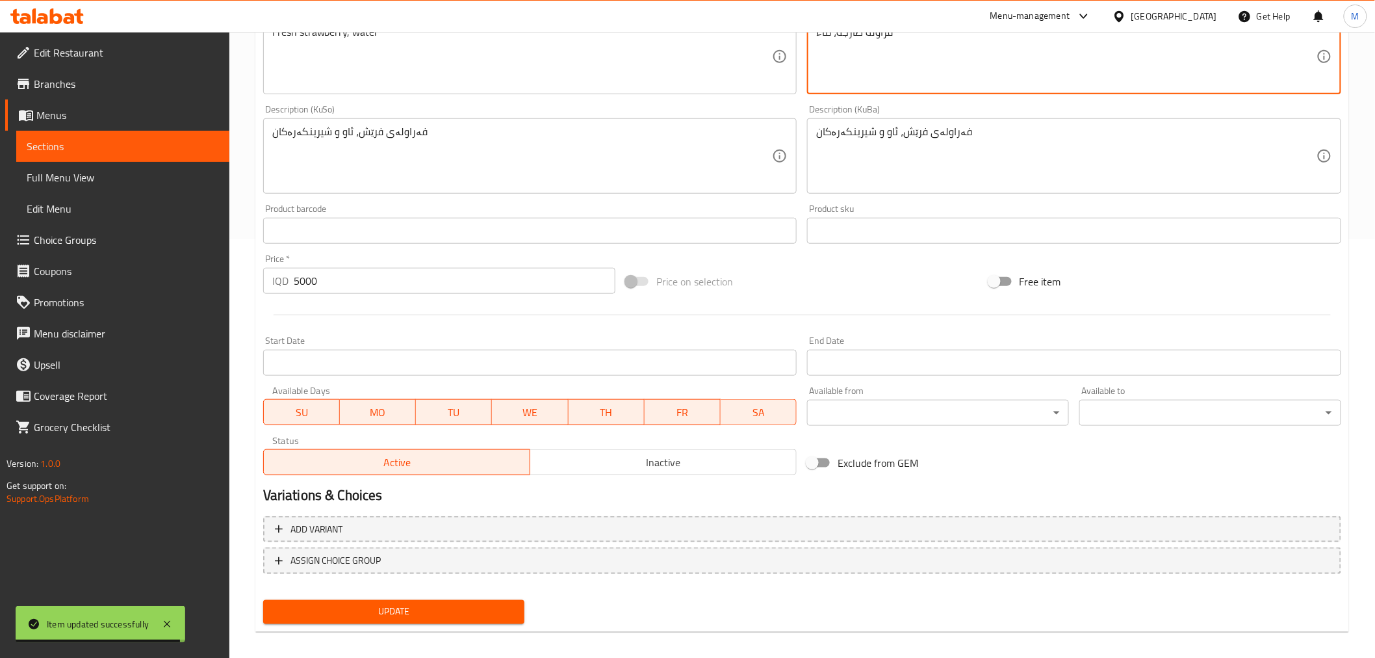
scroll to position [426, 0]
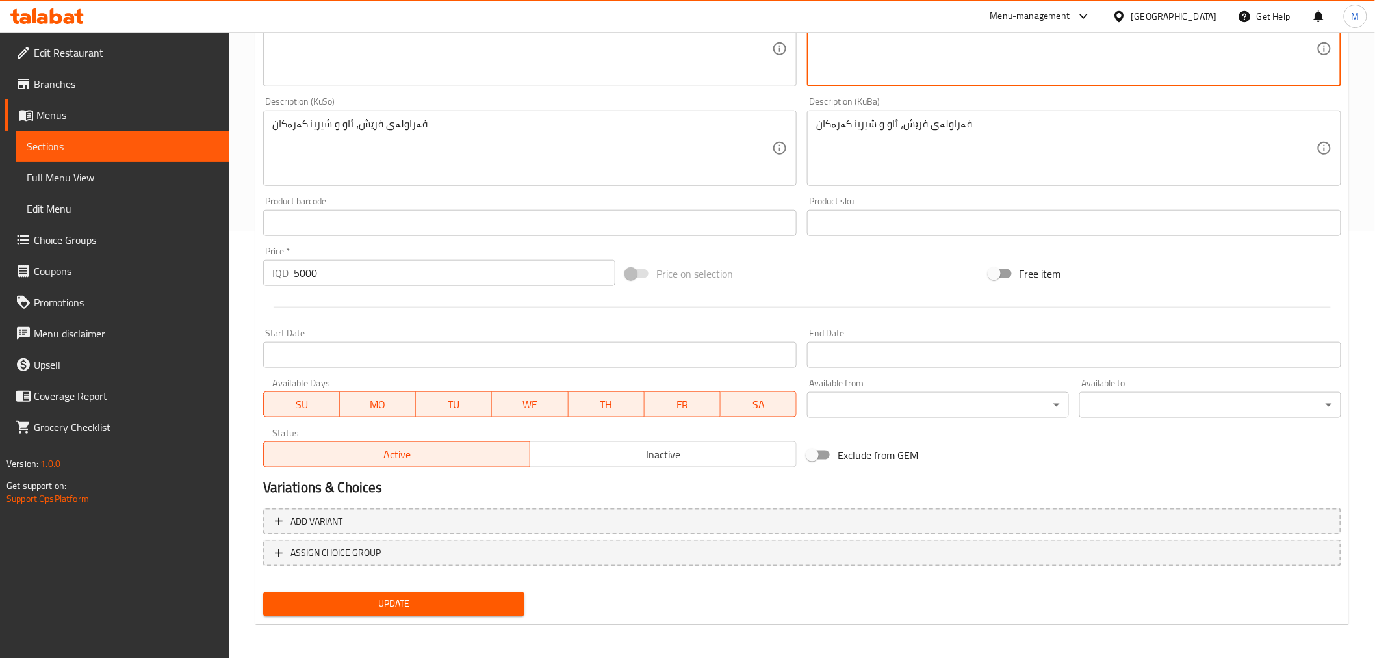
type textarea "فراولة طازجة، ماء"
click at [419, 596] on span "Update" at bounding box center [394, 604] width 241 height 16
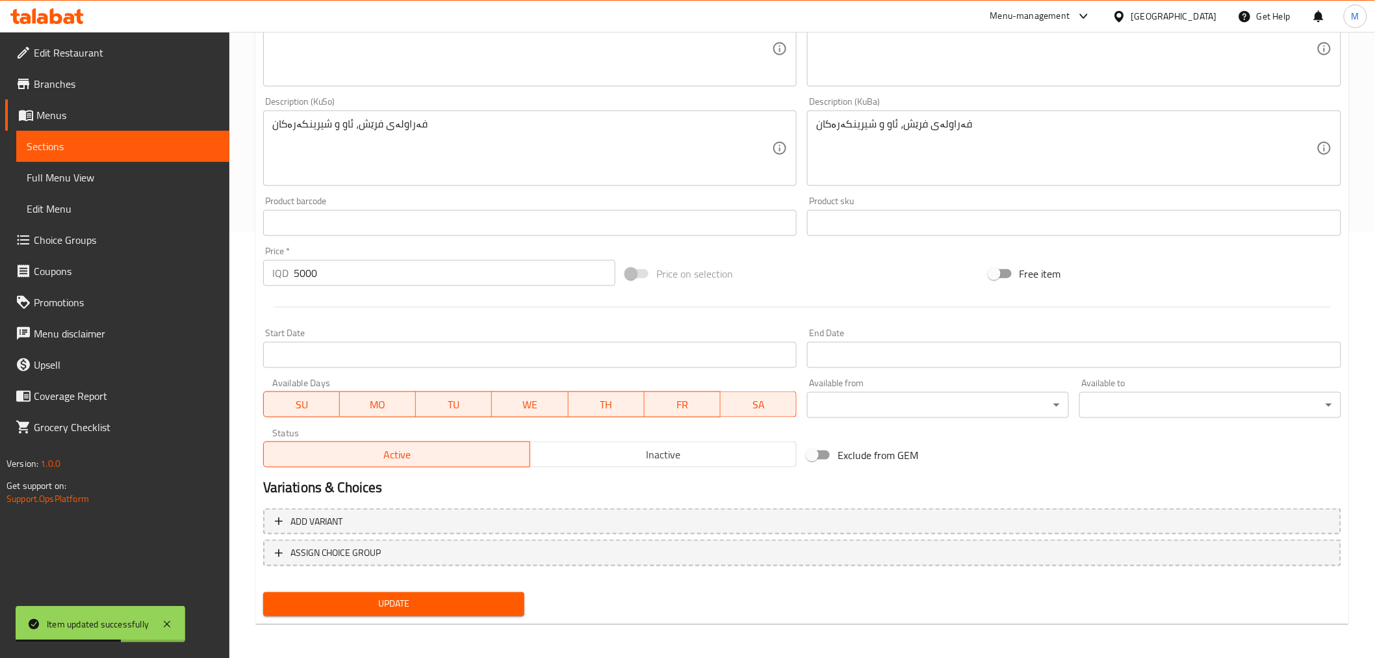
scroll to position [0, 0]
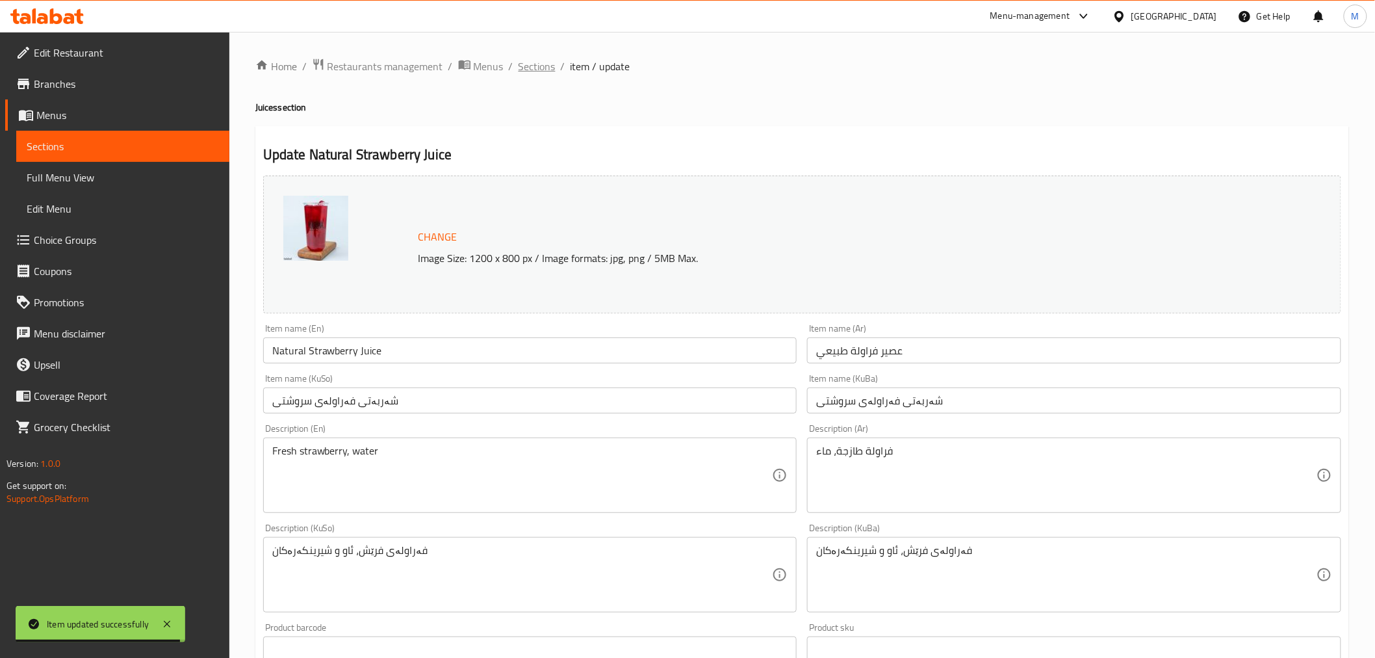
click at [521, 70] on span "Sections" at bounding box center [537, 67] width 37 height 16
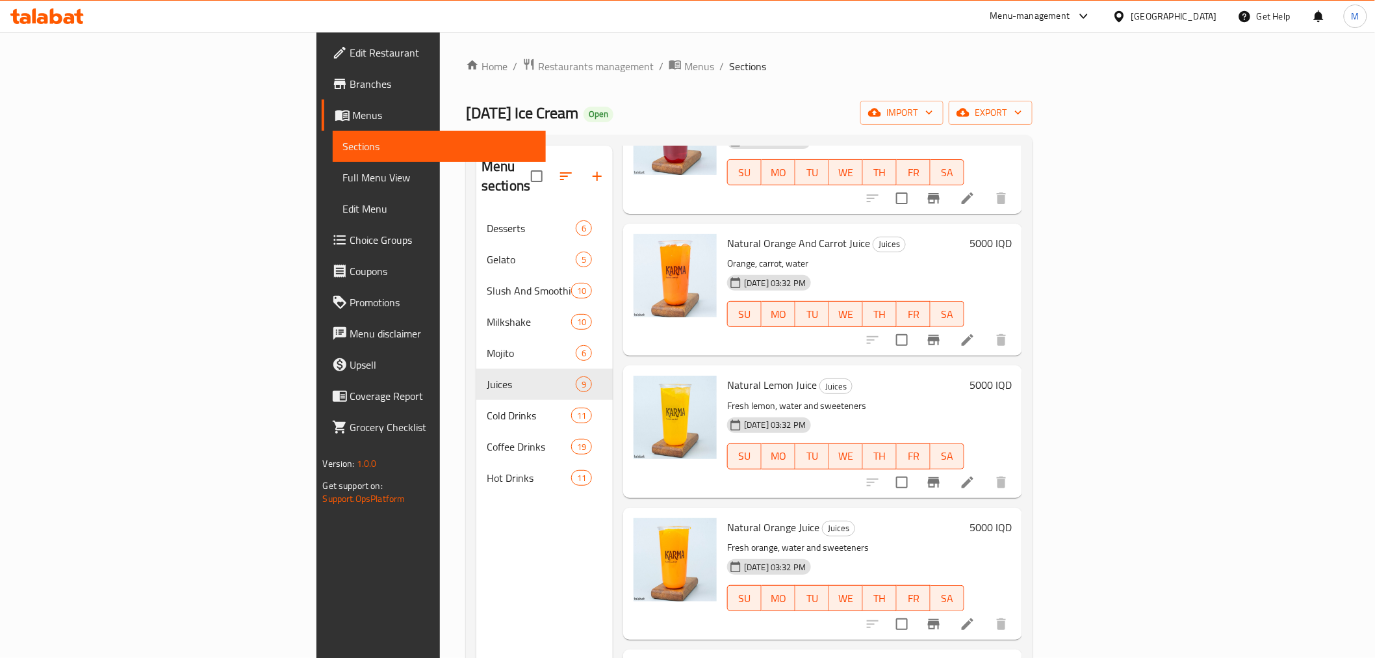
scroll to position [289, 0]
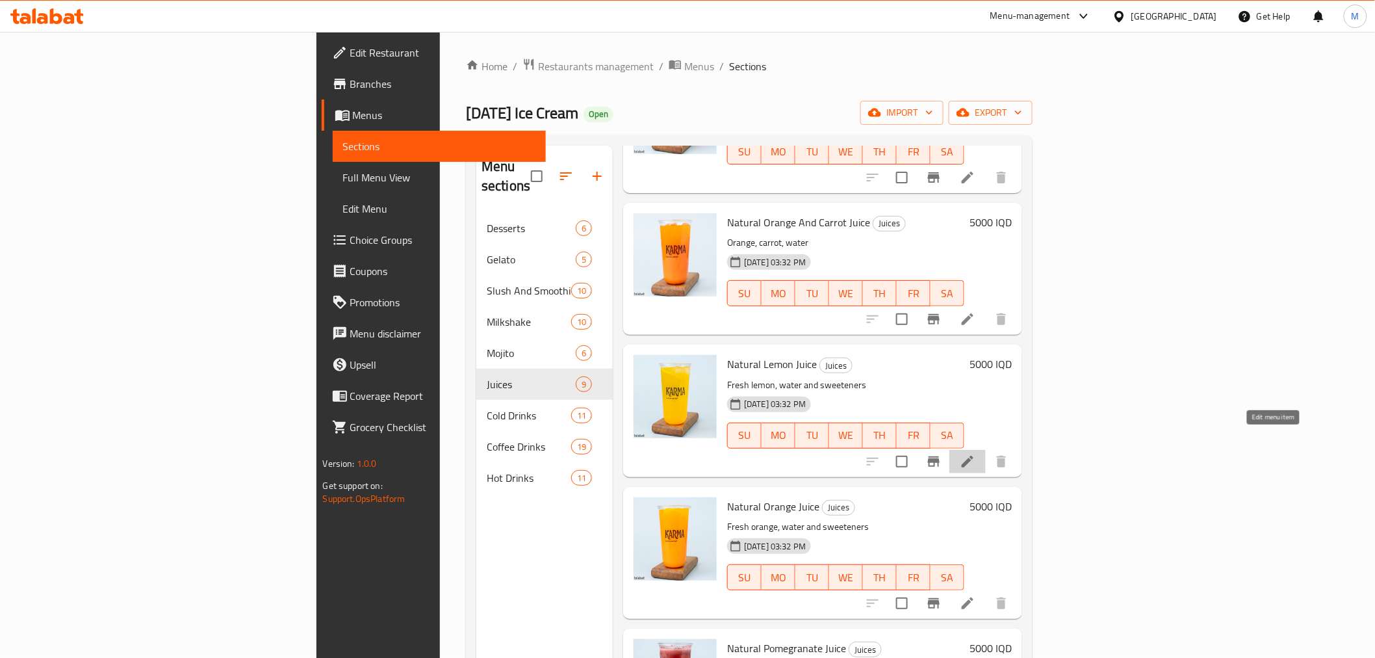
click at [976, 454] on icon at bounding box center [968, 462] width 16 height 16
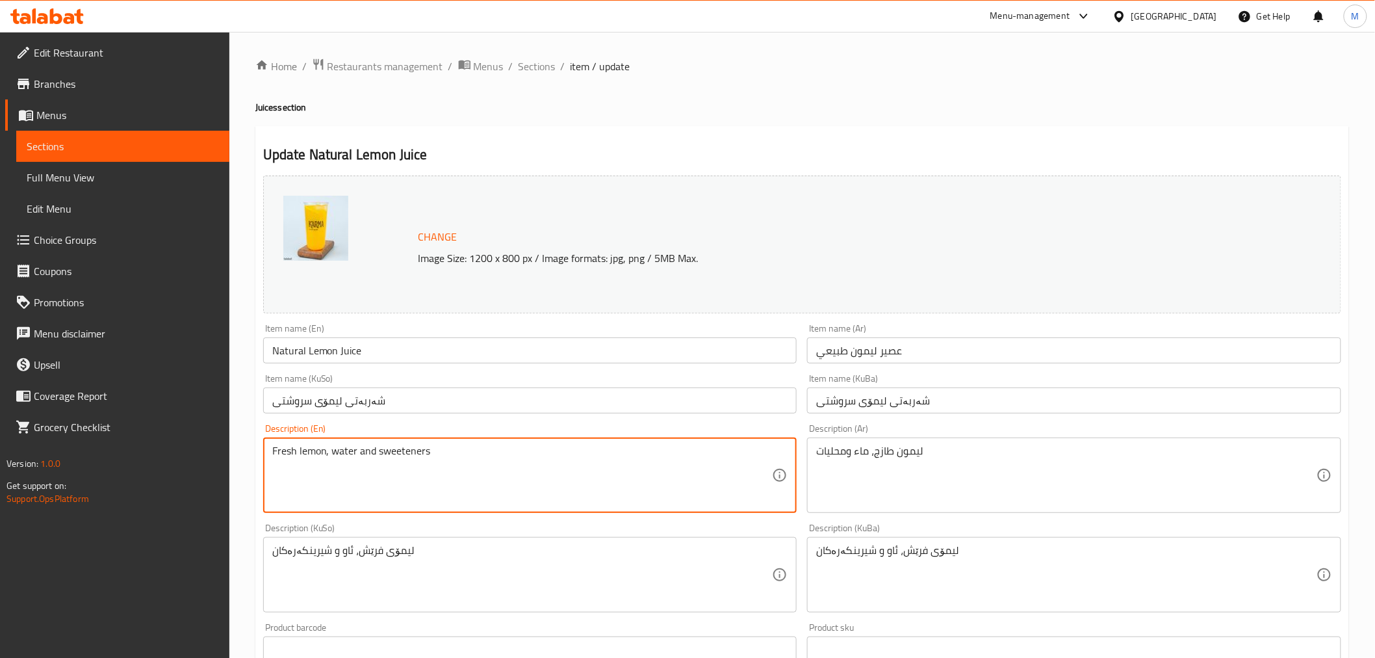
drag, startPoint x: 356, startPoint y: 459, endPoint x: 495, endPoint y: 480, distance: 141.3
type textarea "Fresh lemon, water"
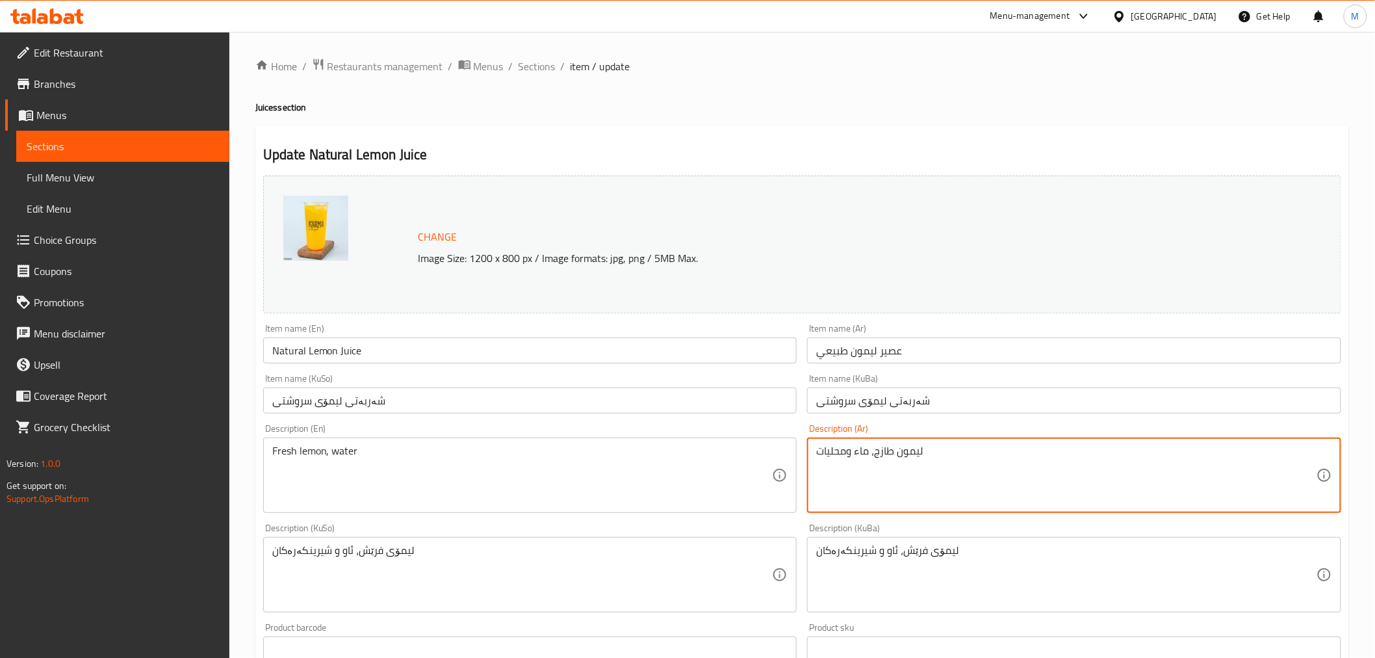
drag, startPoint x: 852, startPoint y: 455, endPoint x: 770, endPoint y: 455, distance: 82.6
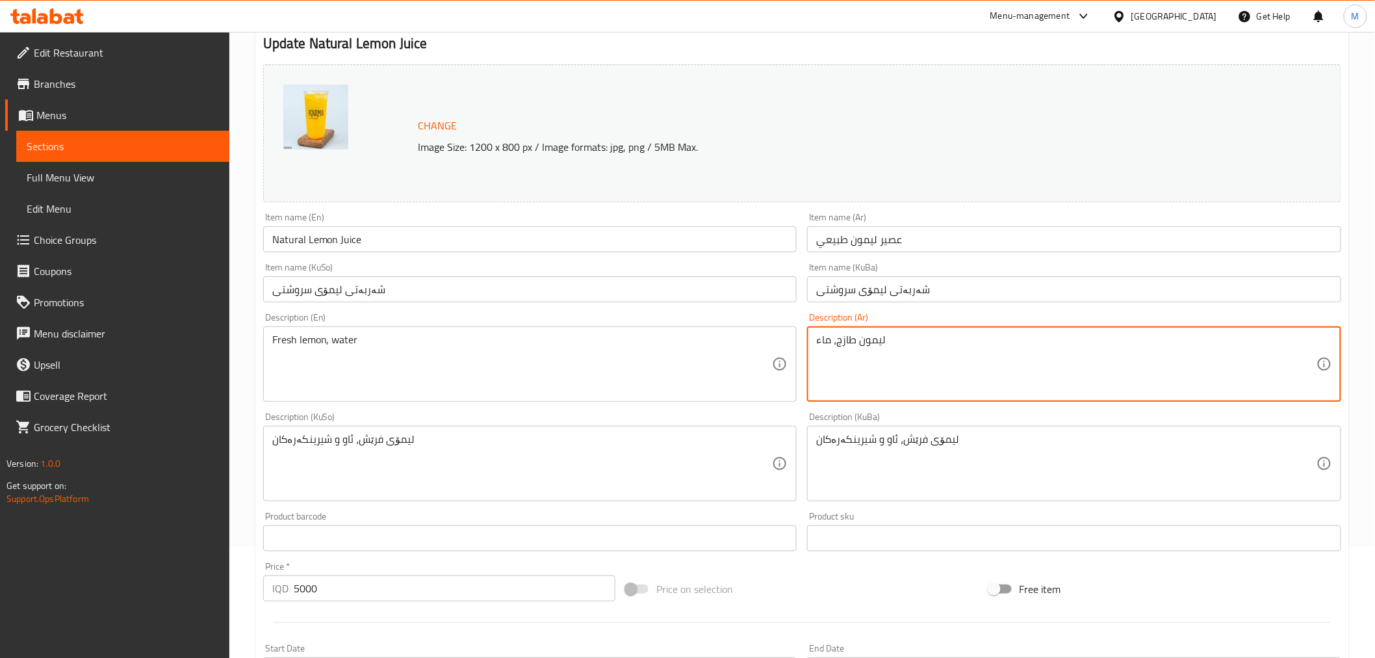
scroll to position [426, 0]
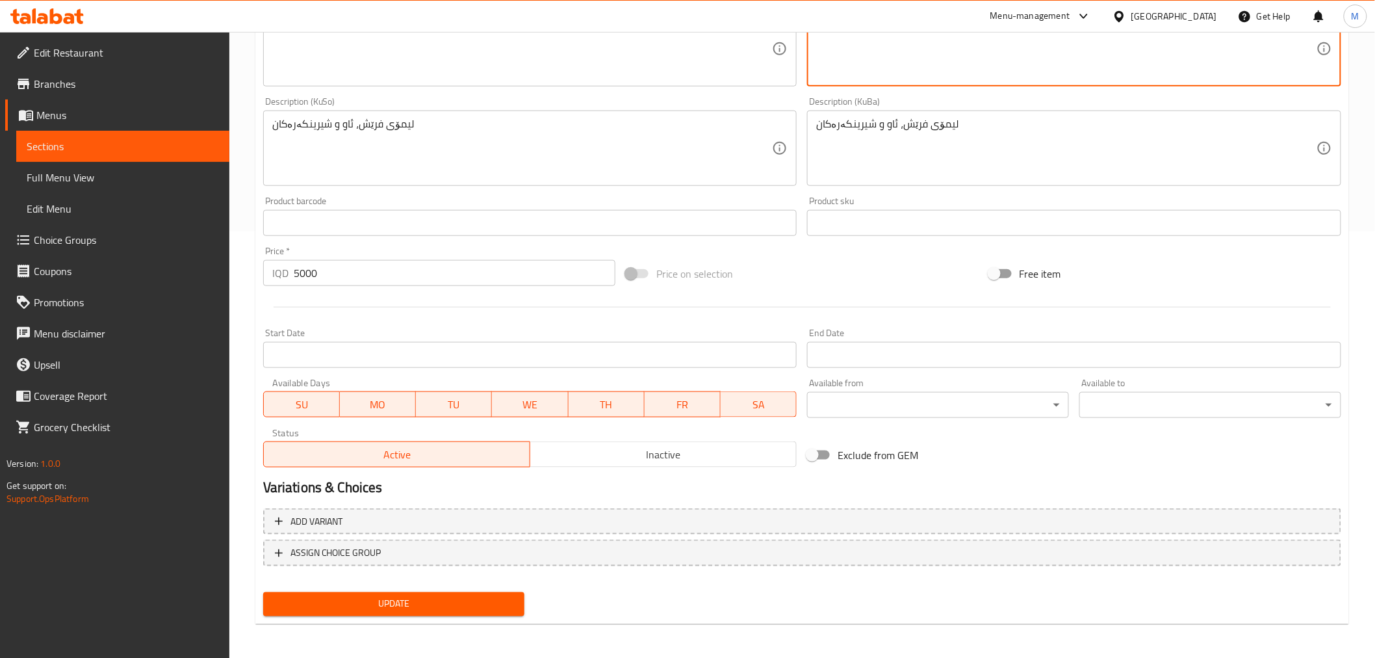
type textarea "ليمون طازج، ماء"
click at [462, 611] on button "Update" at bounding box center [394, 604] width 262 height 24
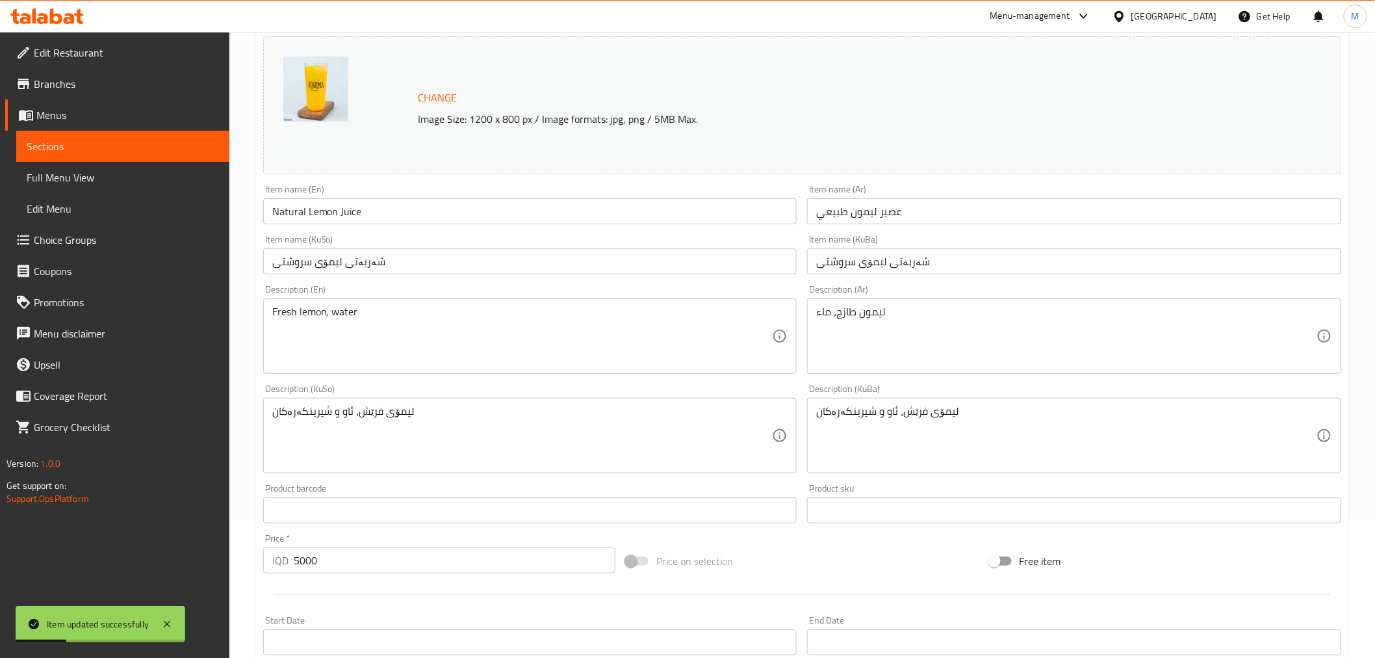
scroll to position [0, 0]
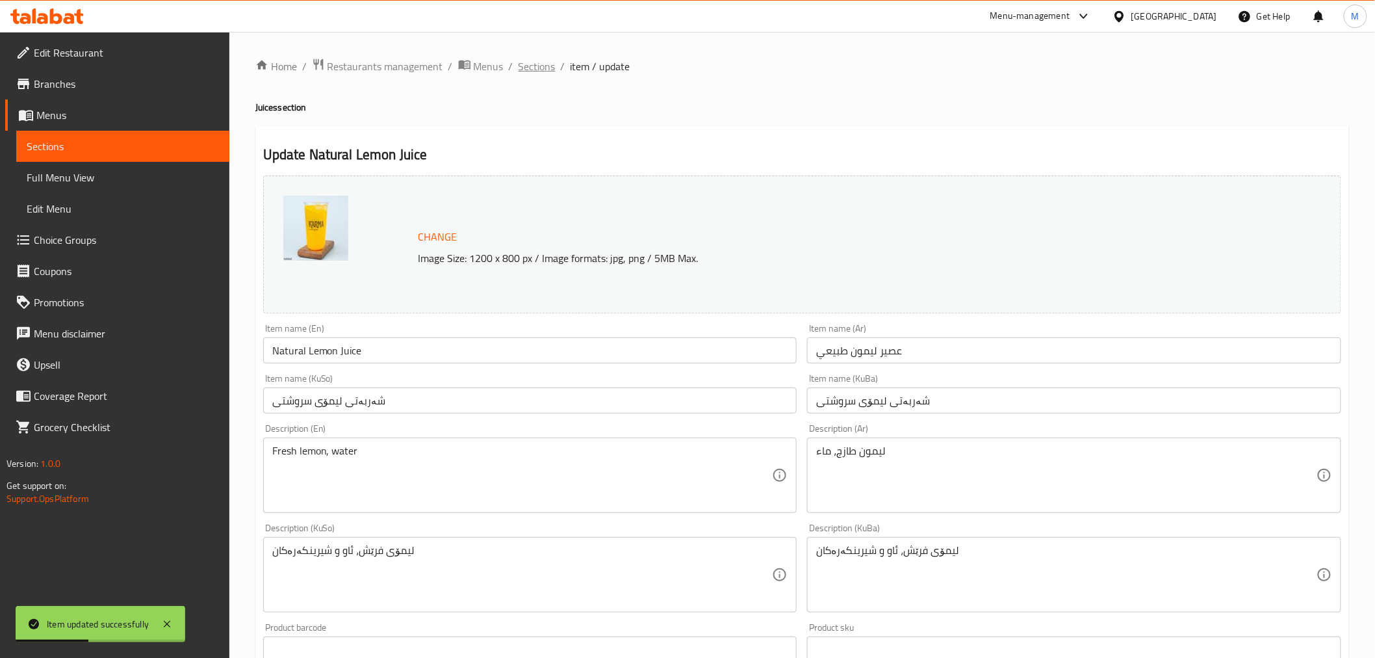
click at [522, 64] on span "Sections" at bounding box center [537, 67] width 37 height 16
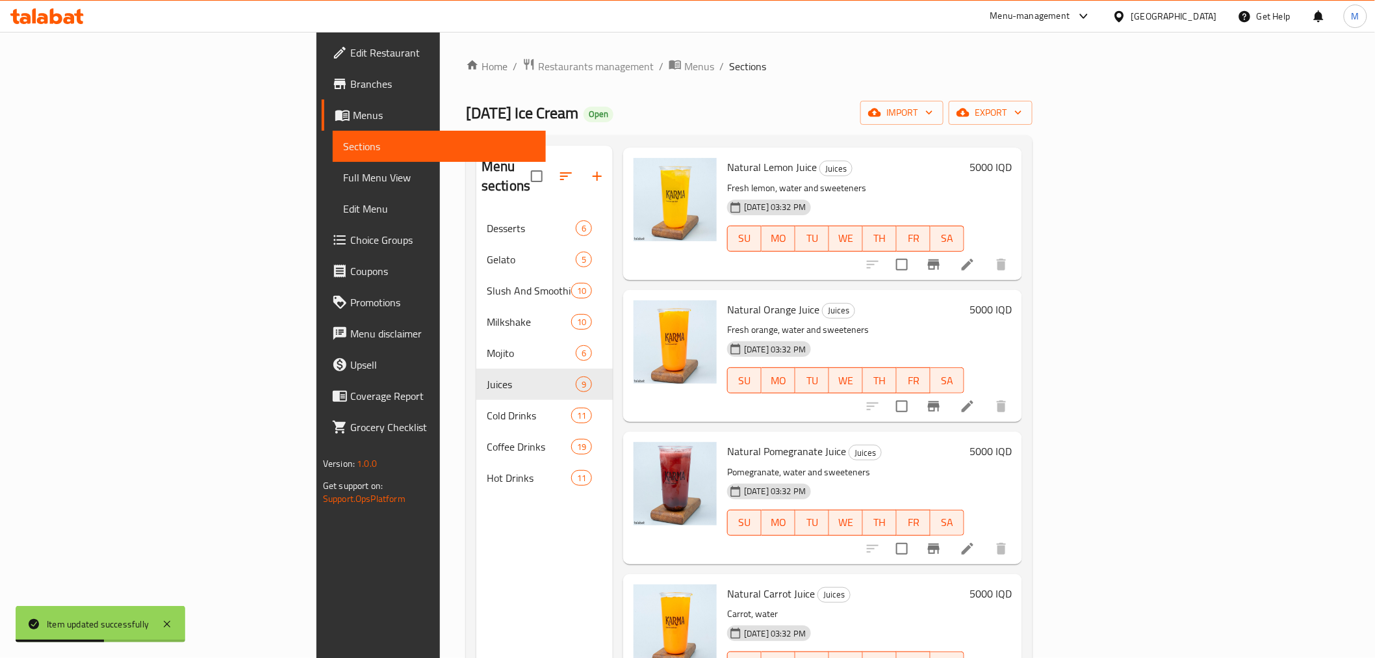
scroll to position [577, 0]
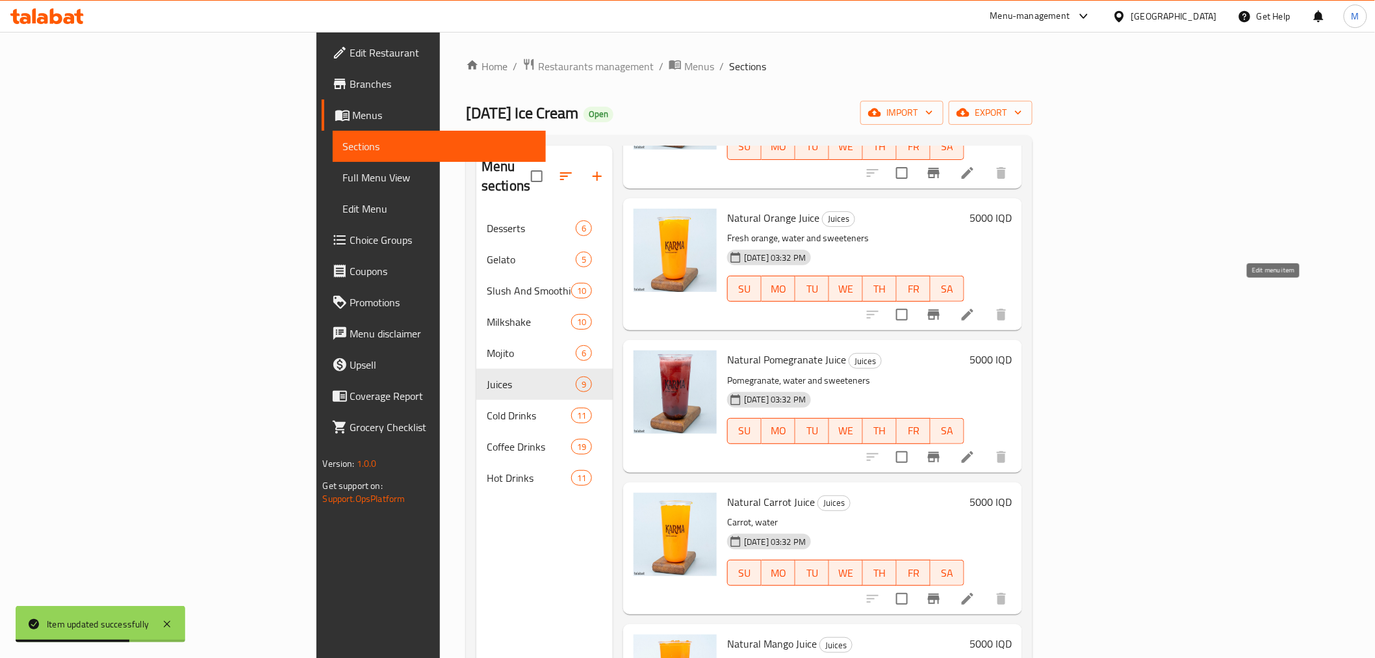
click at [974, 309] on icon at bounding box center [968, 315] width 12 height 12
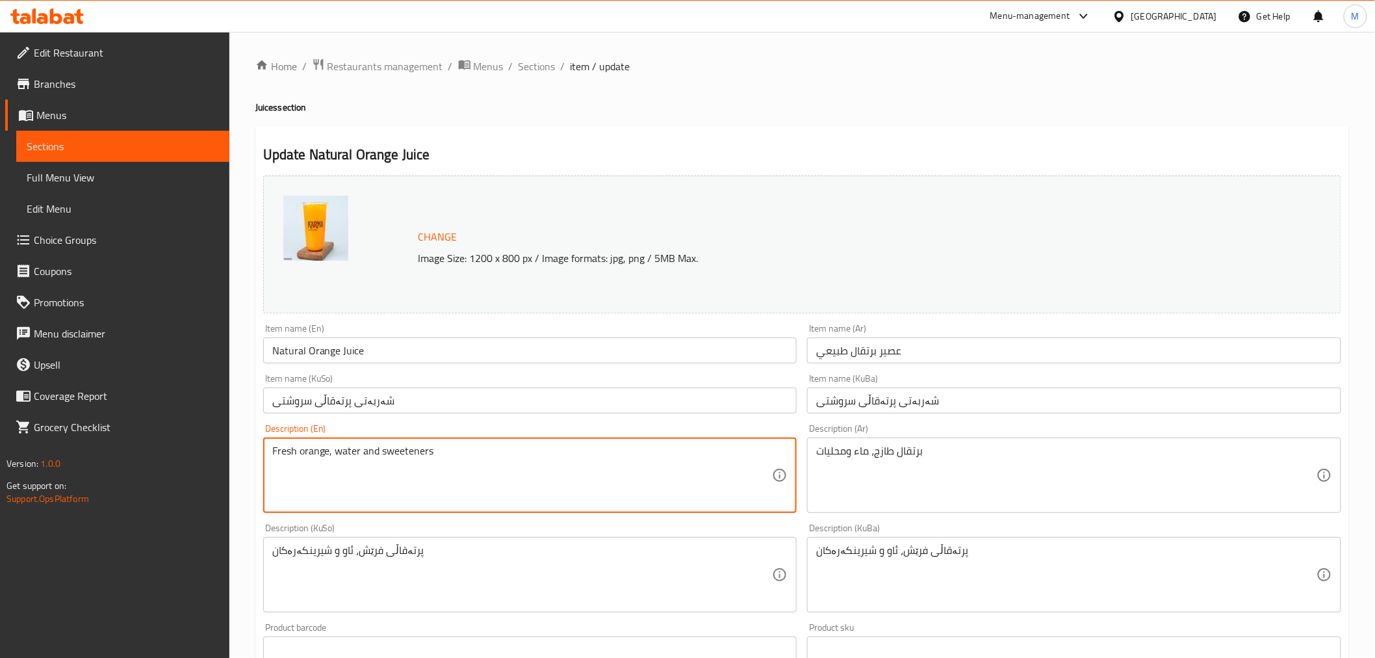
drag, startPoint x: 378, startPoint y: 456, endPoint x: 471, endPoint y: 463, distance: 93.2
type textarea "Fresh orange, water"
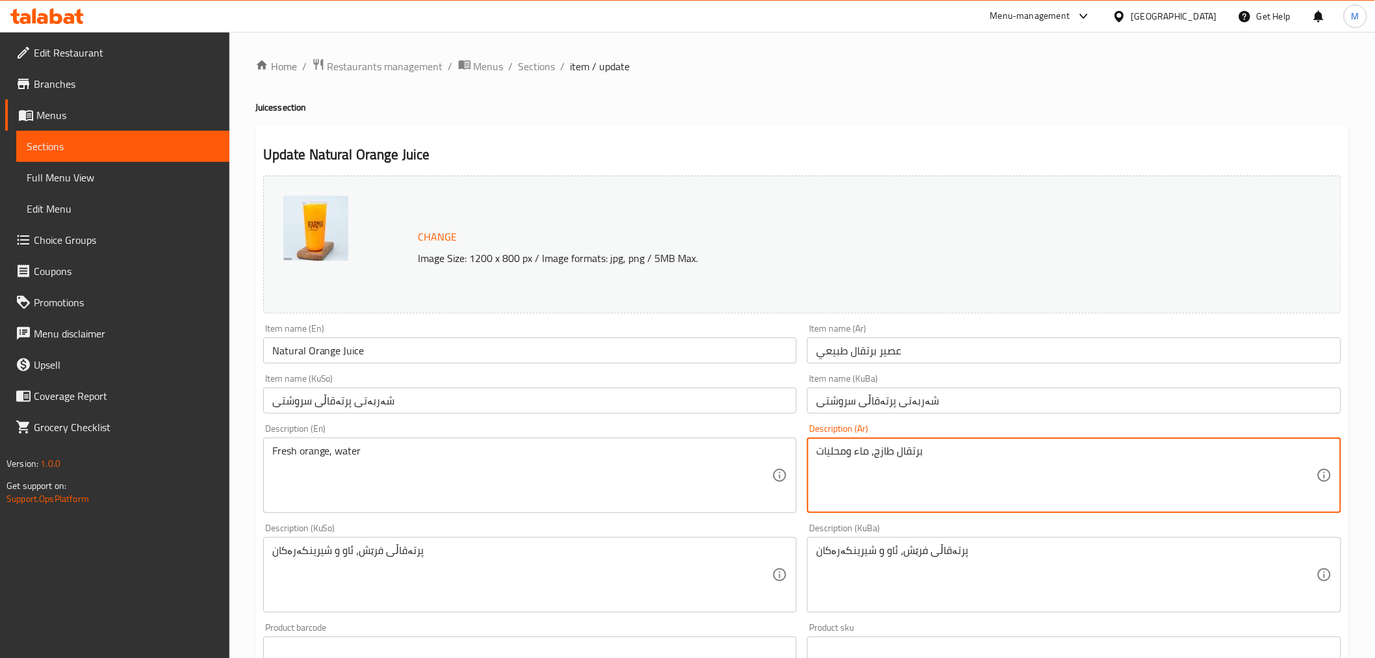
drag, startPoint x: 853, startPoint y: 456, endPoint x: 762, endPoint y: 458, distance: 91.0
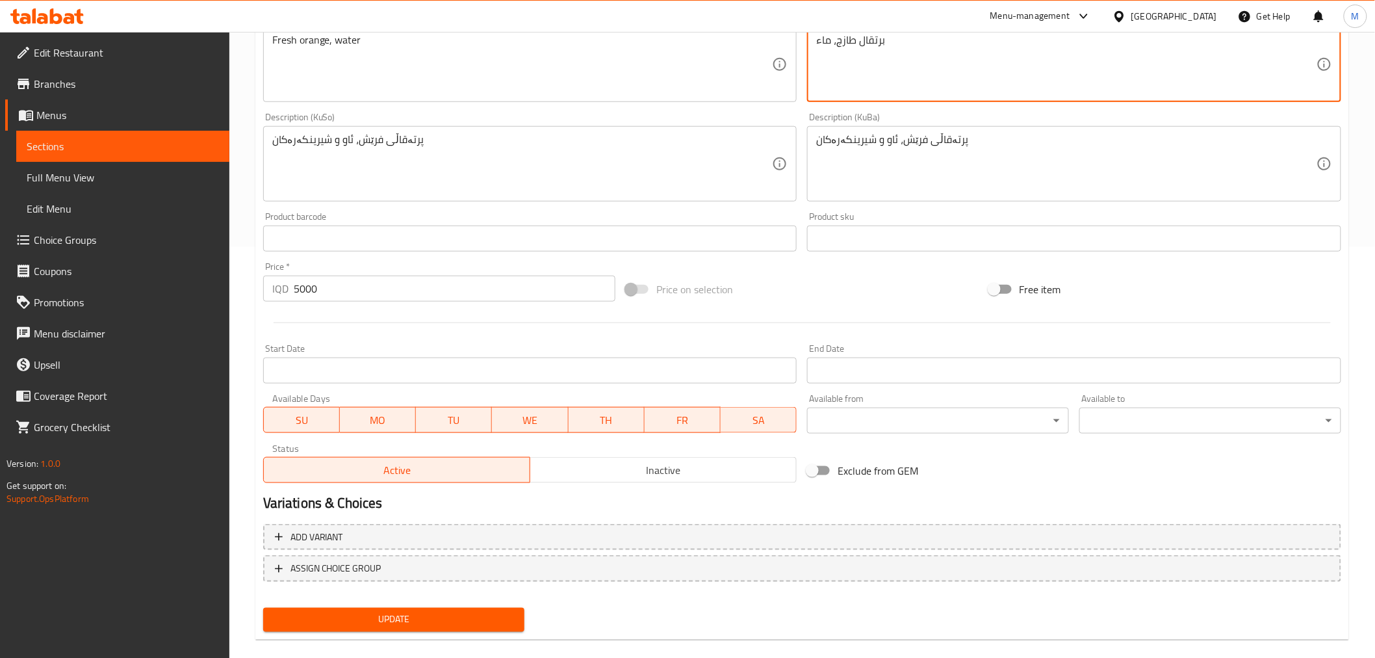
scroll to position [426, 0]
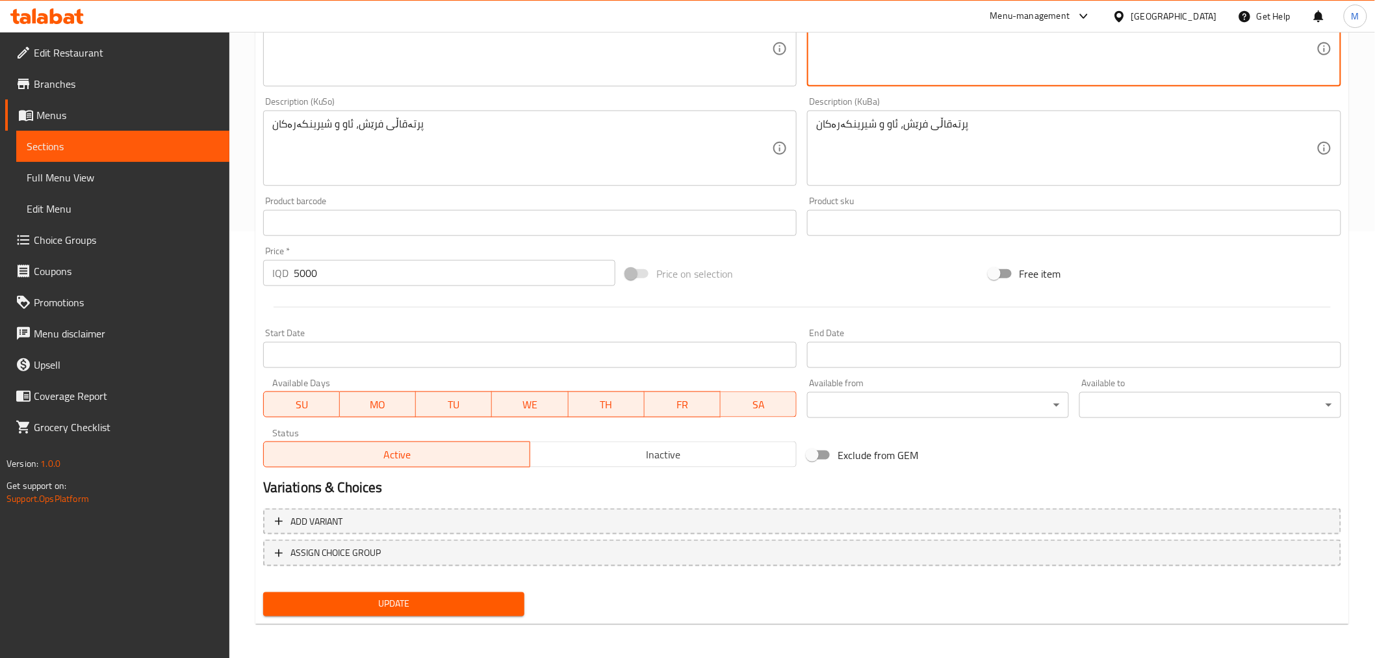
type textarea "برتقال طازج، ماء"
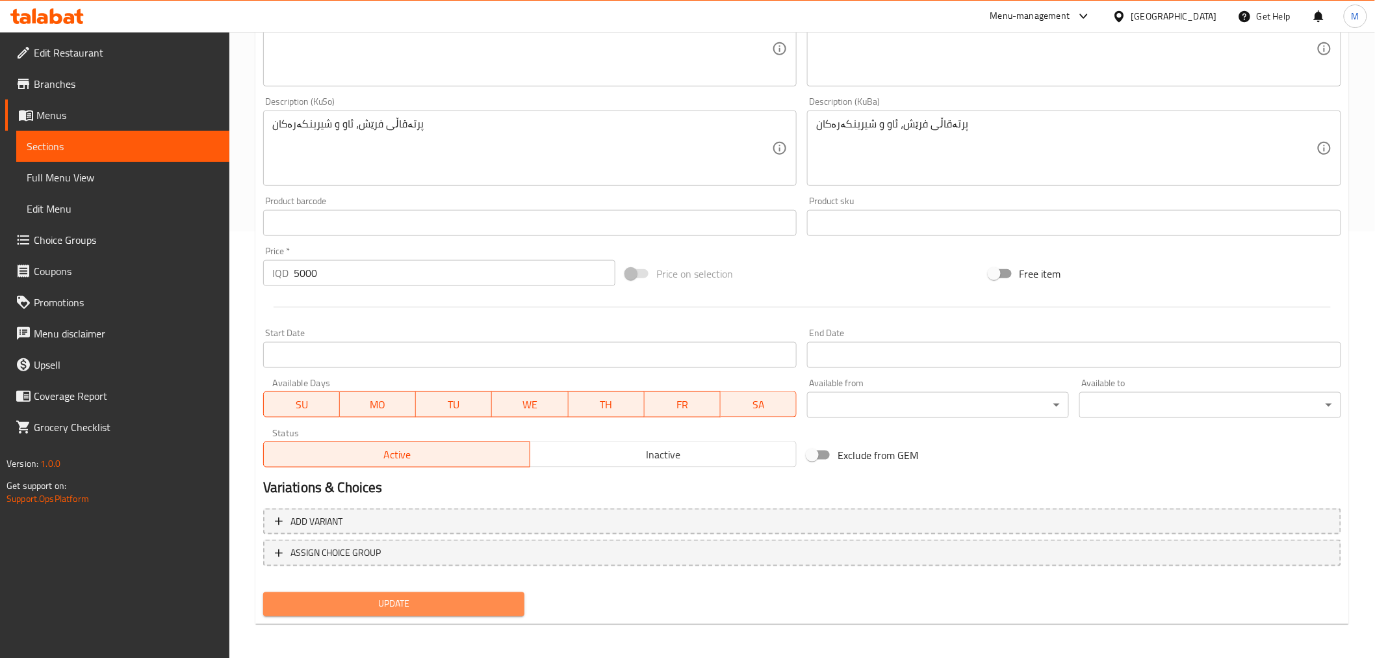
click at [430, 613] on button "Update" at bounding box center [394, 604] width 262 height 24
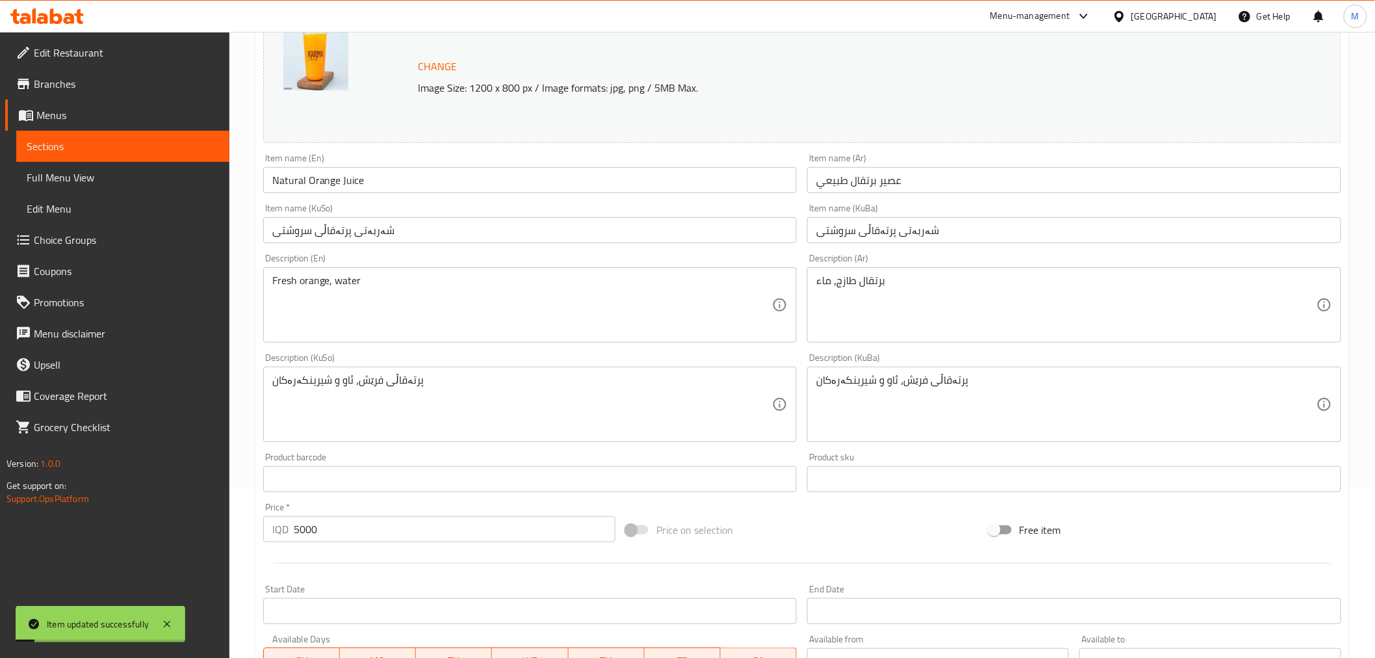
scroll to position [0, 0]
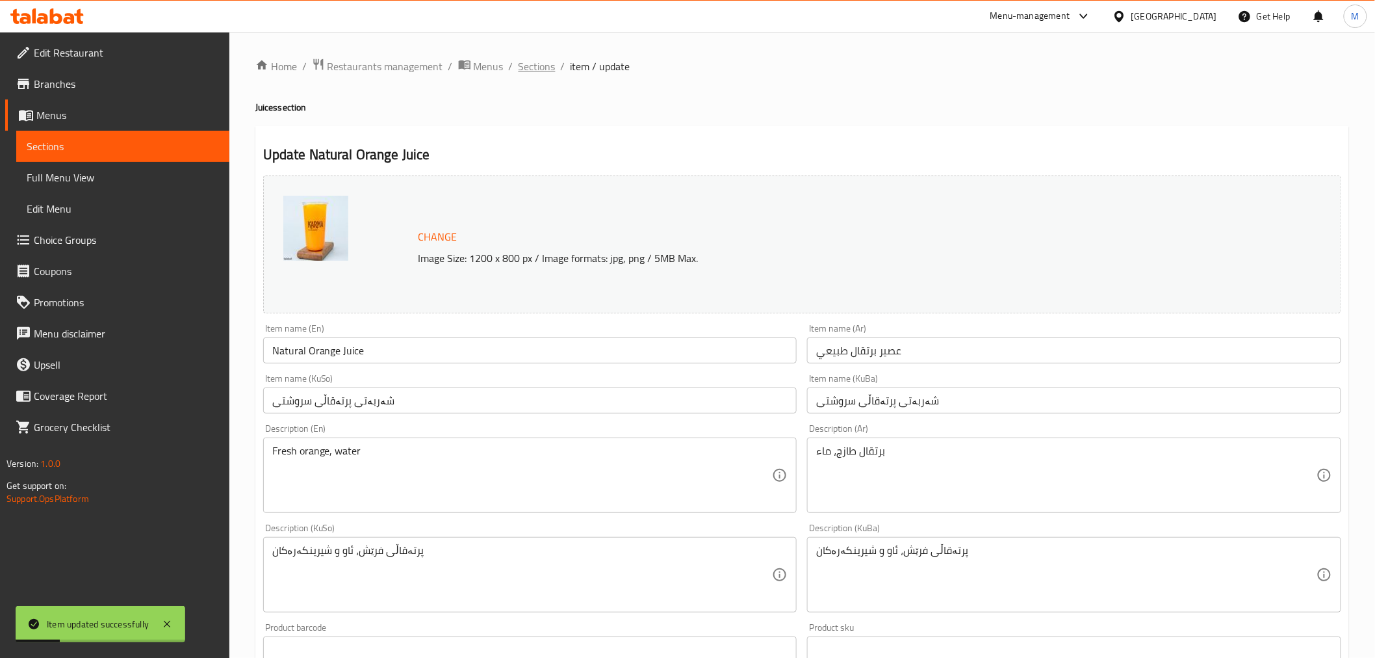
click at [534, 62] on span "Sections" at bounding box center [537, 67] width 37 height 16
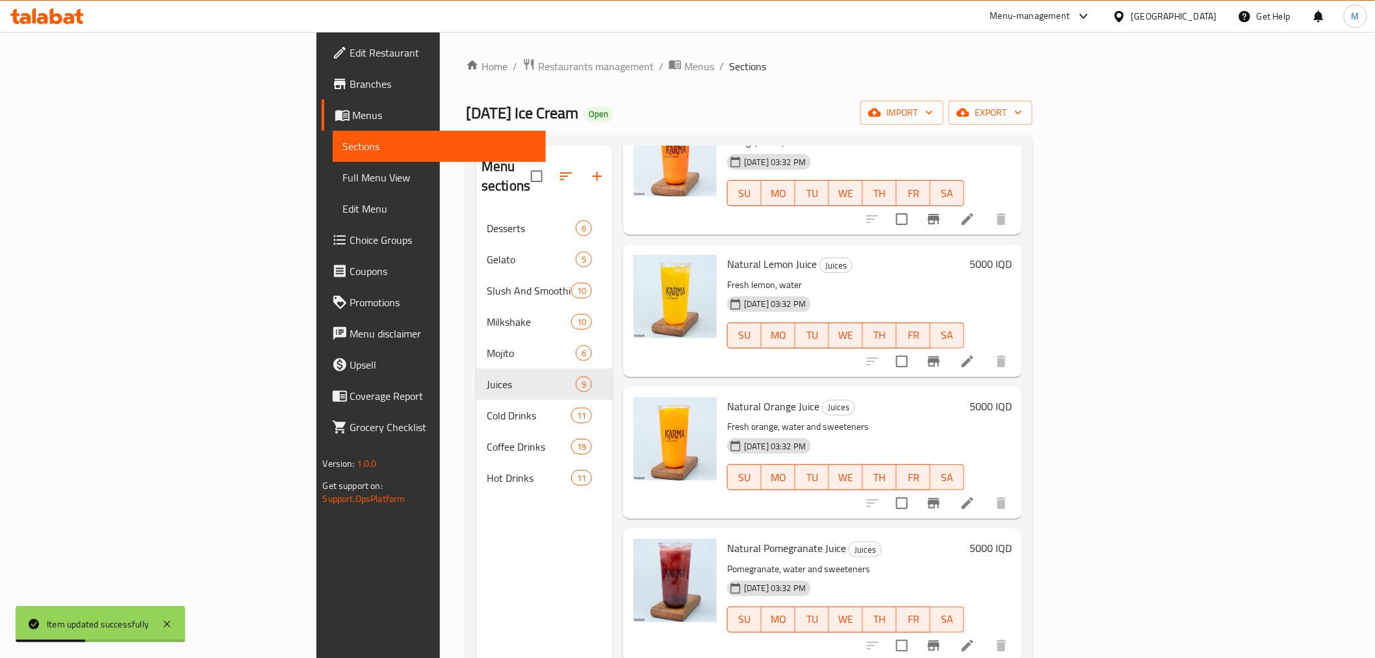
scroll to position [577, 0]
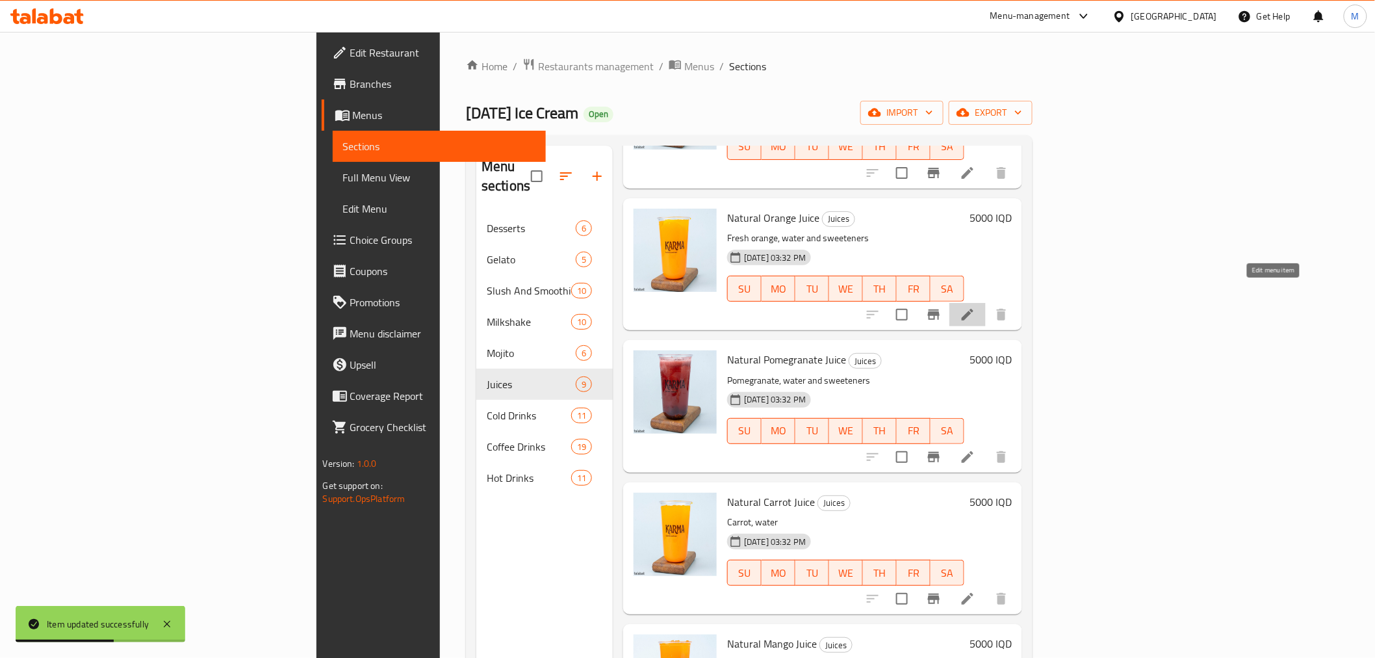
click at [976, 307] on icon at bounding box center [968, 315] width 16 height 16
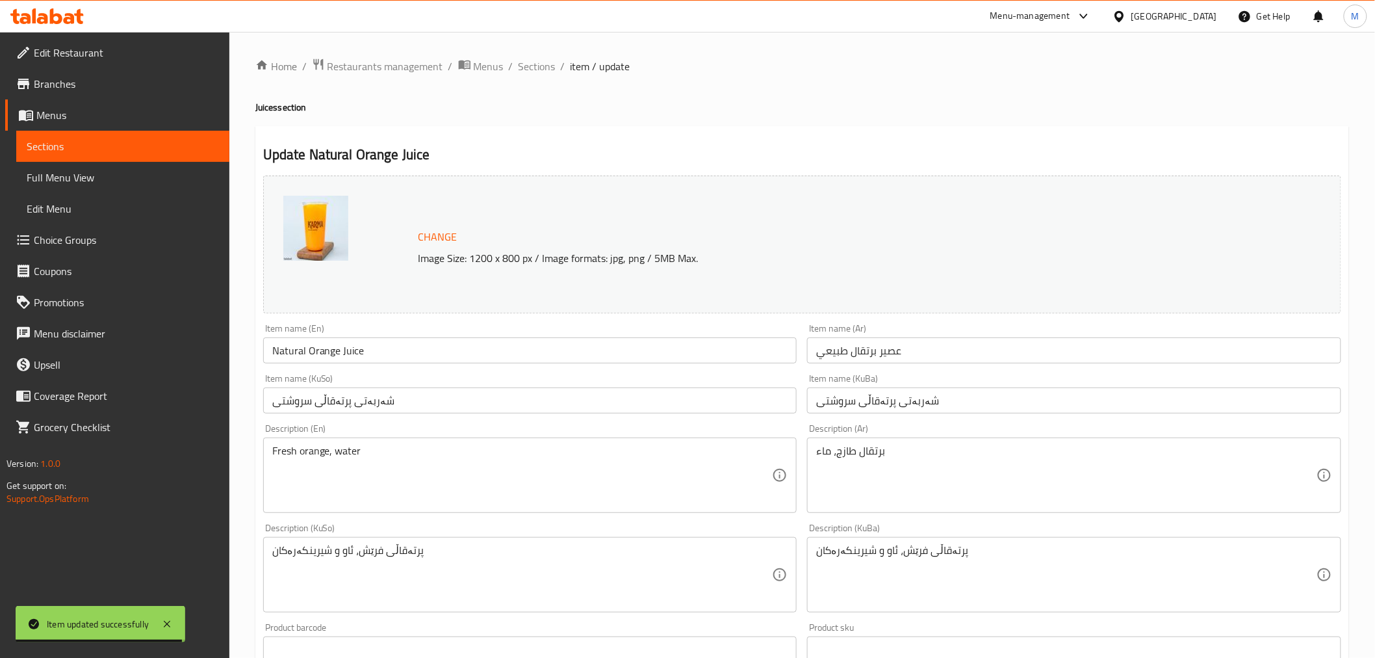
click at [537, 68] on span "Sections" at bounding box center [537, 67] width 37 height 16
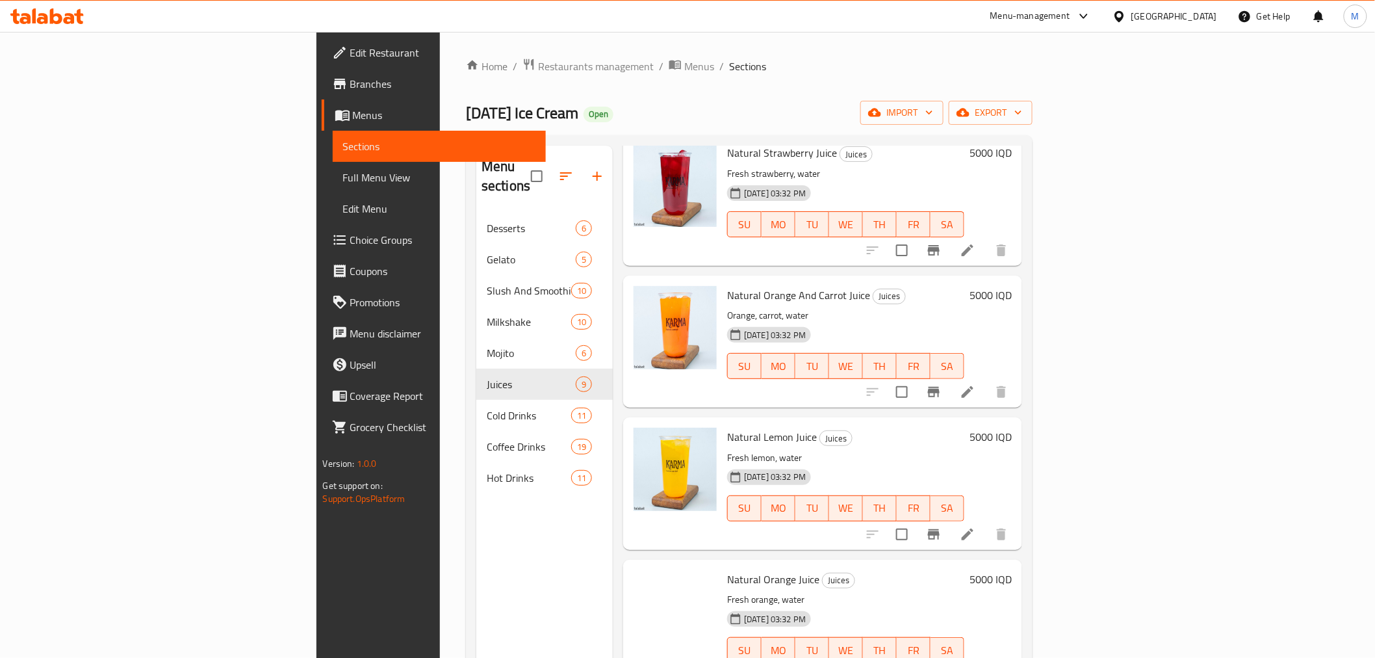
scroll to position [577, 0]
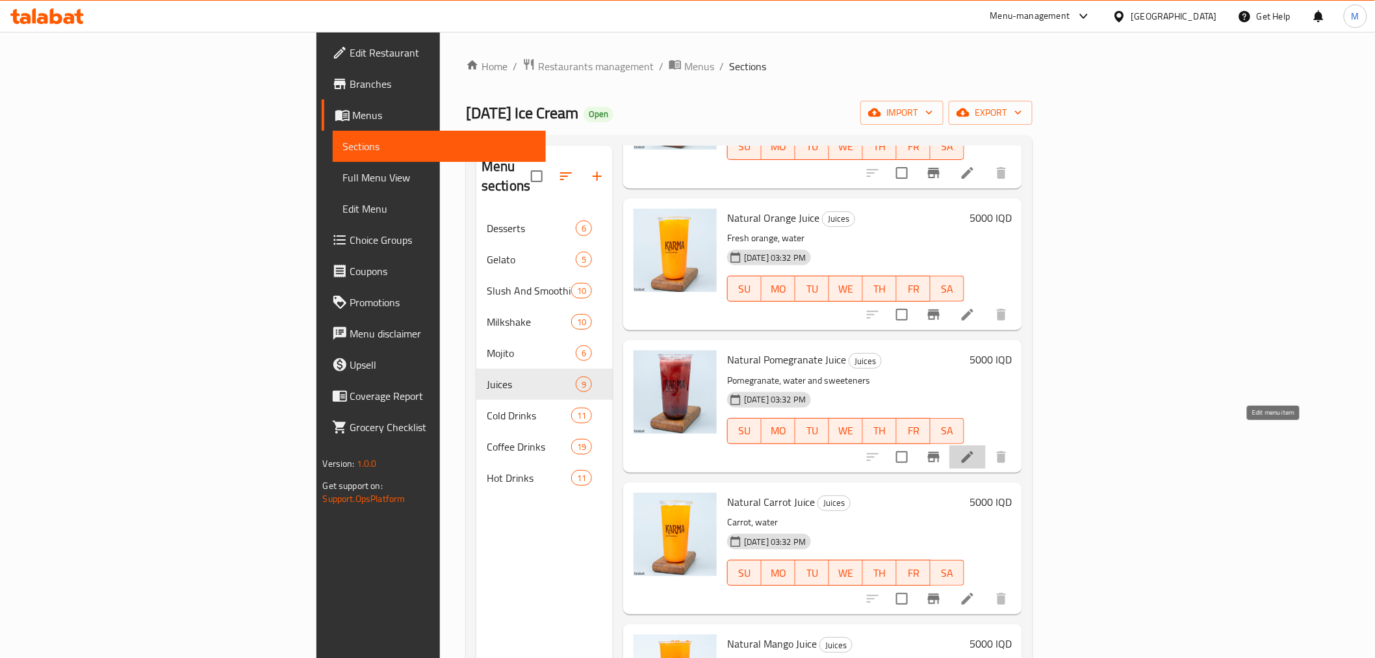
click at [976, 449] on icon at bounding box center [968, 457] width 16 height 16
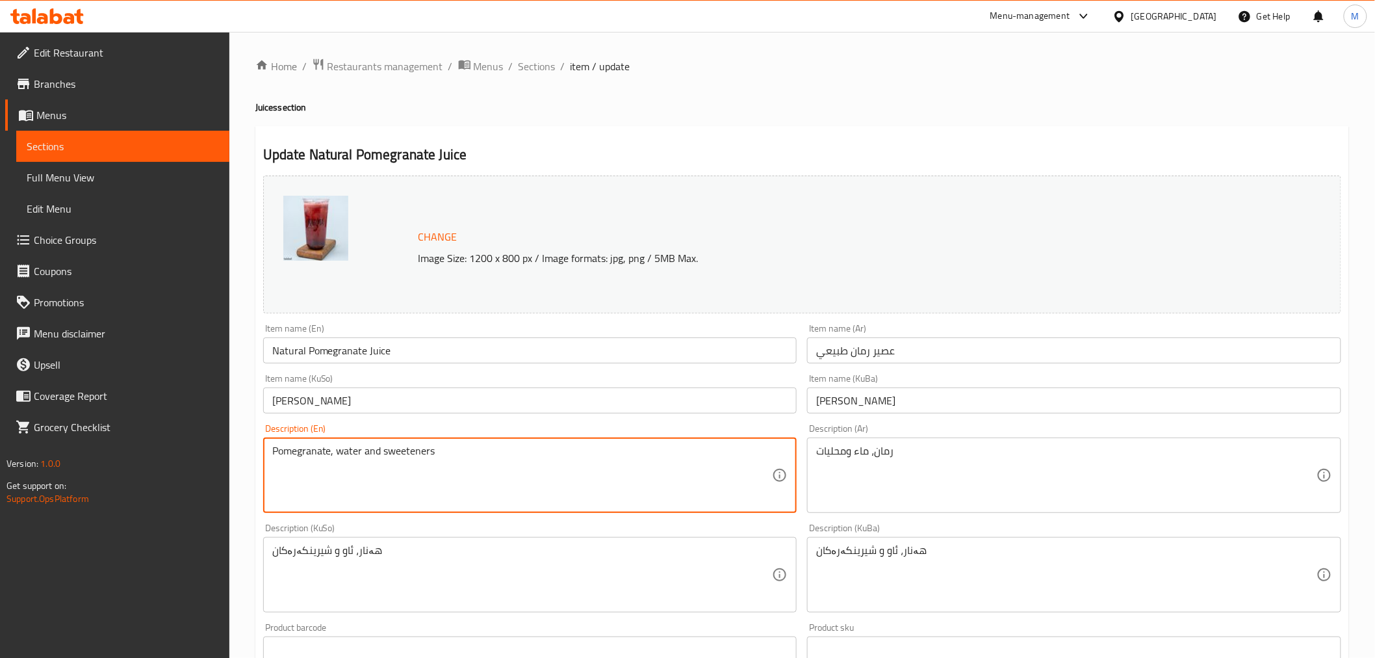
drag, startPoint x: 362, startPoint y: 457, endPoint x: 608, endPoint y: 458, distance: 245.7
type textarea "Pomegranate, water"
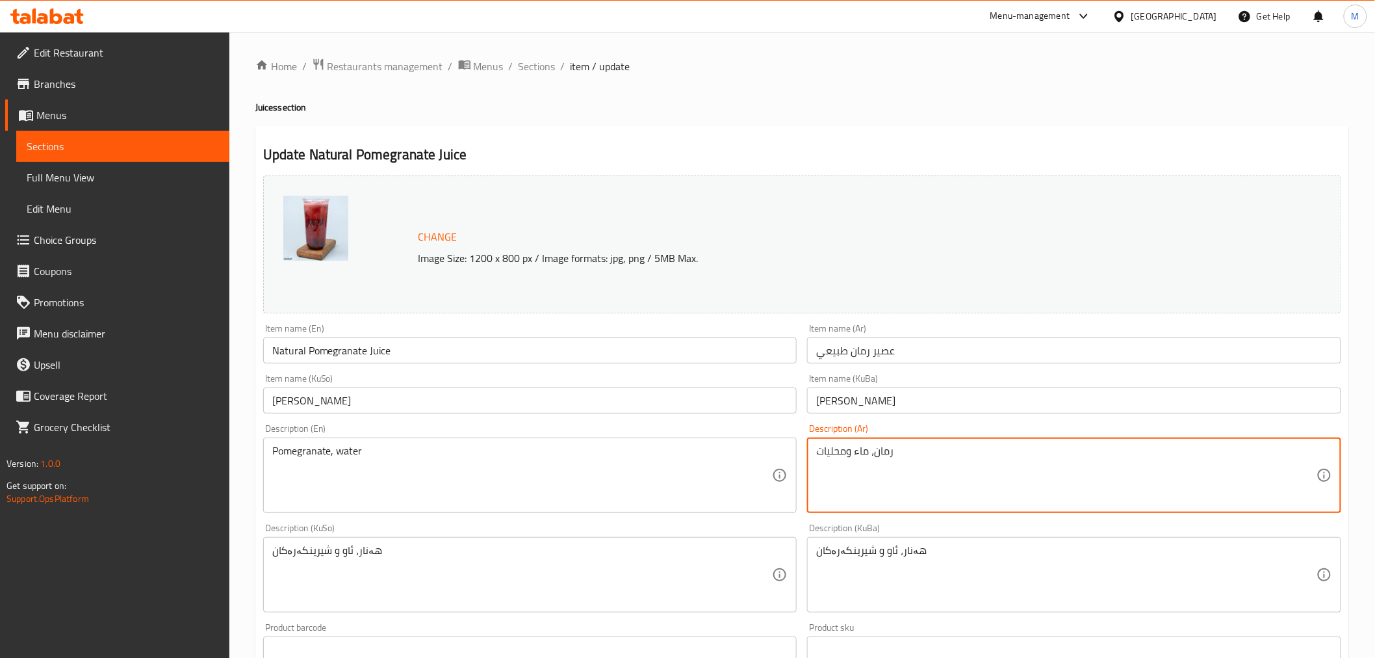
drag, startPoint x: 854, startPoint y: 452, endPoint x: 768, endPoint y: 443, distance: 85.6
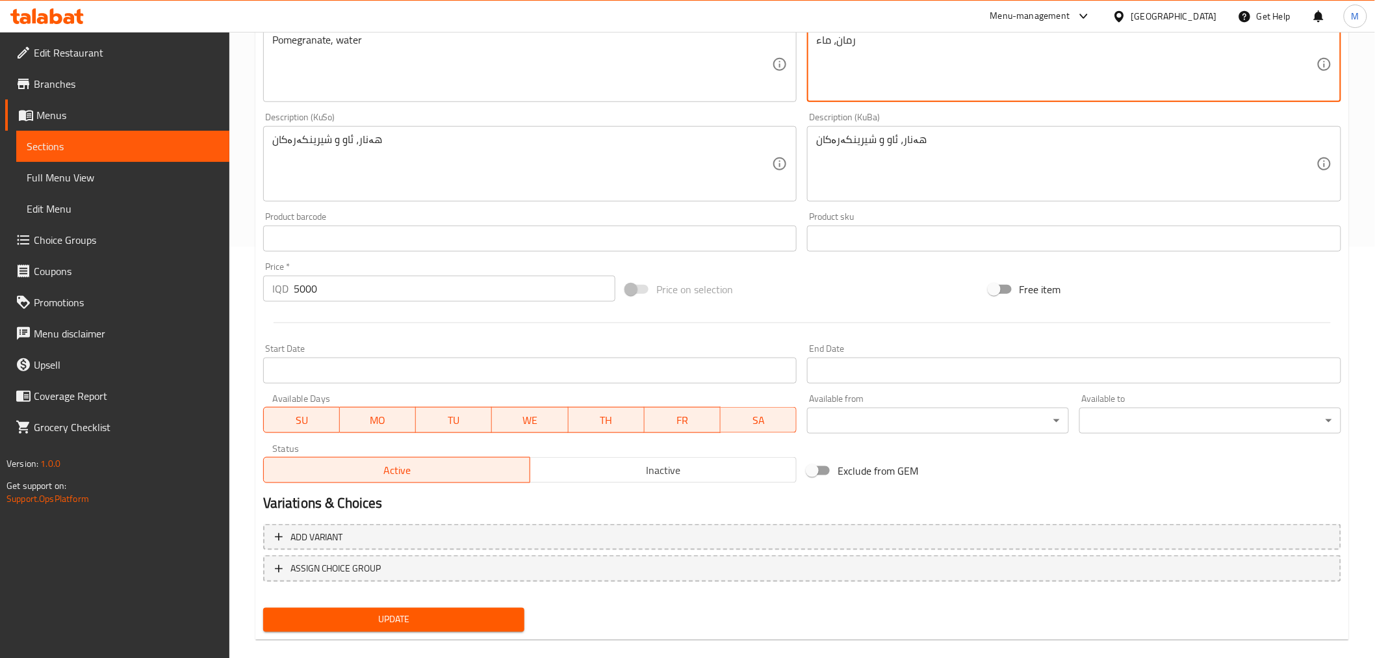
scroll to position [426, 0]
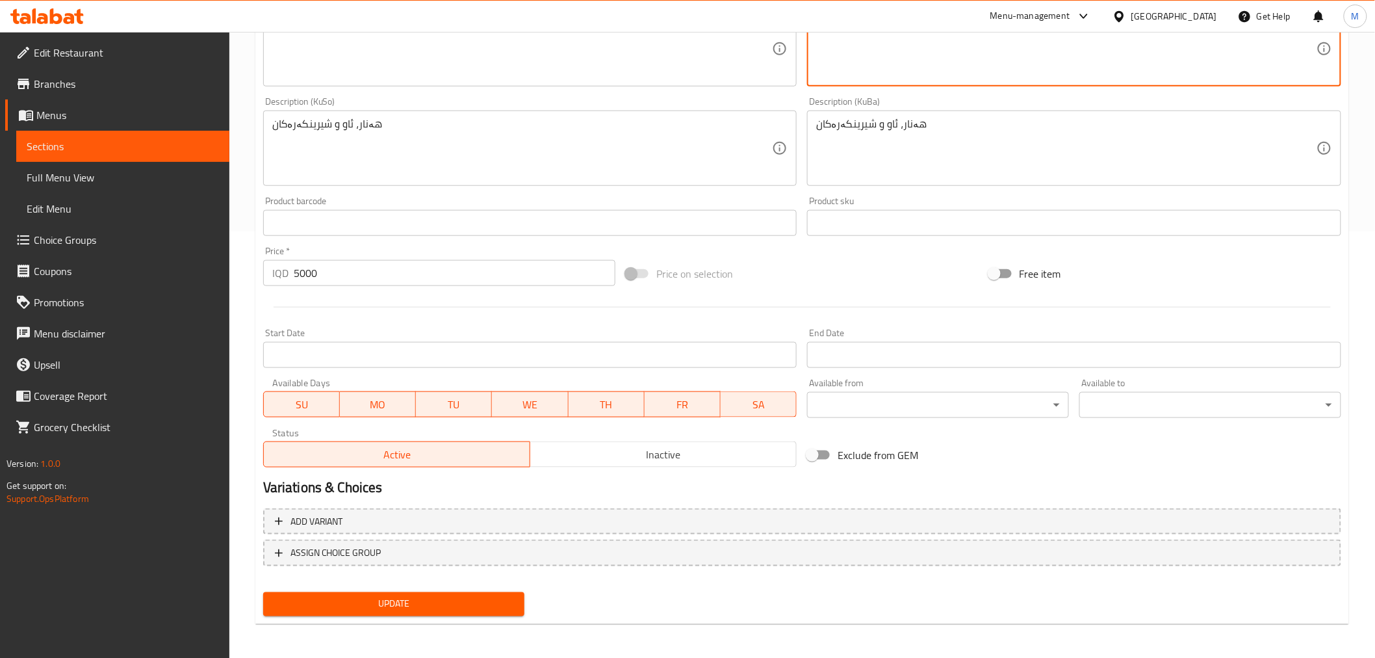
type textarea "رمان، ماء"
click at [478, 597] on span "Update" at bounding box center [394, 604] width 241 height 16
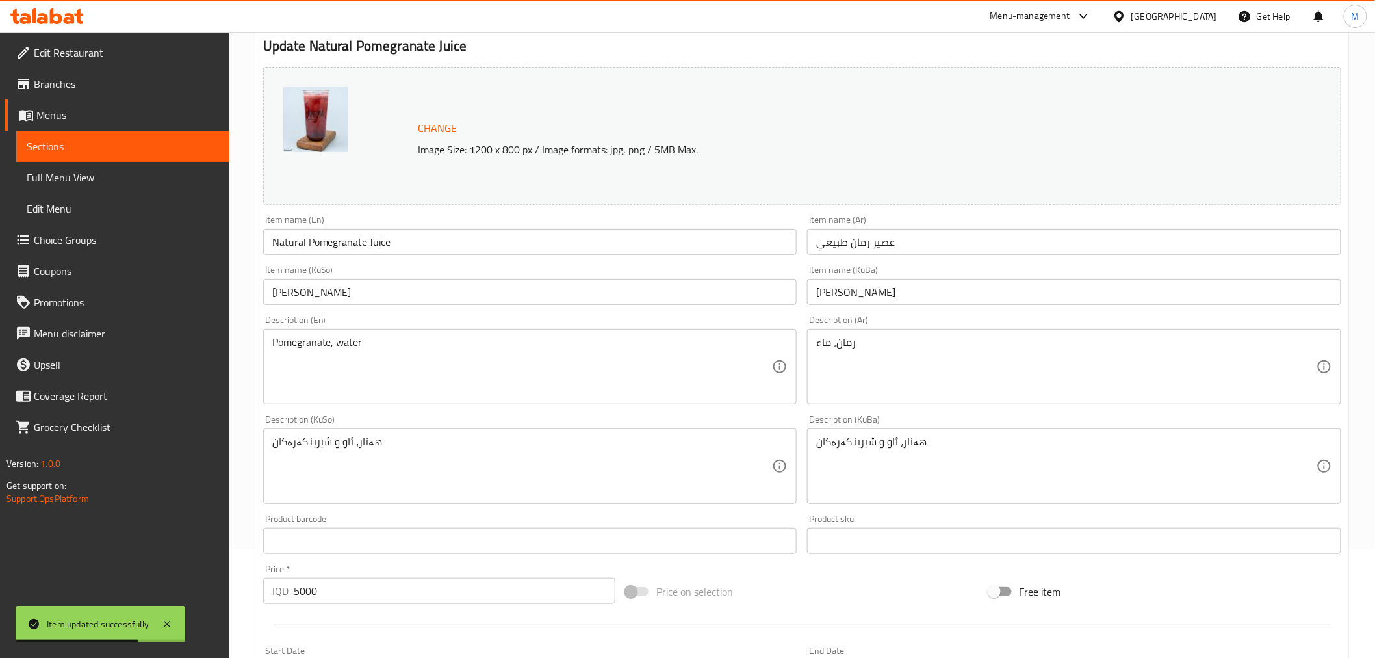
scroll to position [0, 0]
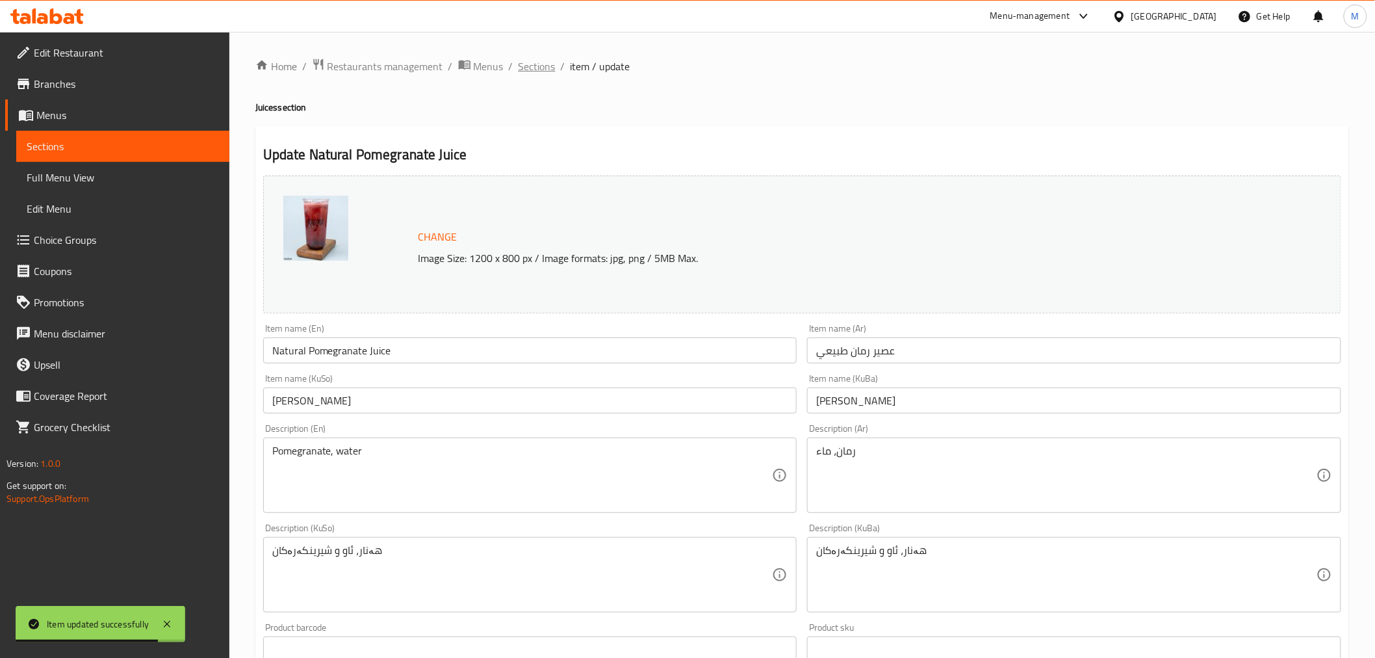
click at [551, 59] on span "Sections" at bounding box center [537, 67] width 37 height 16
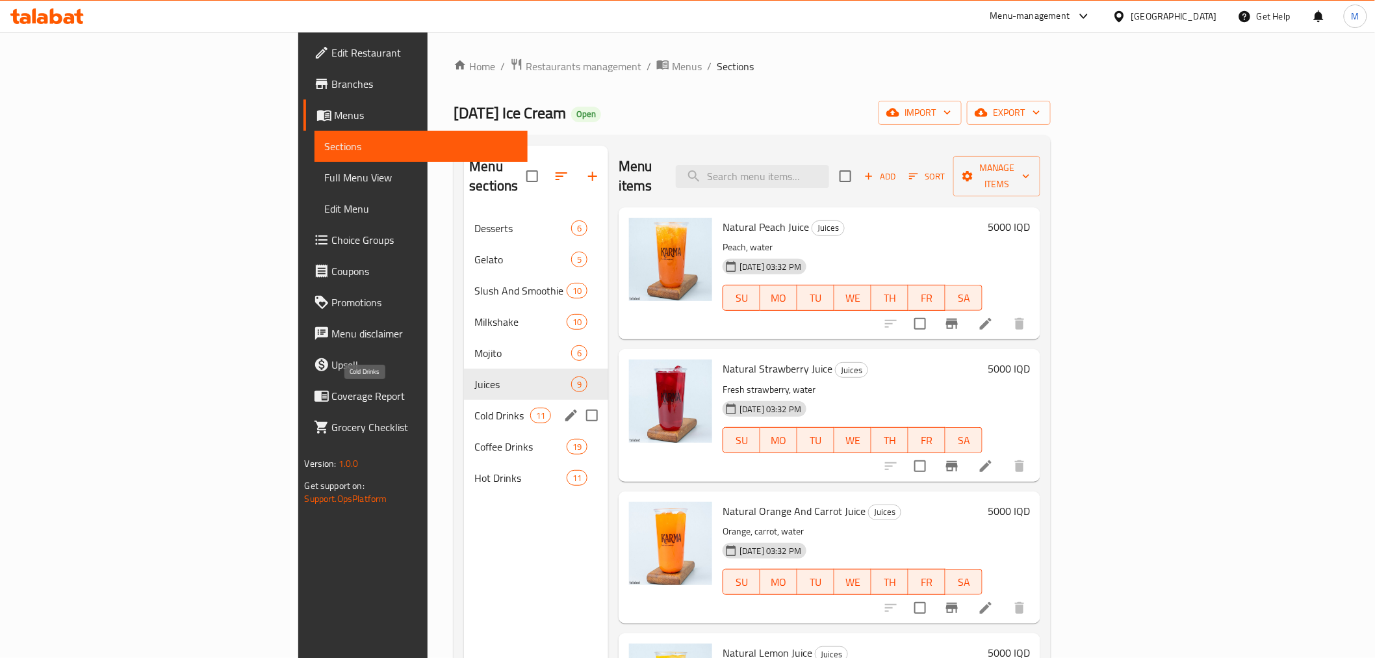
click at [475, 408] on span "Cold Drinks" at bounding box center [502, 416] width 55 height 16
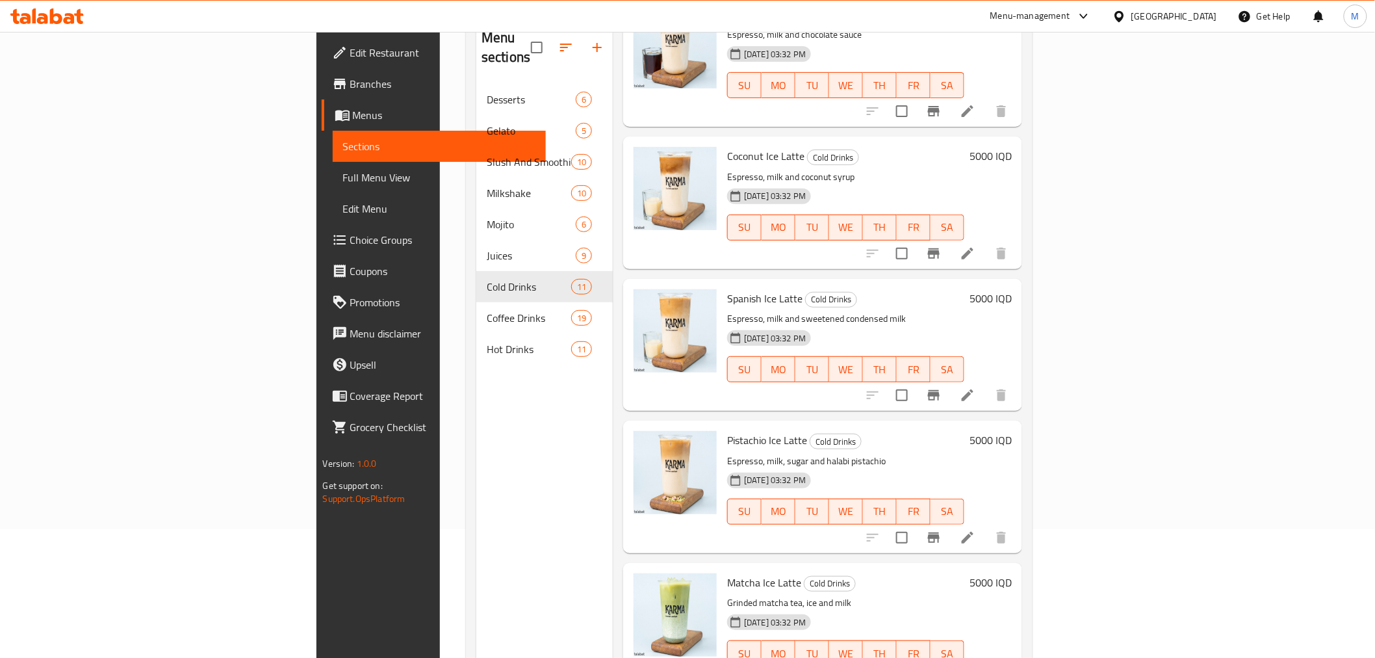
scroll to position [182, 0]
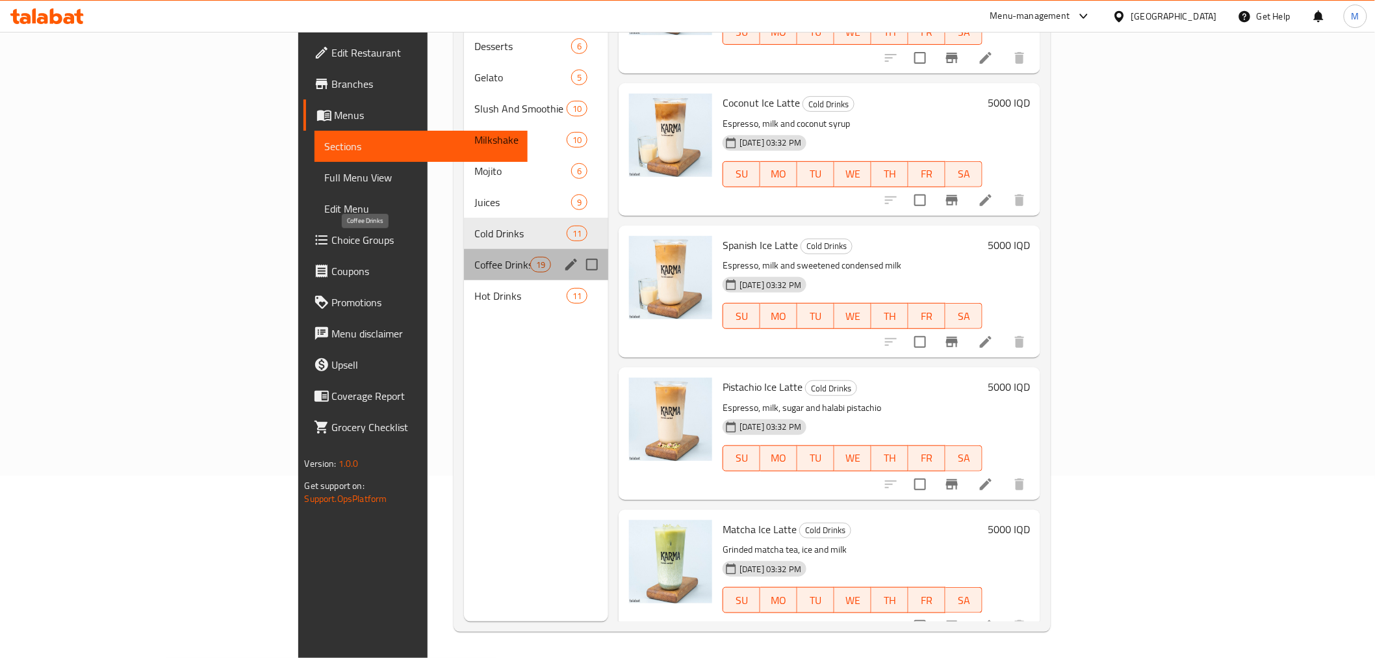
click at [475, 257] on span "Coffee Drinks" at bounding box center [502, 265] width 55 height 16
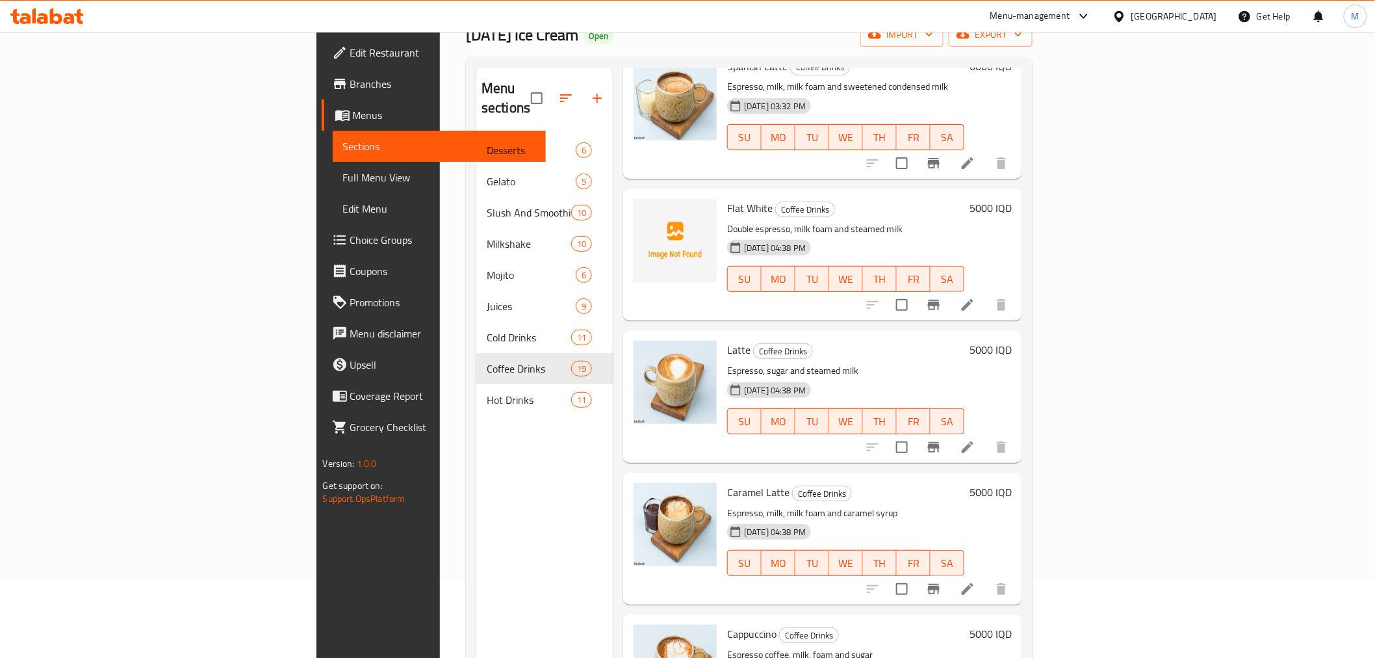
scroll to position [182, 0]
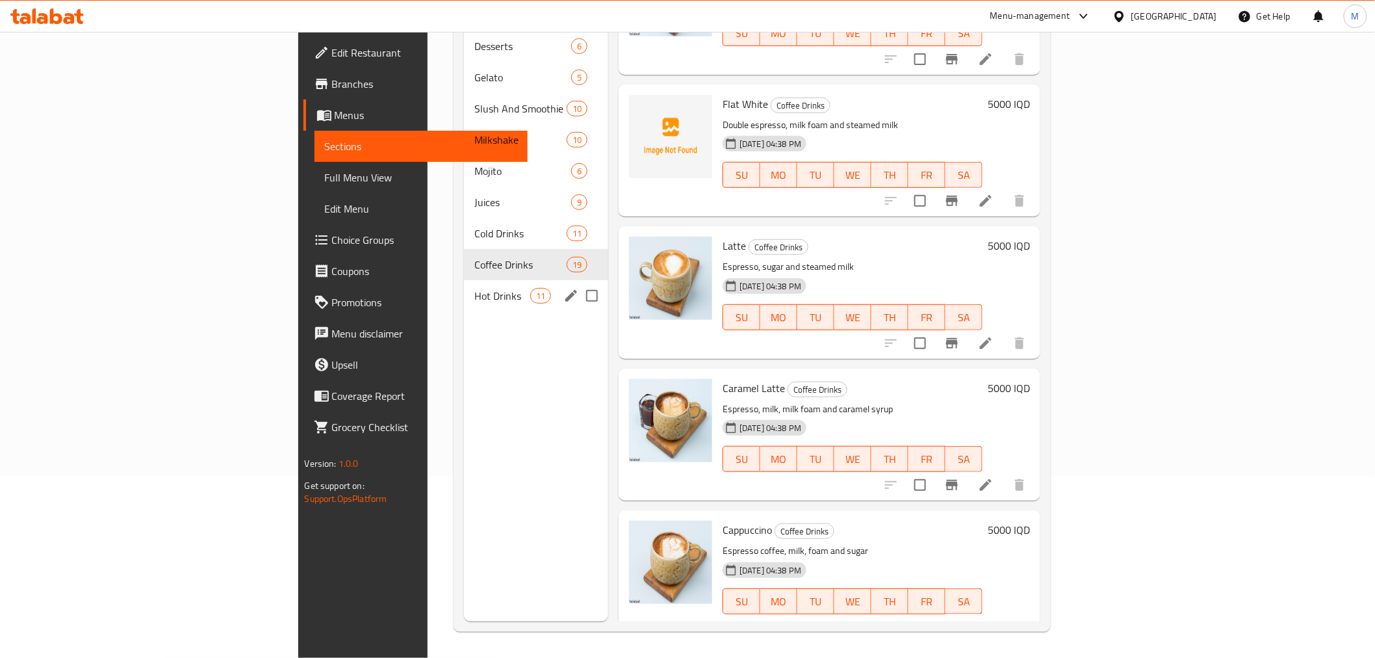
click at [464, 280] on div "Hot Drinks 11" at bounding box center [536, 295] width 144 height 31
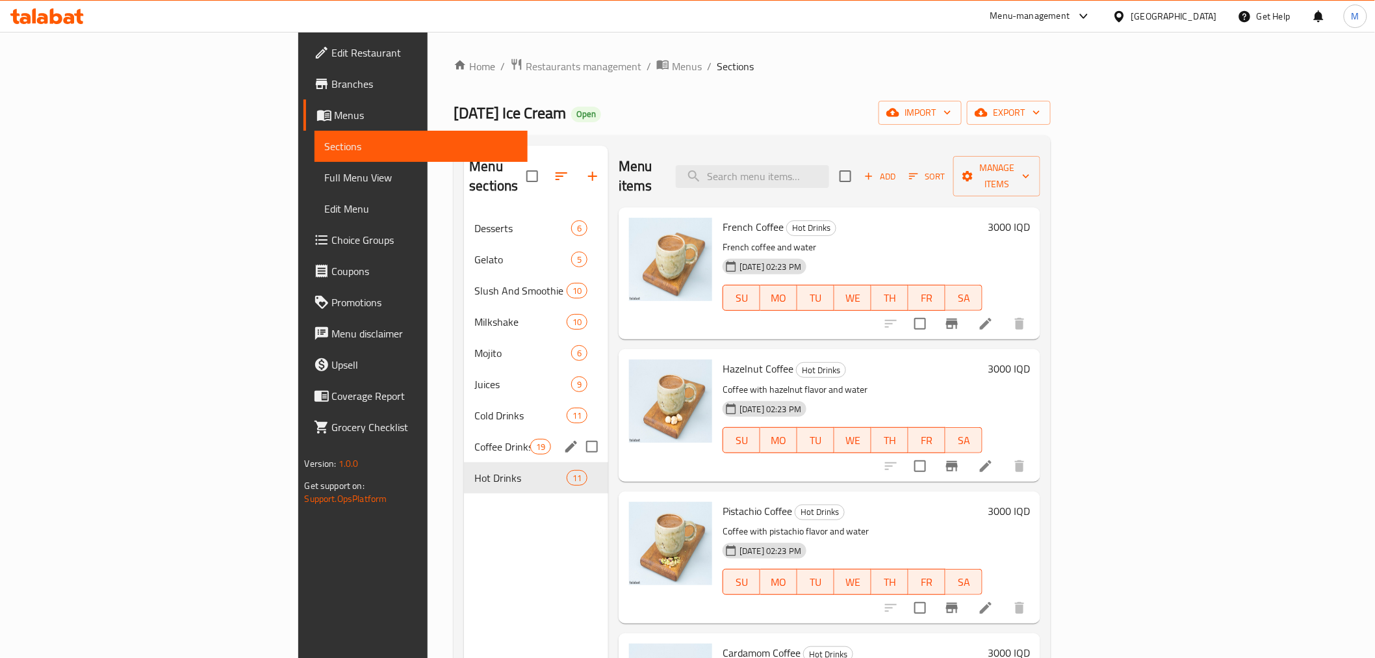
click at [464, 437] on div "Coffee Drinks 19" at bounding box center [536, 446] width 144 height 31
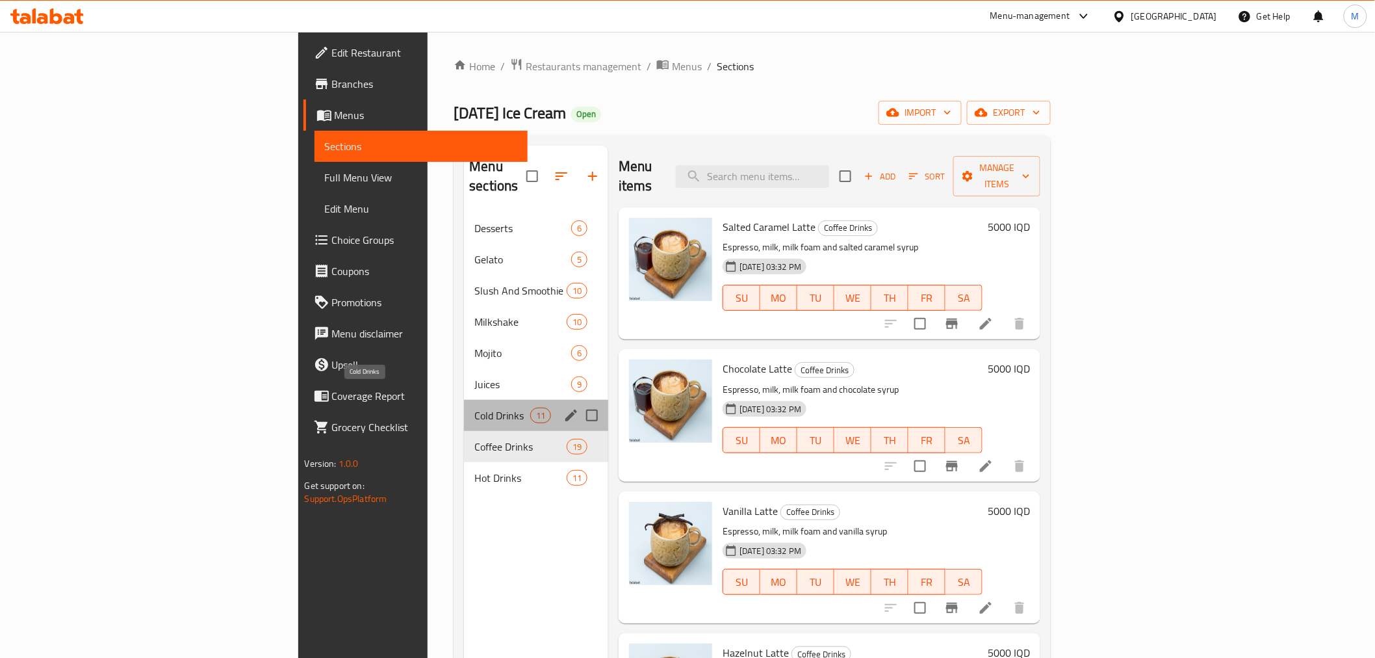
click at [475, 408] on span "Cold Drinks" at bounding box center [502, 416] width 55 height 16
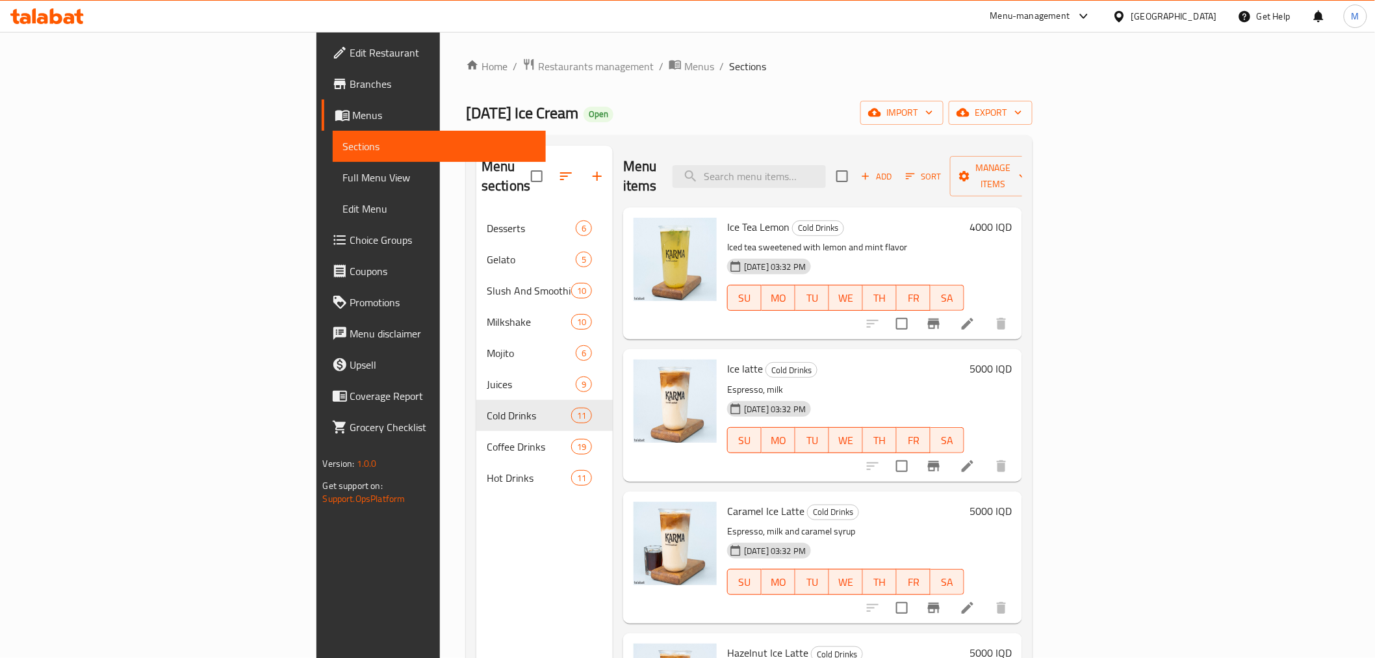
click at [986, 312] on li at bounding box center [968, 323] width 36 height 23
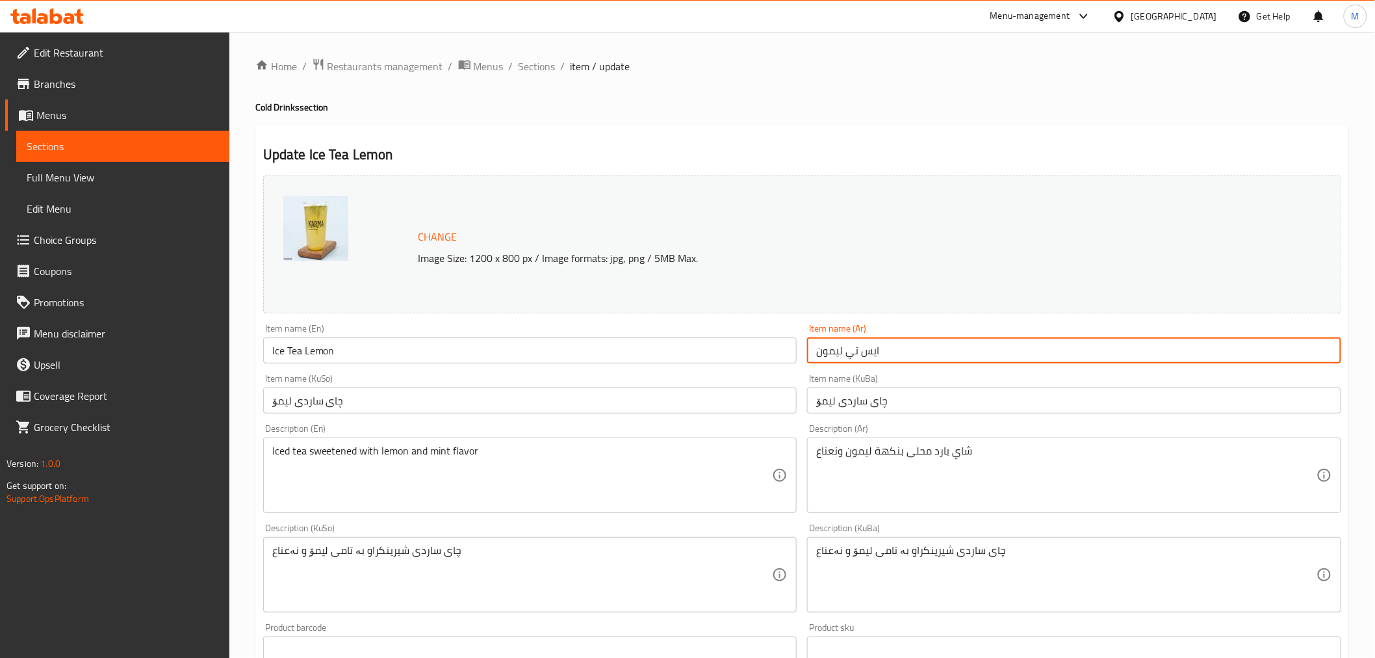
drag, startPoint x: 941, startPoint y: 352, endPoint x: 717, endPoint y: 359, distance: 224.4
click at [717, 359] on div "Change Image Size: 1200 x 800 px / Image formats: jpg, png / 5MB Max. Item name…" at bounding box center [802, 534] width 1089 height 729
type input "A"
type input "شاي بارد مع ليمون طبيعي ونعناع"
click at [733, 361] on input "Ice Tea Lemon" at bounding box center [530, 350] width 534 height 26
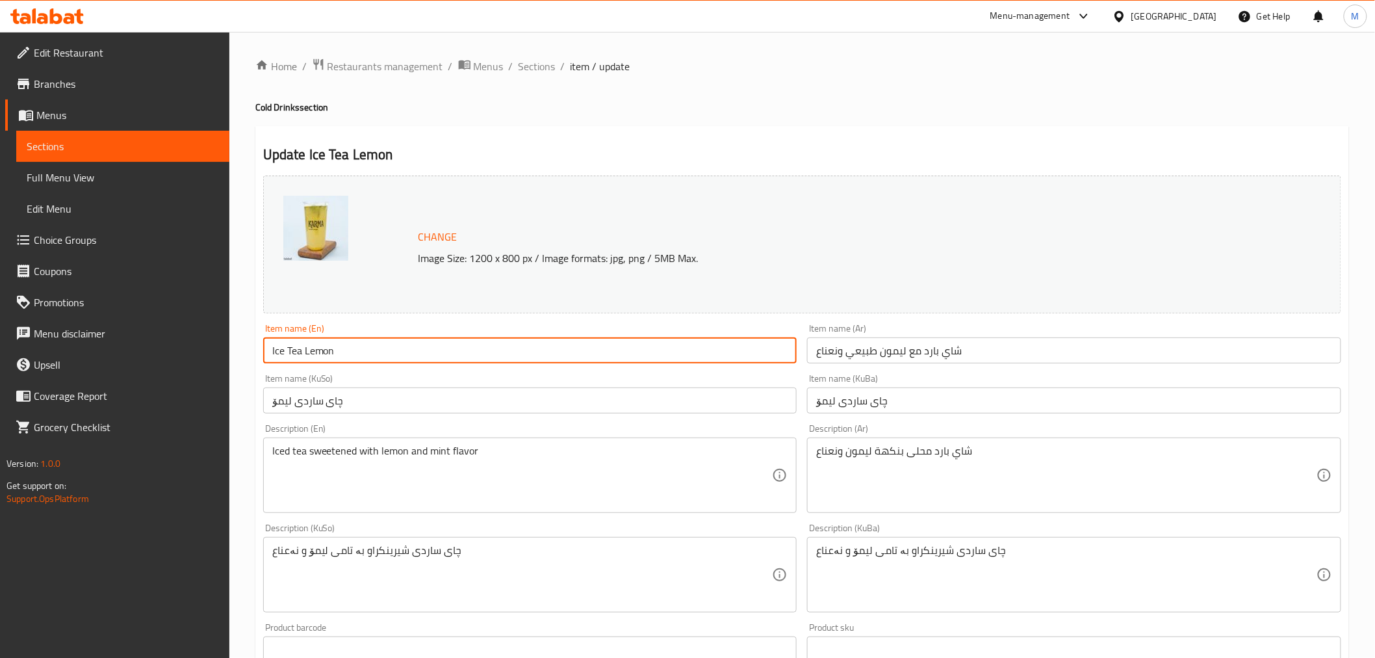
click at [733, 361] on input "Ice Tea Lemon" at bounding box center [530, 350] width 534 height 26
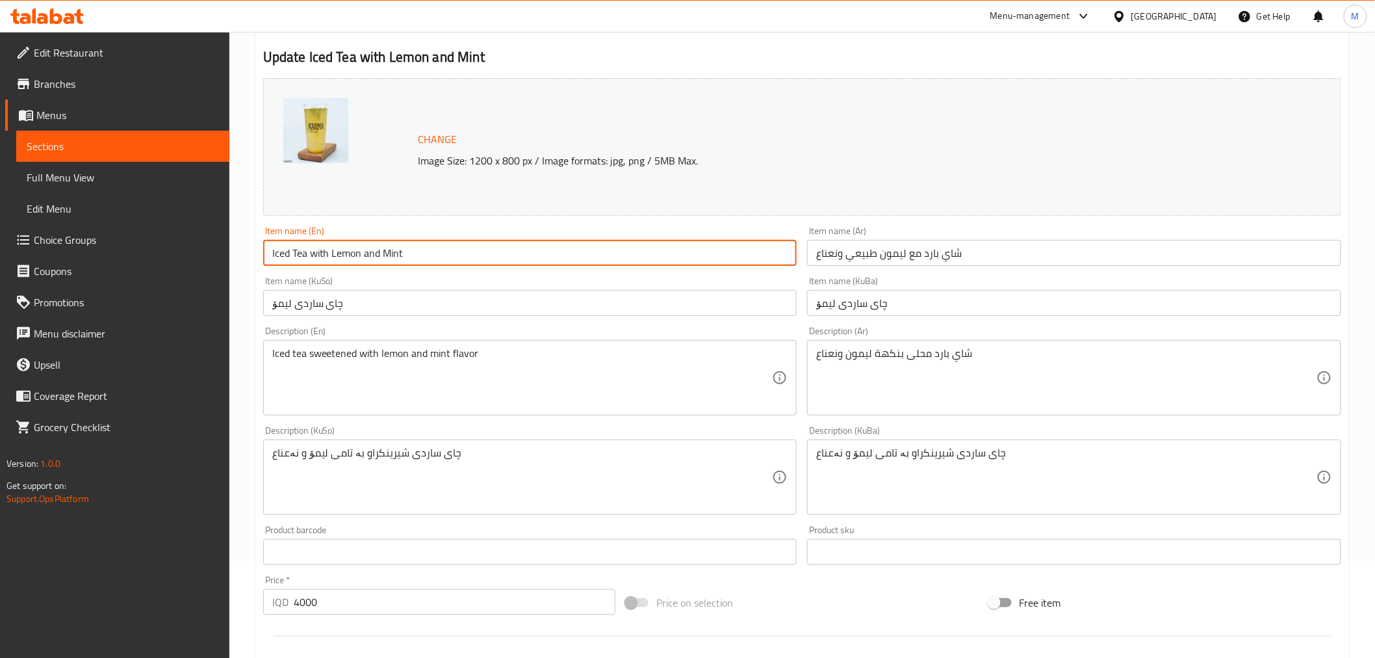
scroll to position [426, 0]
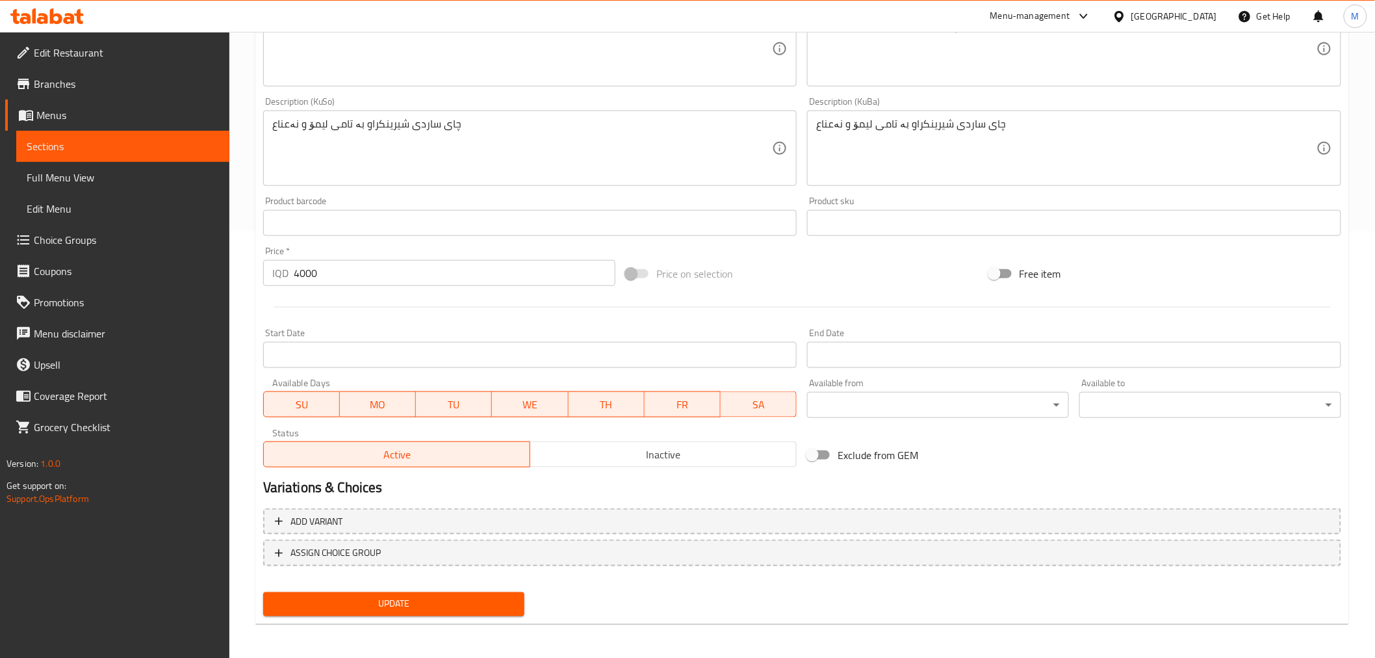
type input "Iced Tea with Lemon and Mint"
click at [404, 605] on span "Update" at bounding box center [394, 604] width 241 height 16
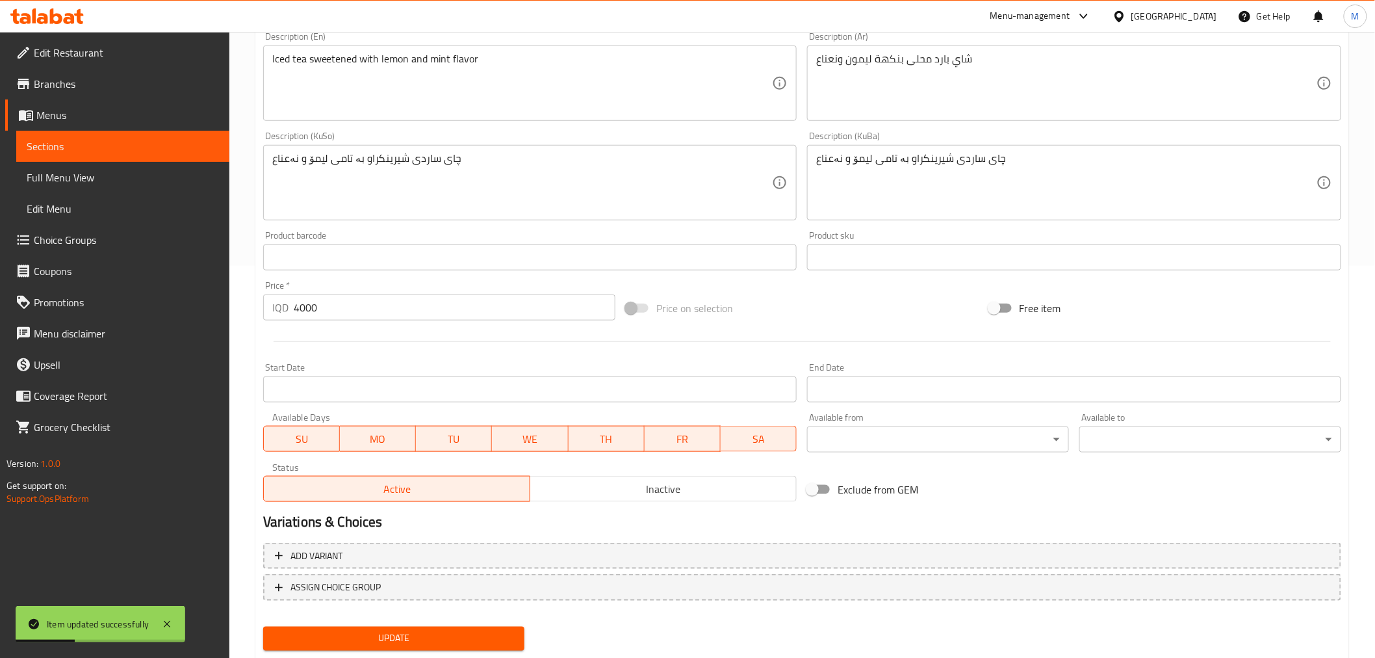
scroll to position [0, 0]
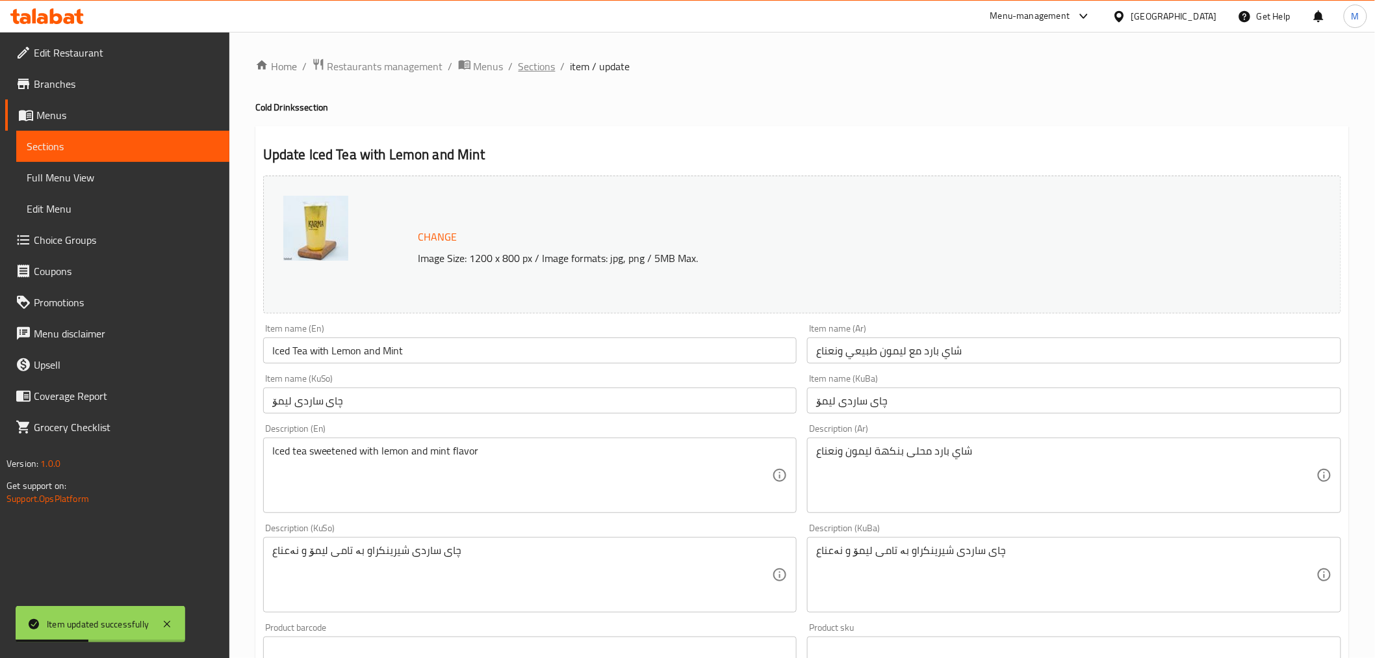
click at [543, 70] on span "Sections" at bounding box center [537, 67] width 37 height 16
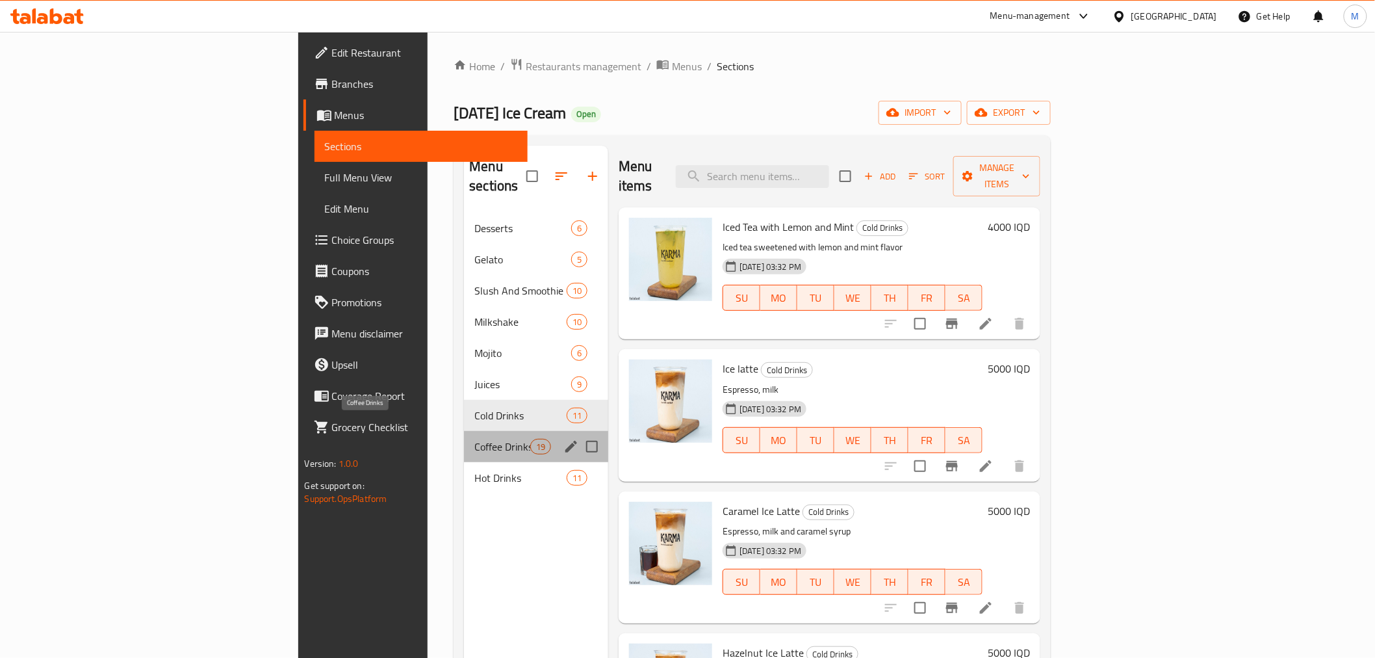
click at [475, 439] on span "Coffee Drinks" at bounding box center [502, 447] width 55 height 16
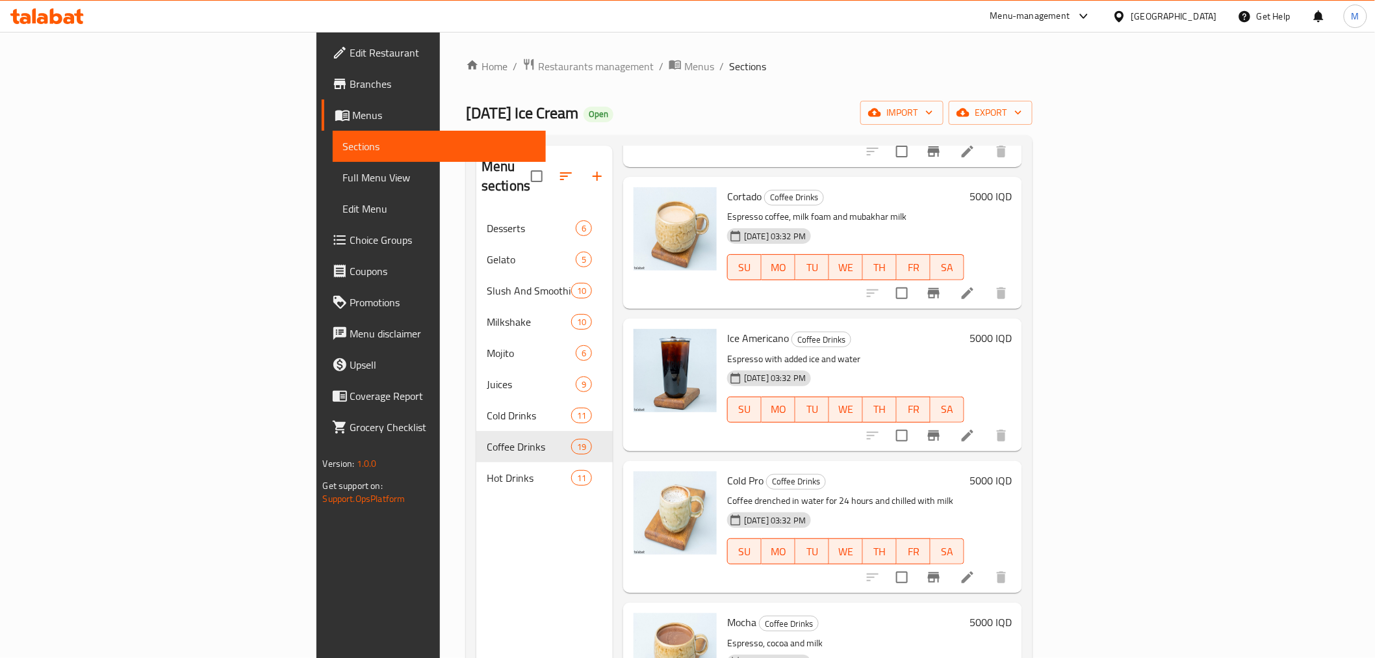
scroll to position [1444, 0]
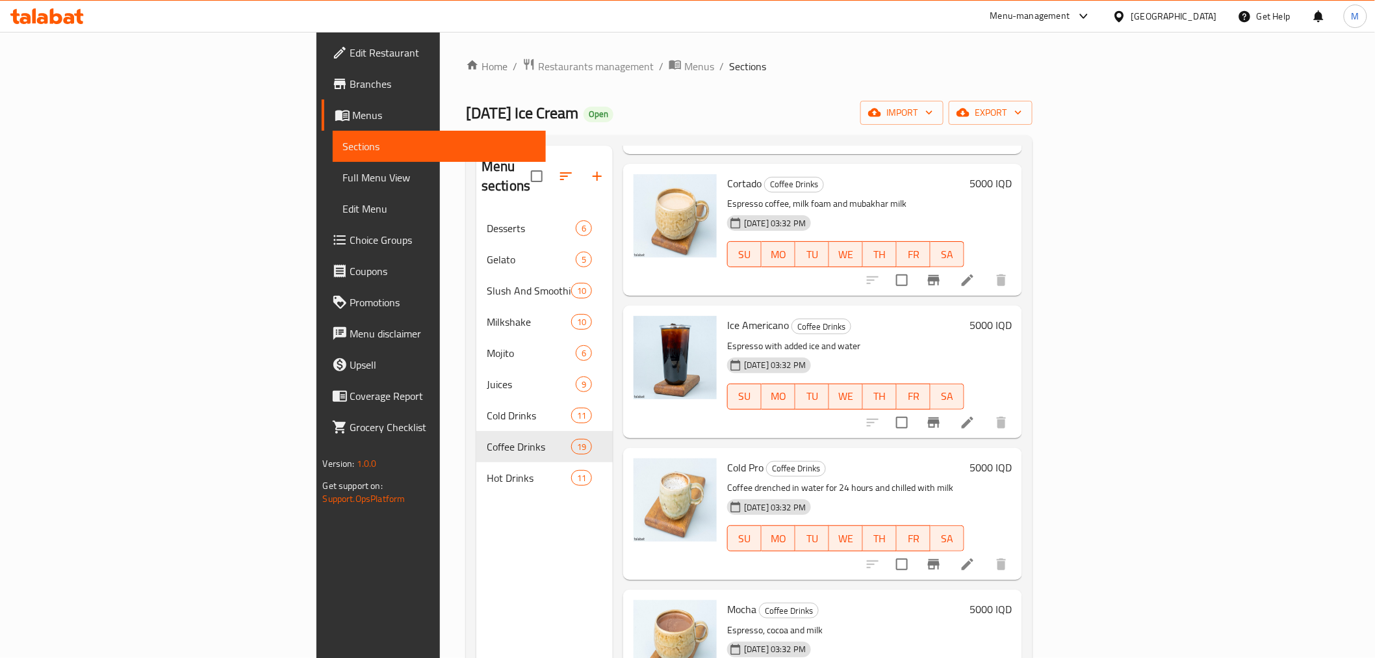
click at [976, 556] on icon at bounding box center [968, 564] width 16 height 16
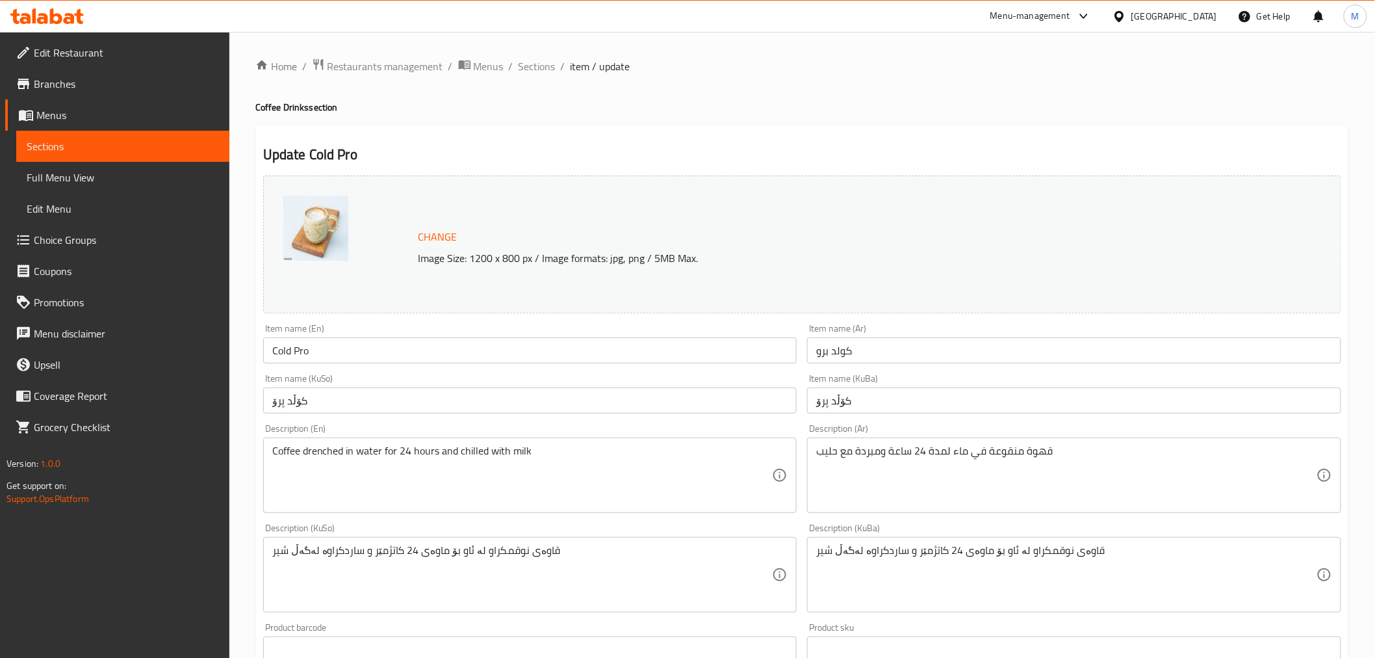
click at [858, 351] on input "كولد برو" at bounding box center [1074, 350] width 534 height 26
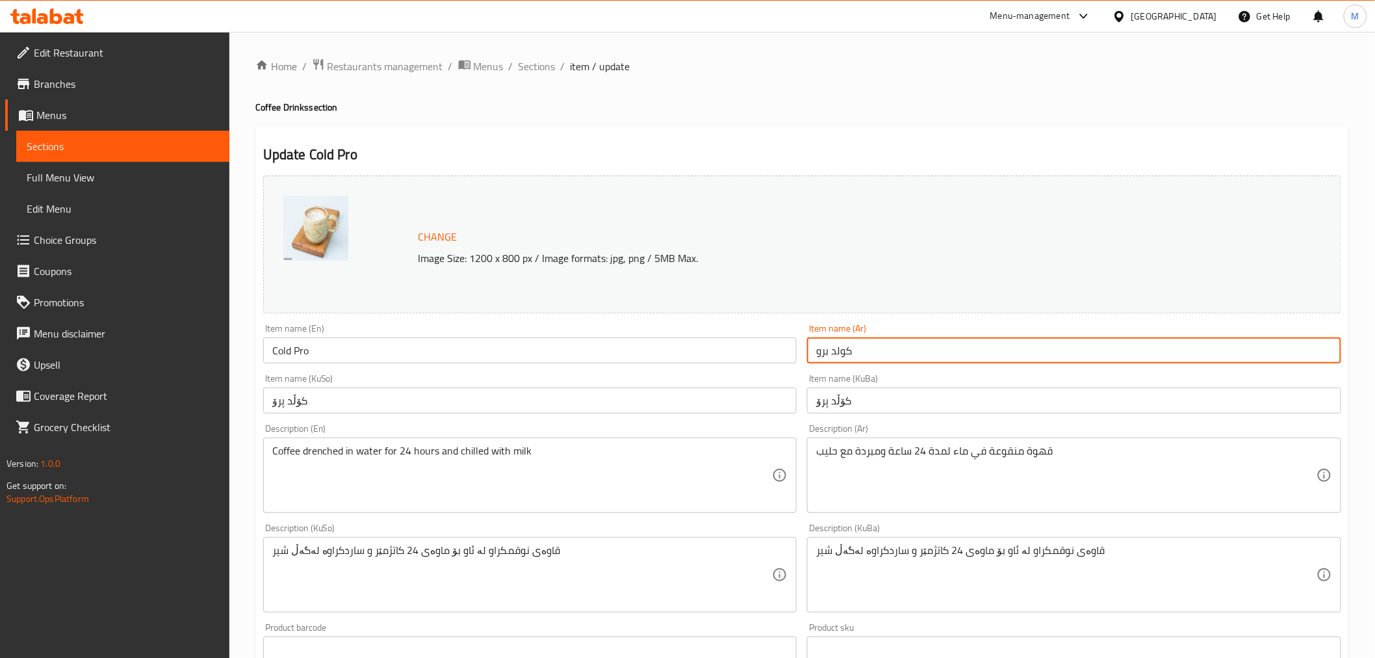
click at [858, 351] on input "كولد برو" at bounding box center [1074, 350] width 534 height 26
type input "l"
type input "موكياتو"
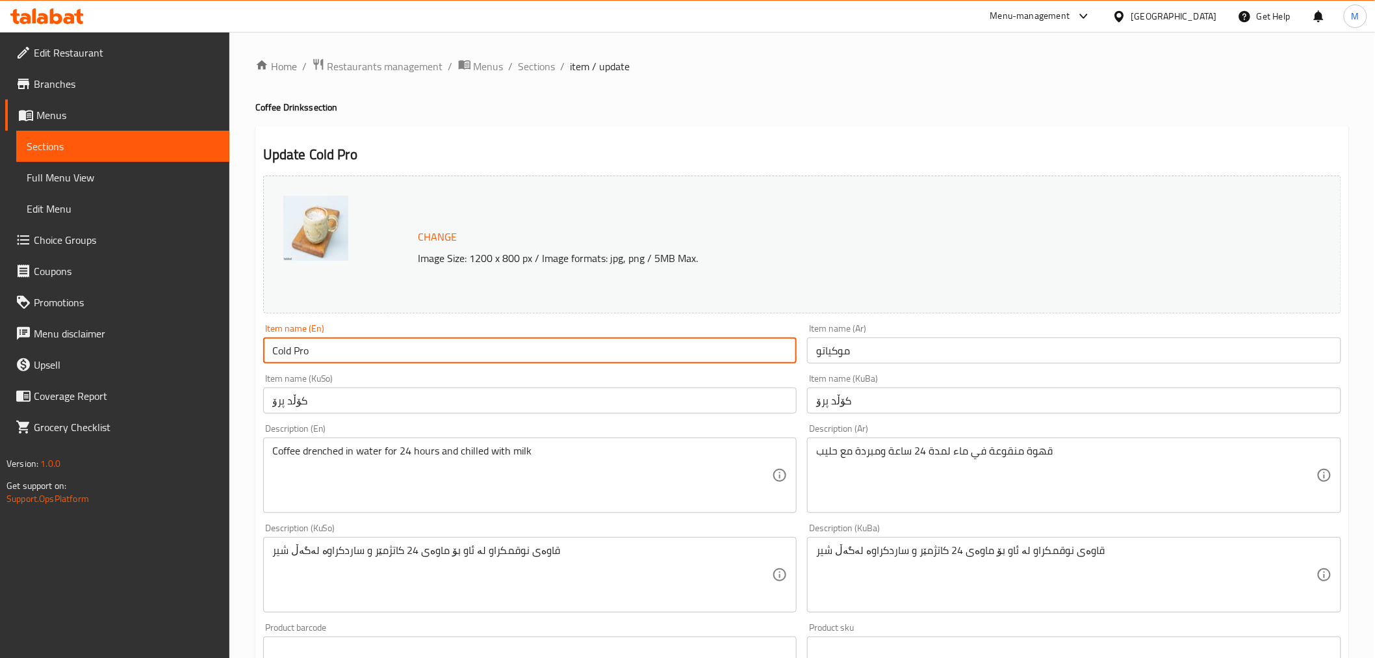
click at [707, 354] on input "Cold Pro" at bounding box center [530, 350] width 534 height 26
type input "Mocat"
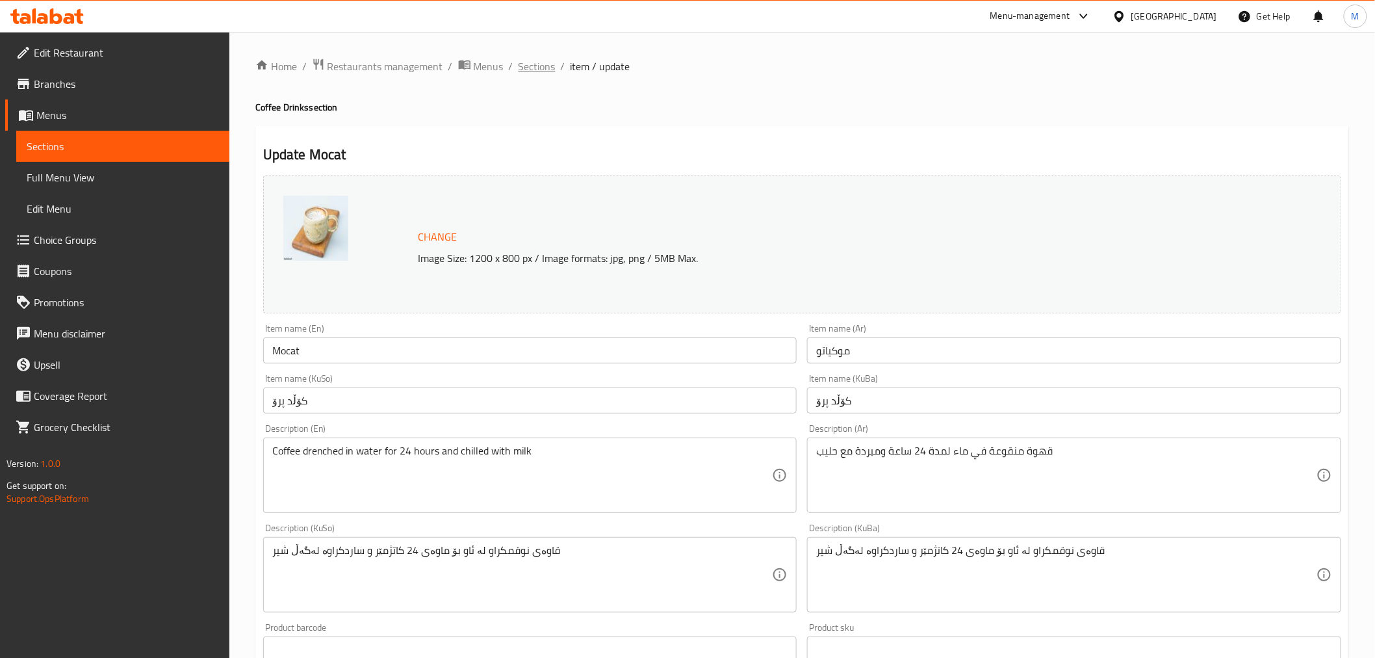
click at [525, 67] on span "Sections" at bounding box center [537, 67] width 37 height 16
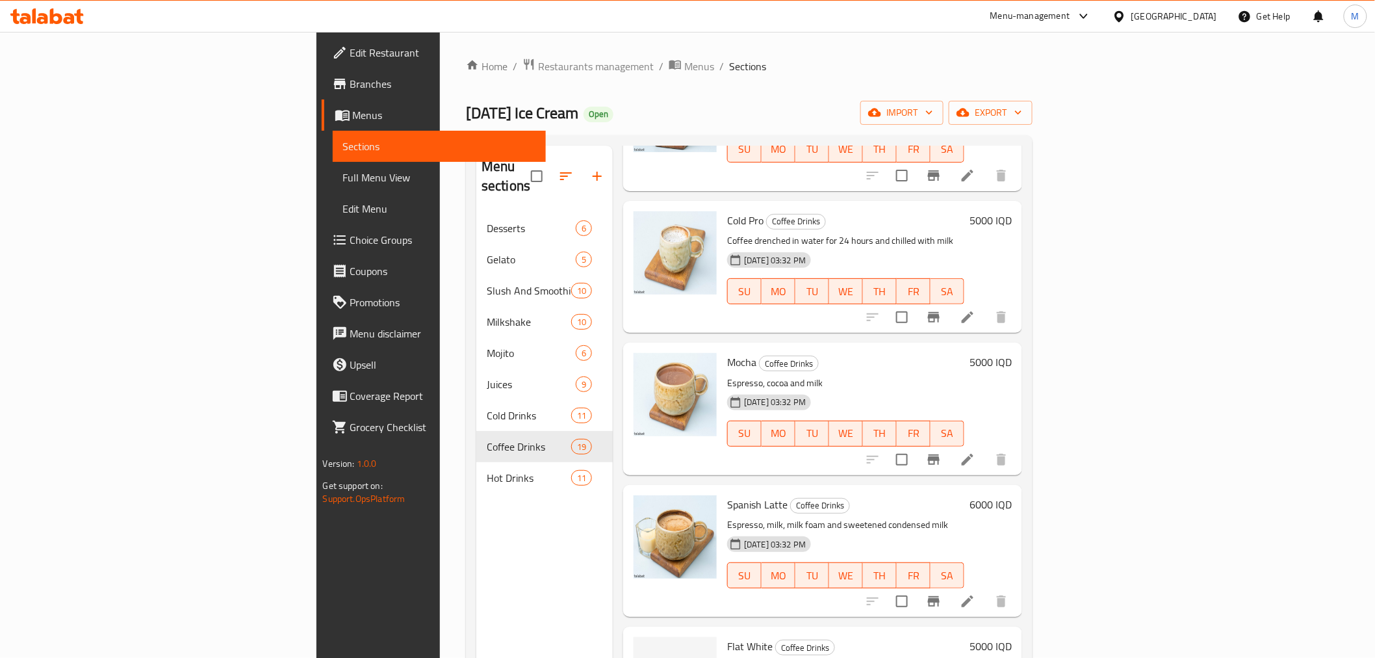
scroll to position [1661, 0]
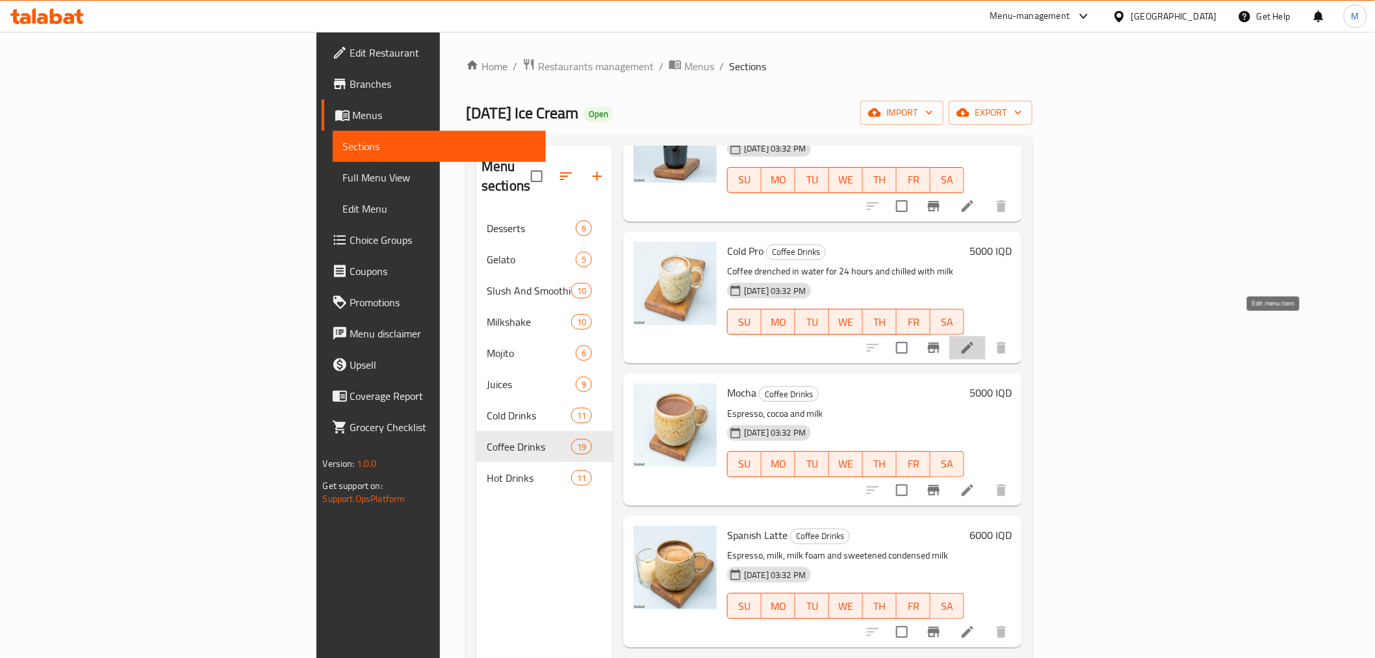
click at [976, 340] on icon at bounding box center [968, 348] width 16 height 16
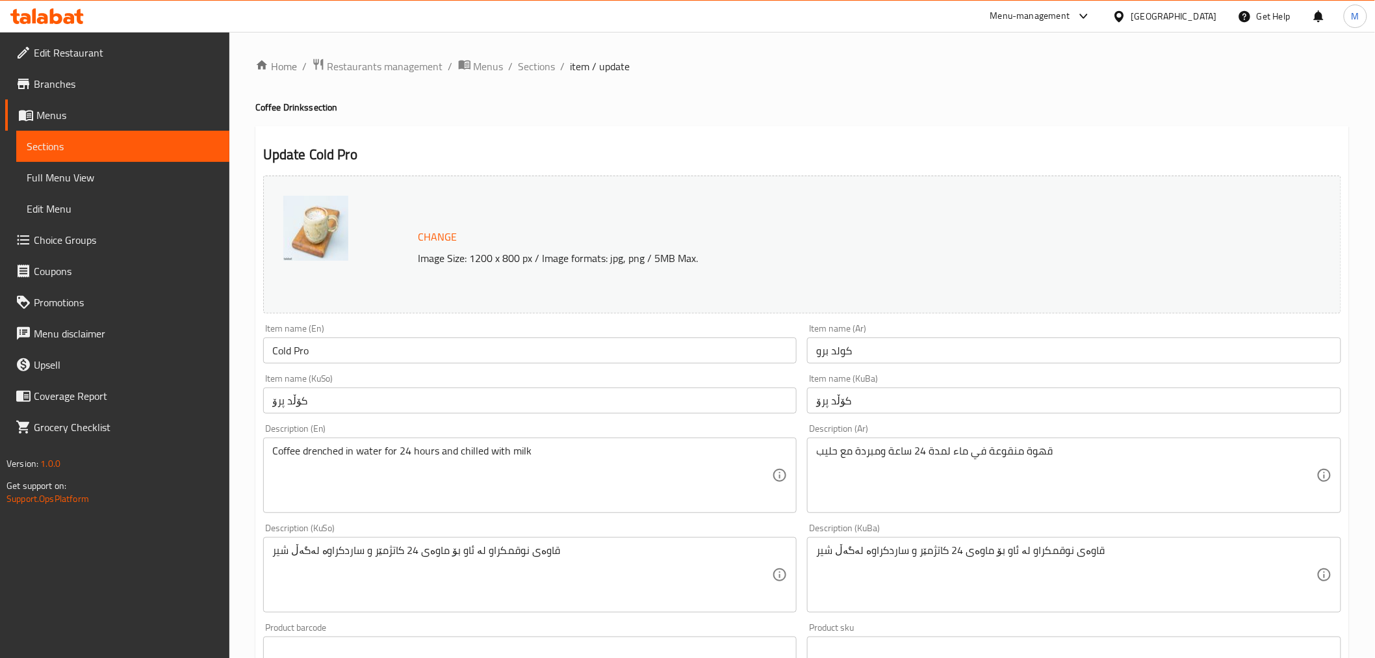
click at [330, 343] on input "Cold Pro" at bounding box center [530, 350] width 534 height 26
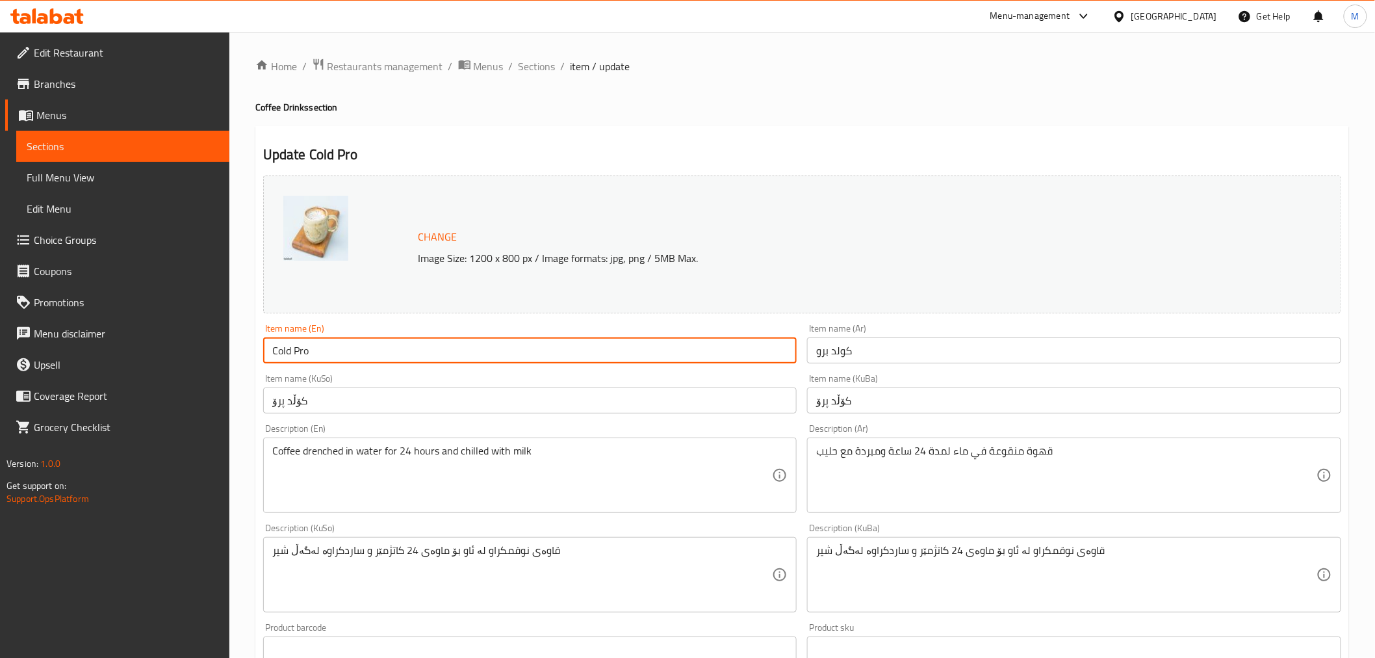
click at [330, 343] on input "Cold Pro" at bounding box center [530, 350] width 534 height 26
click at [437, 353] on input "Mockch" at bounding box center [530, 350] width 534 height 26
paste input "acchiato"
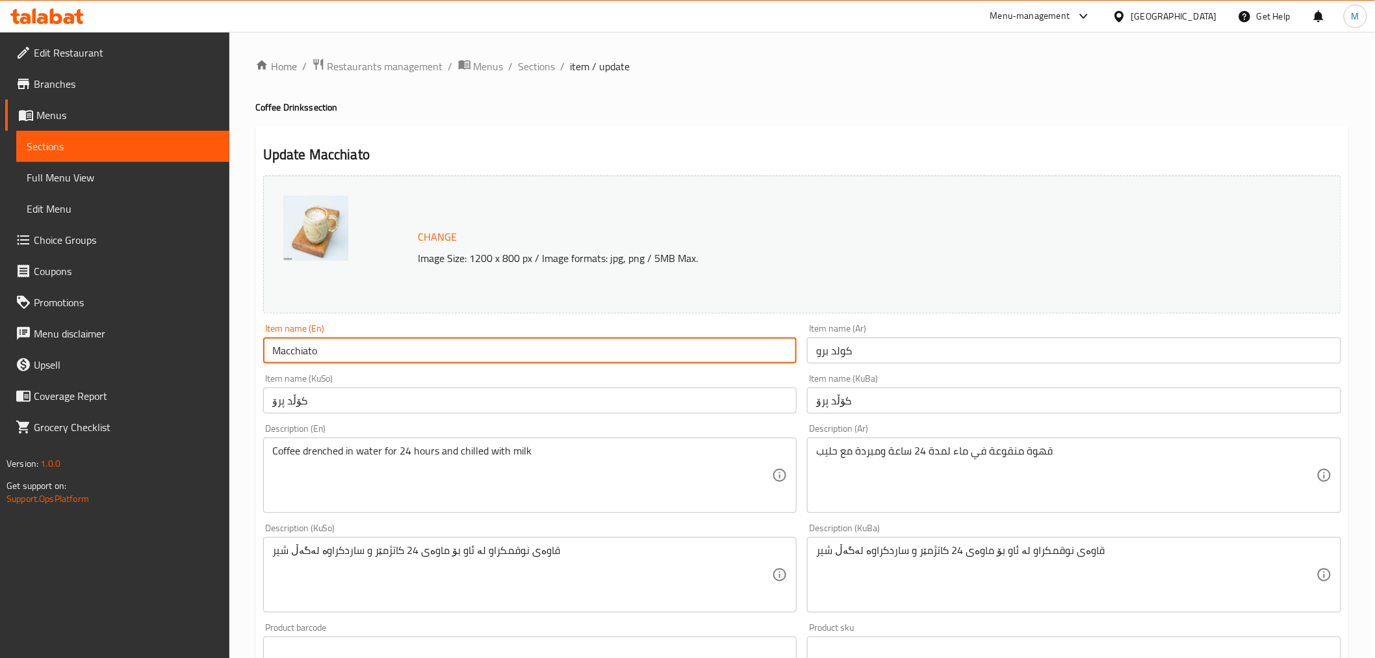
type input "Macchiato"
click at [933, 361] on input "كولد برو" at bounding box center [1074, 350] width 534 height 26
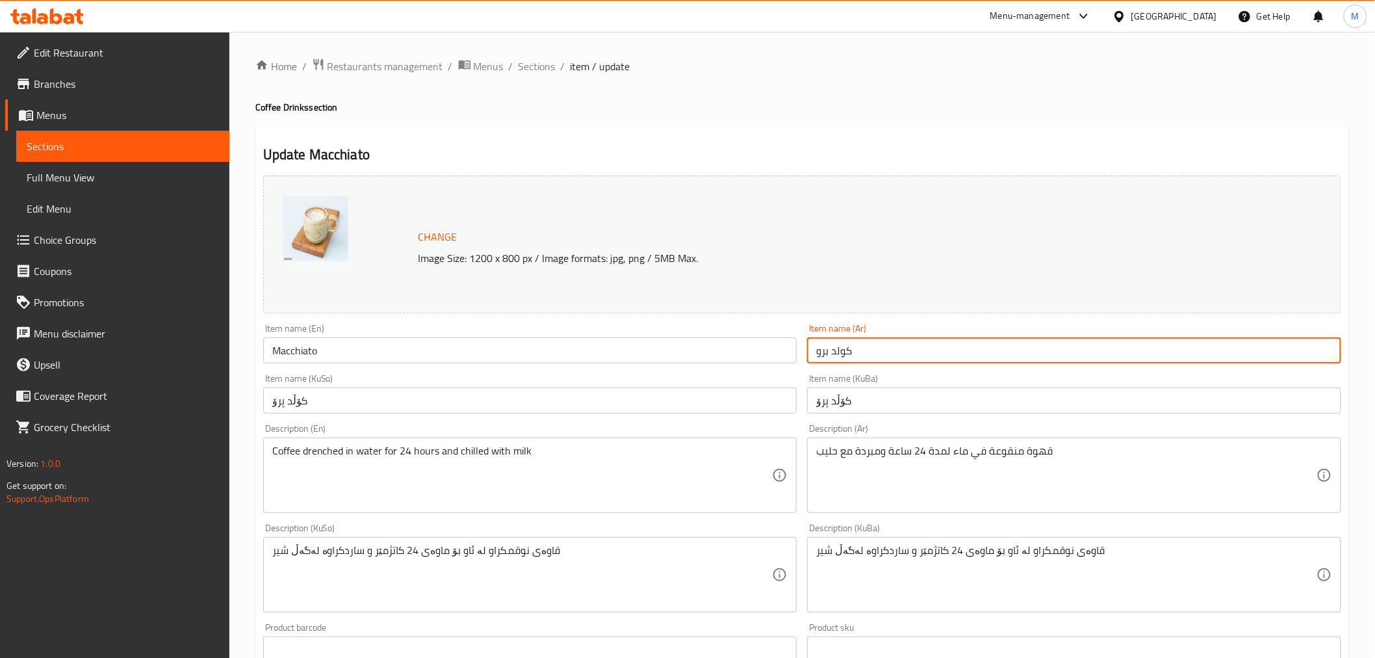
click at [933, 361] on input "كولد برو" at bounding box center [1074, 350] width 534 height 26
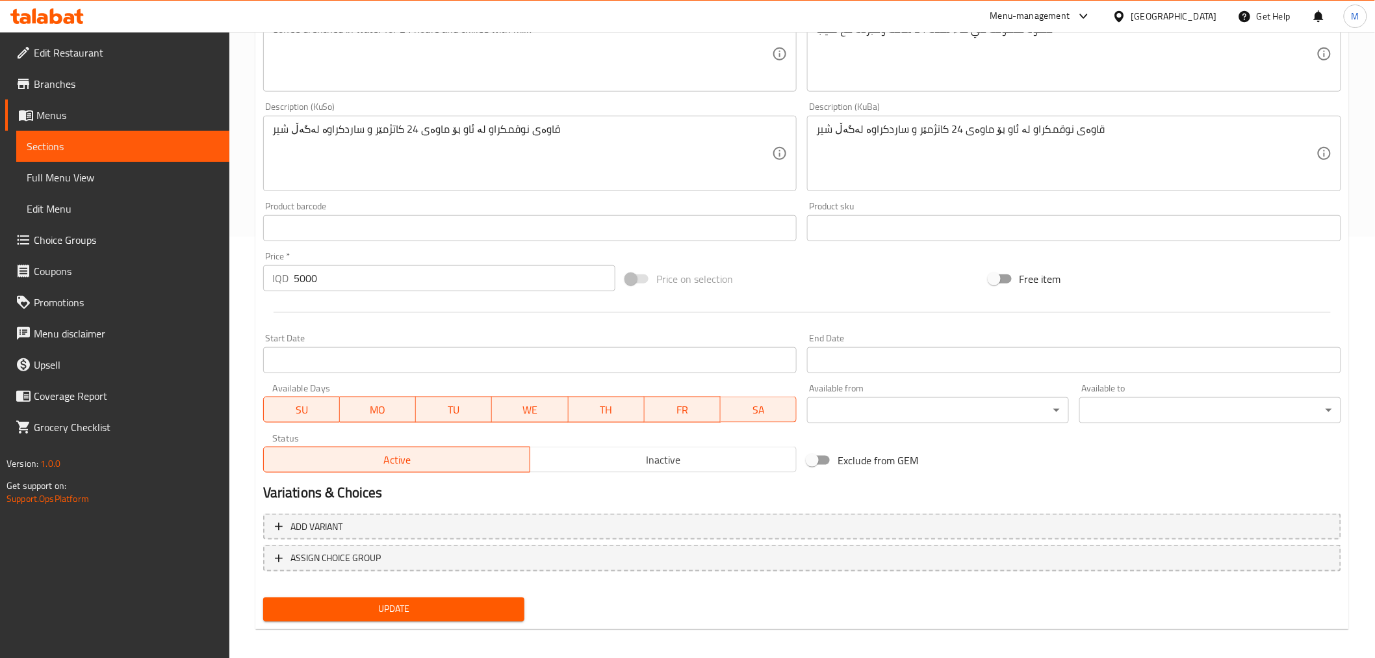
scroll to position [426, 0]
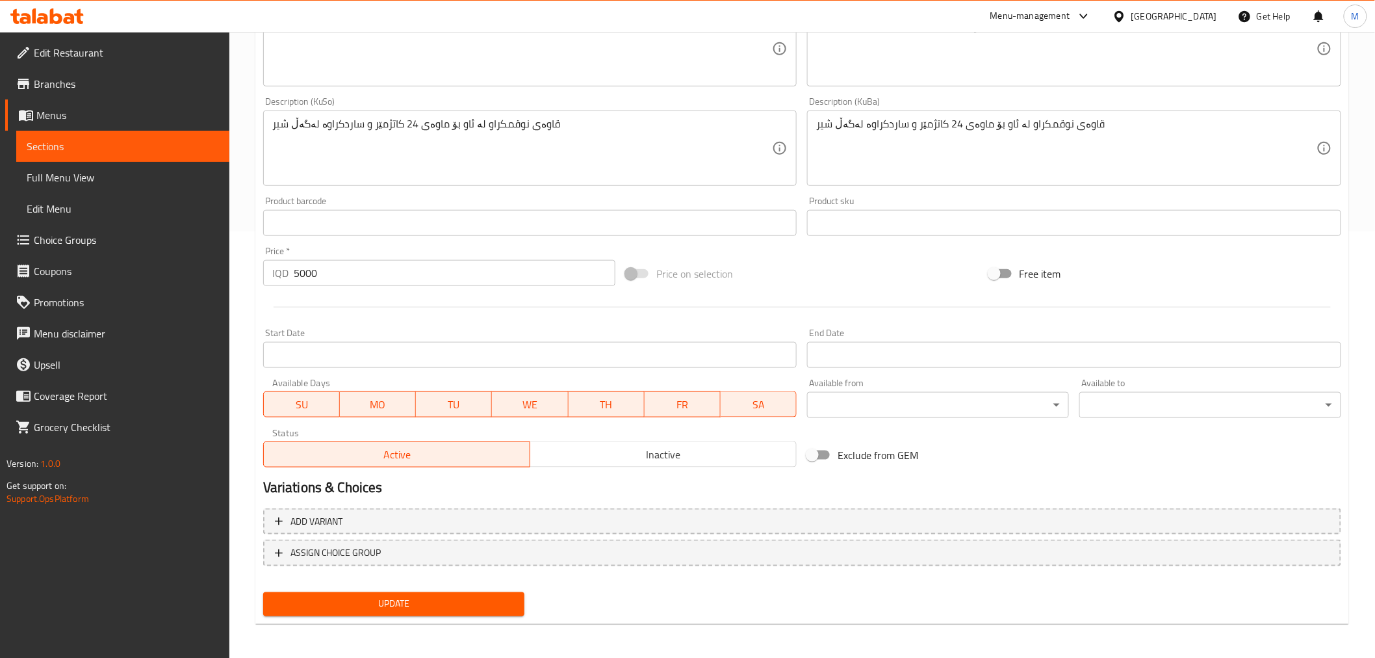
type input "موكياتو"
click at [417, 612] on button "Update" at bounding box center [394, 604] width 262 height 24
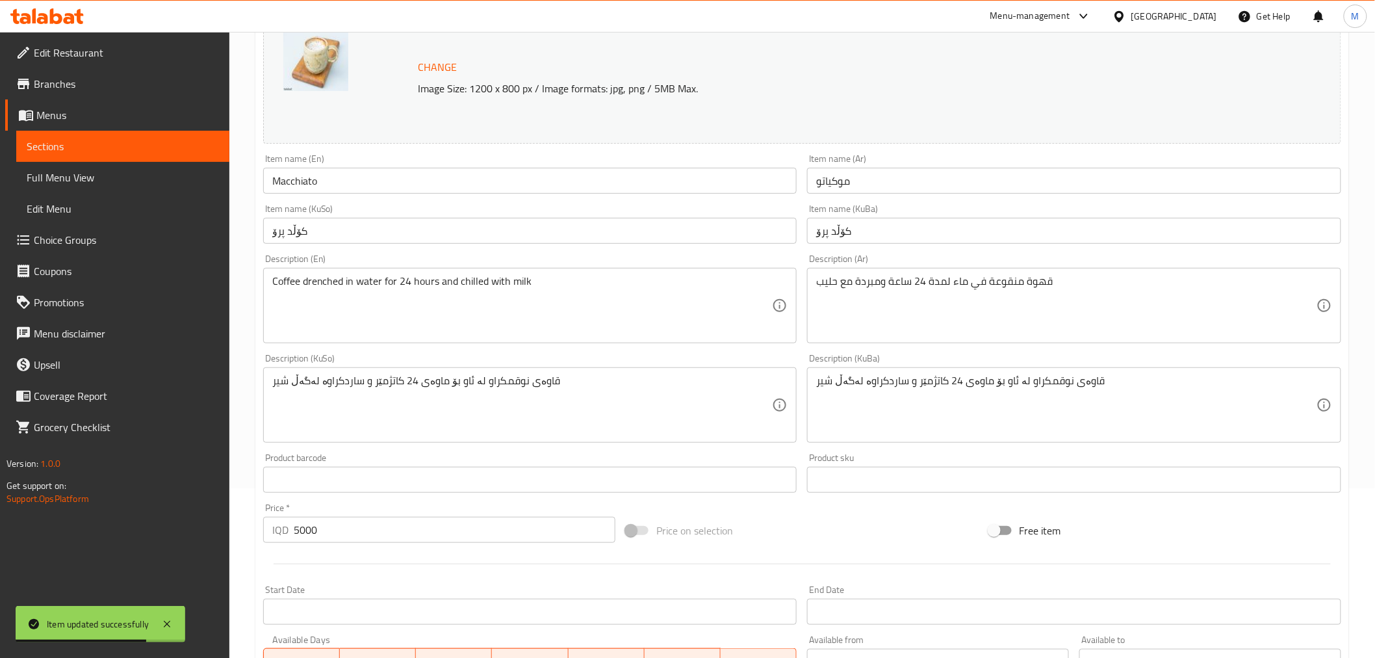
scroll to position [0, 0]
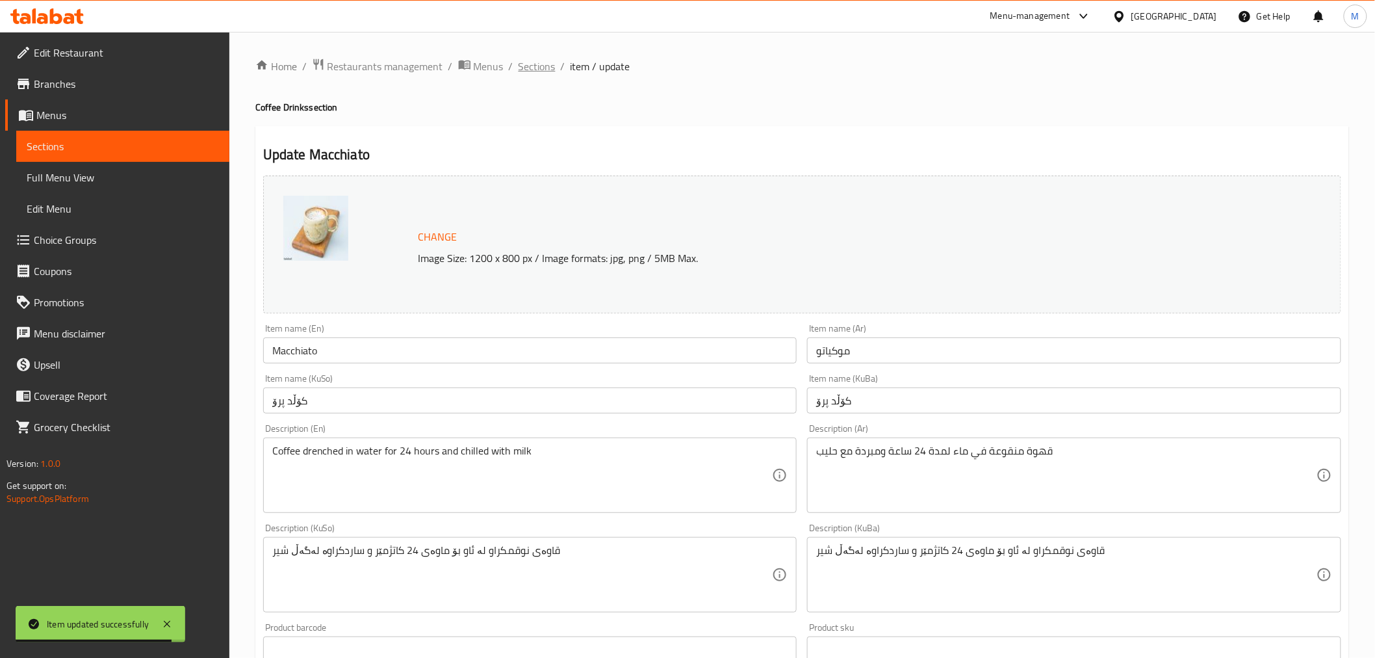
click at [543, 74] on span "Sections" at bounding box center [537, 67] width 37 height 16
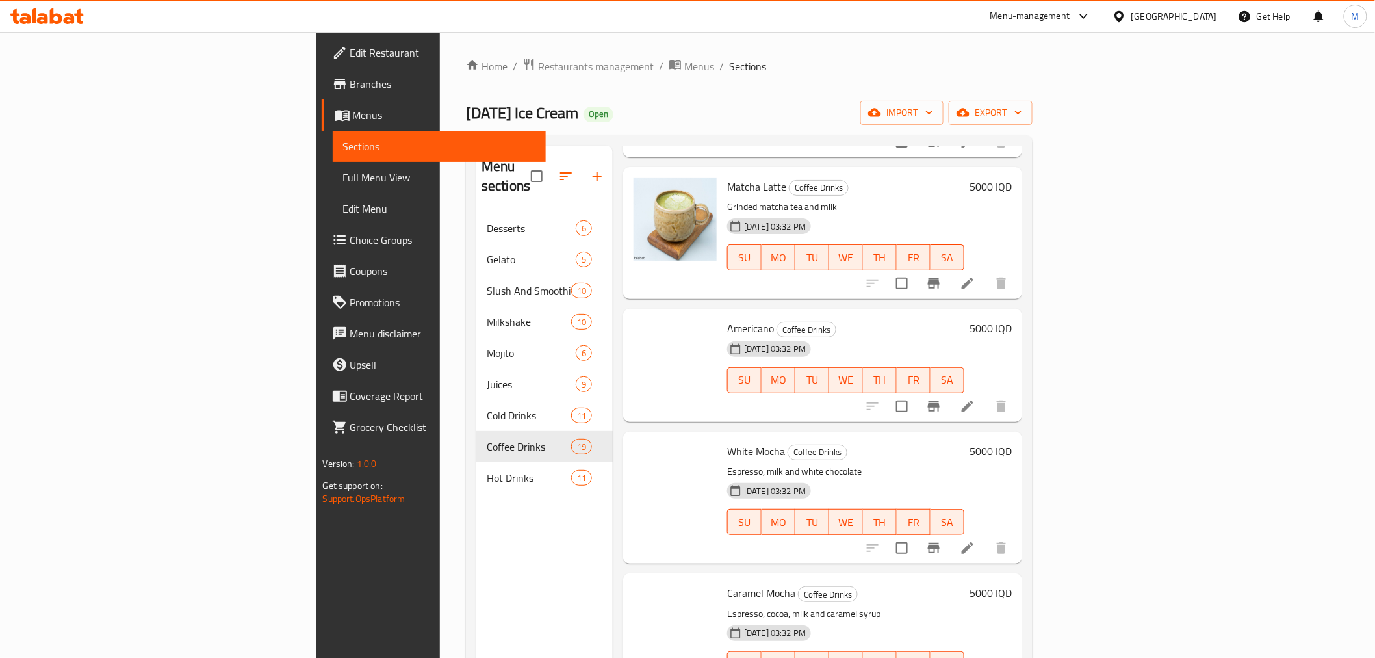
scroll to position [939, 0]
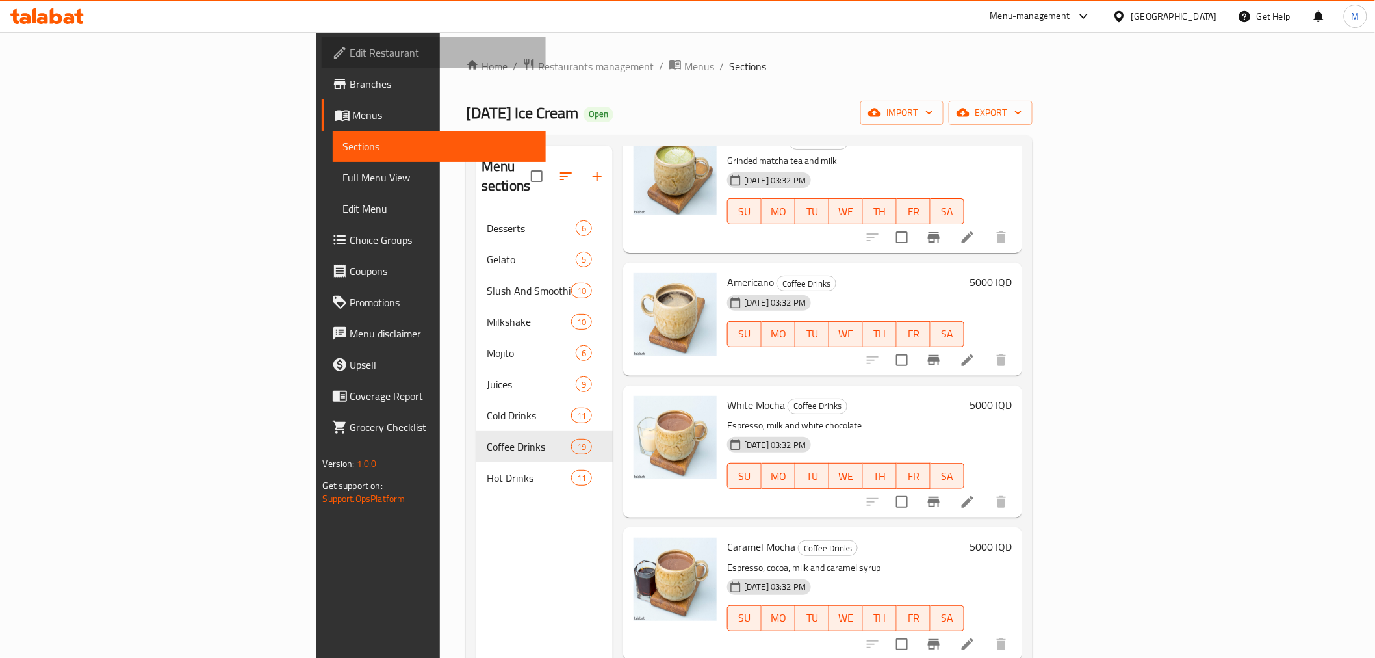
click at [350, 48] on span "Edit Restaurant" at bounding box center [442, 53] width 185 height 16
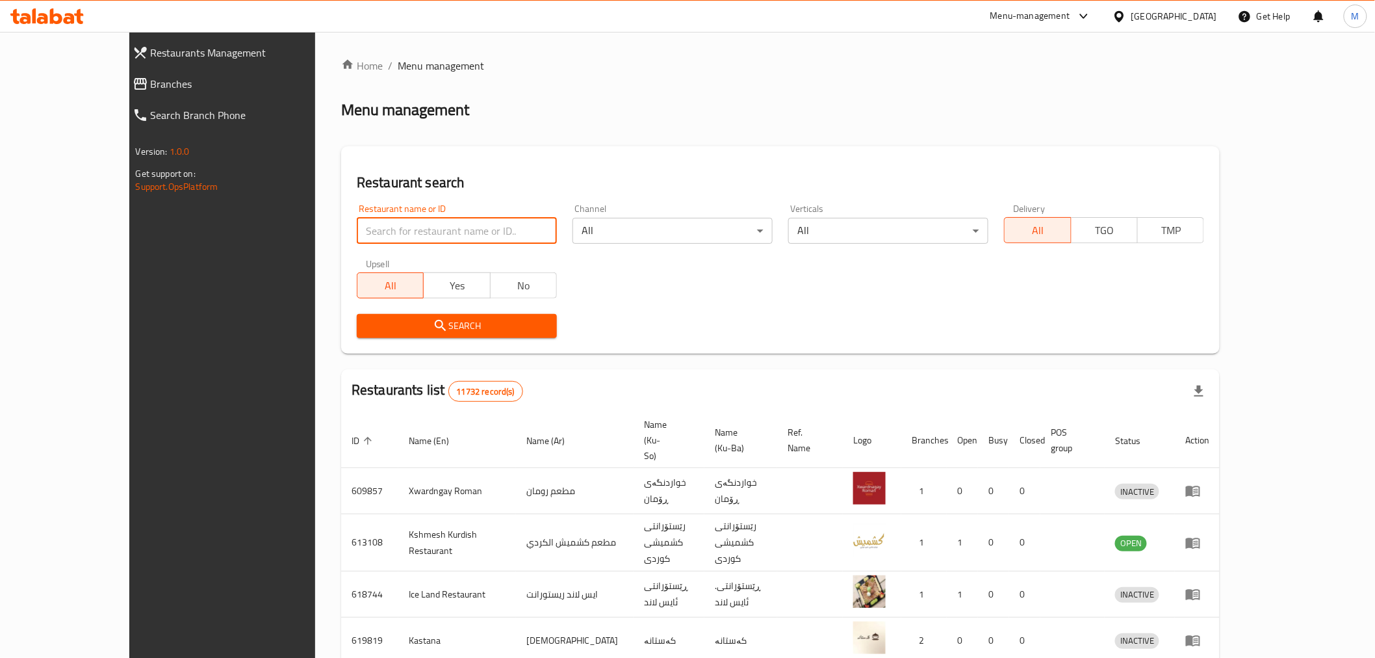
click at [427, 229] on input "search" at bounding box center [457, 231] width 200 height 26
paste input "8C Drinks"
click at [425, 330] on span "Search" at bounding box center [456, 326] width 179 height 16
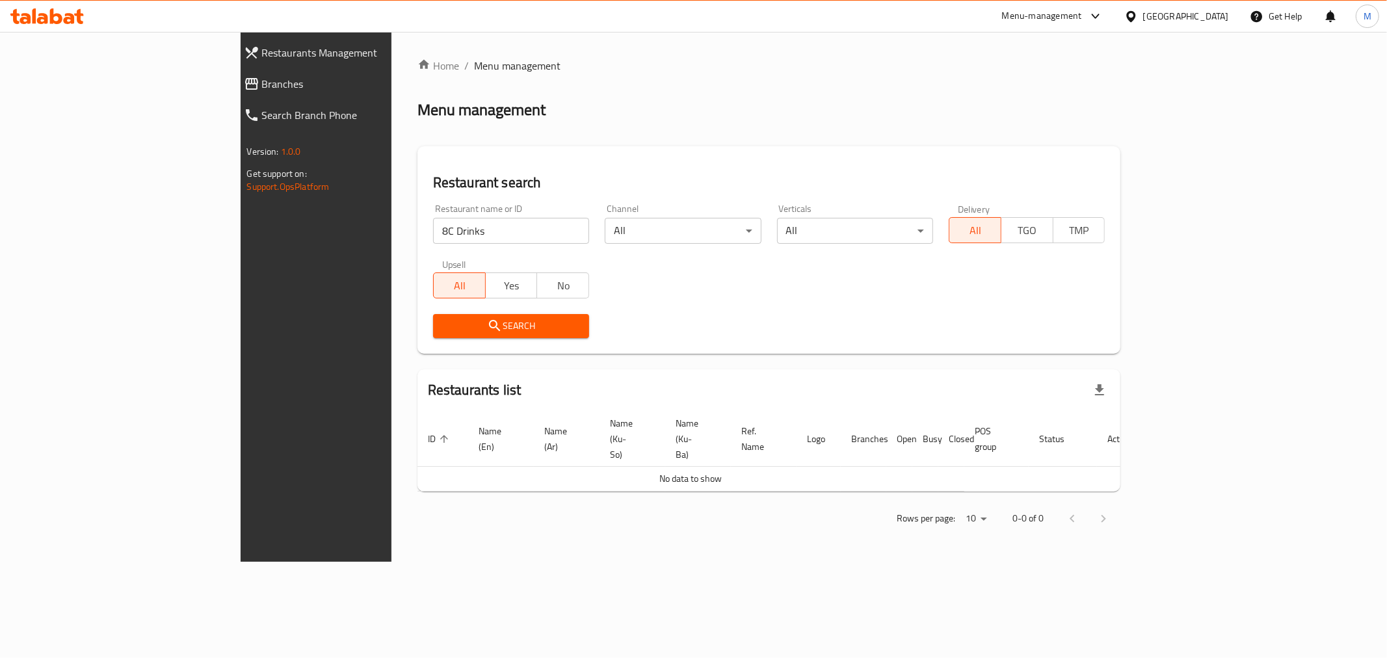
click at [433, 243] on input "8C Drinks" at bounding box center [511, 231] width 156 height 26
click button "Search" at bounding box center [511, 326] width 156 height 24
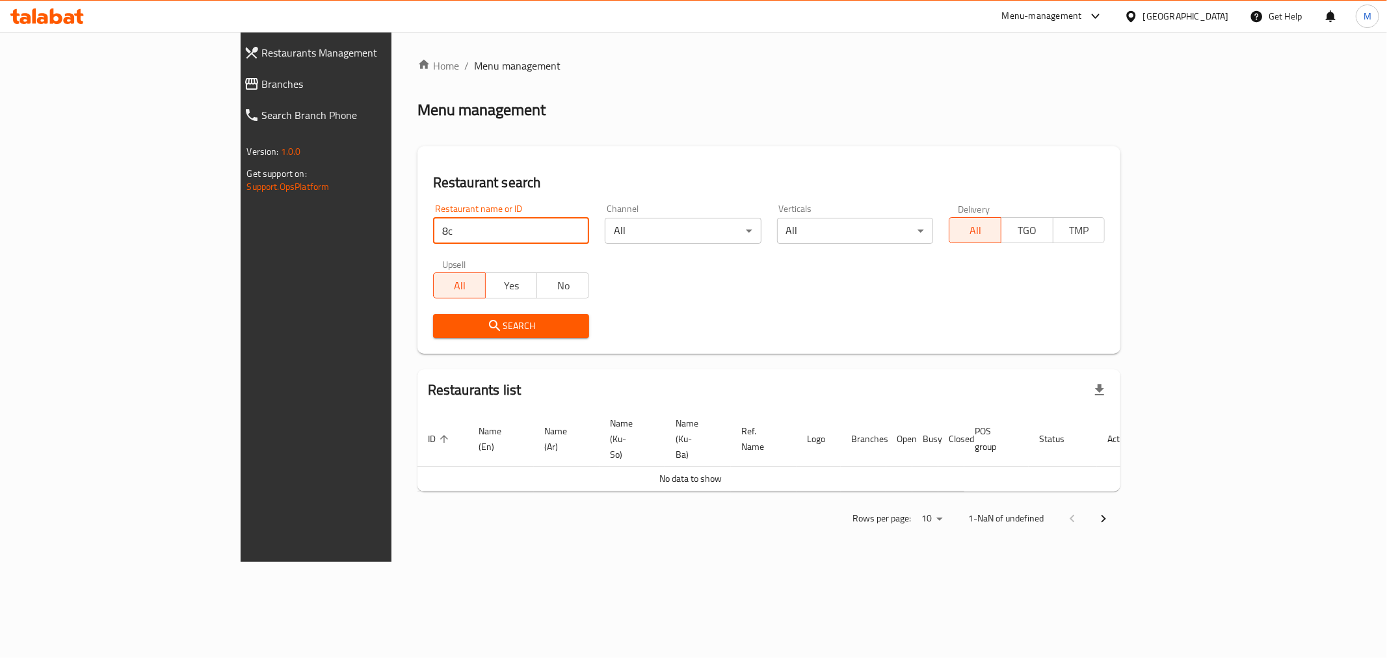
type input "8"
type input "c"
click at [433, 211] on div "Restaurant name or ID Restaurant name or ID" at bounding box center [511, 224] width 156 height 40
click at [433, 222] on input "search" at bounding box center [511, 231] width 156 height 26
type input "h"
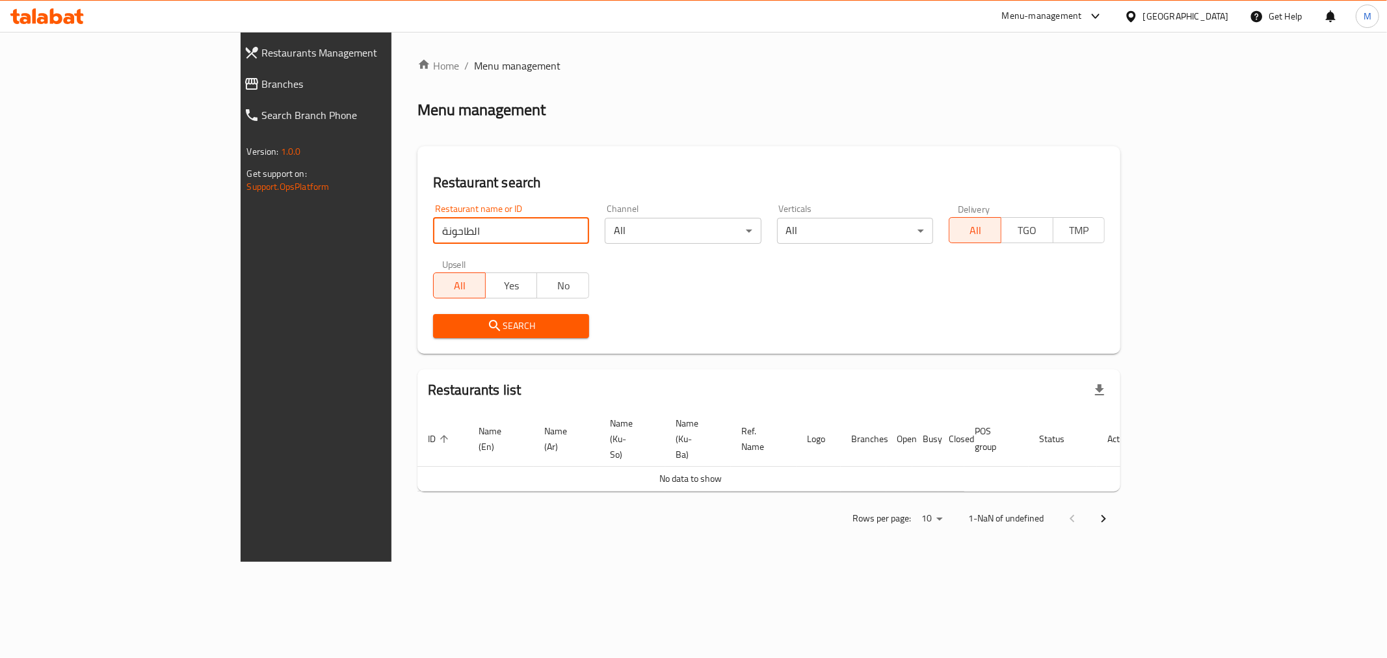
type input "الطاحونة"
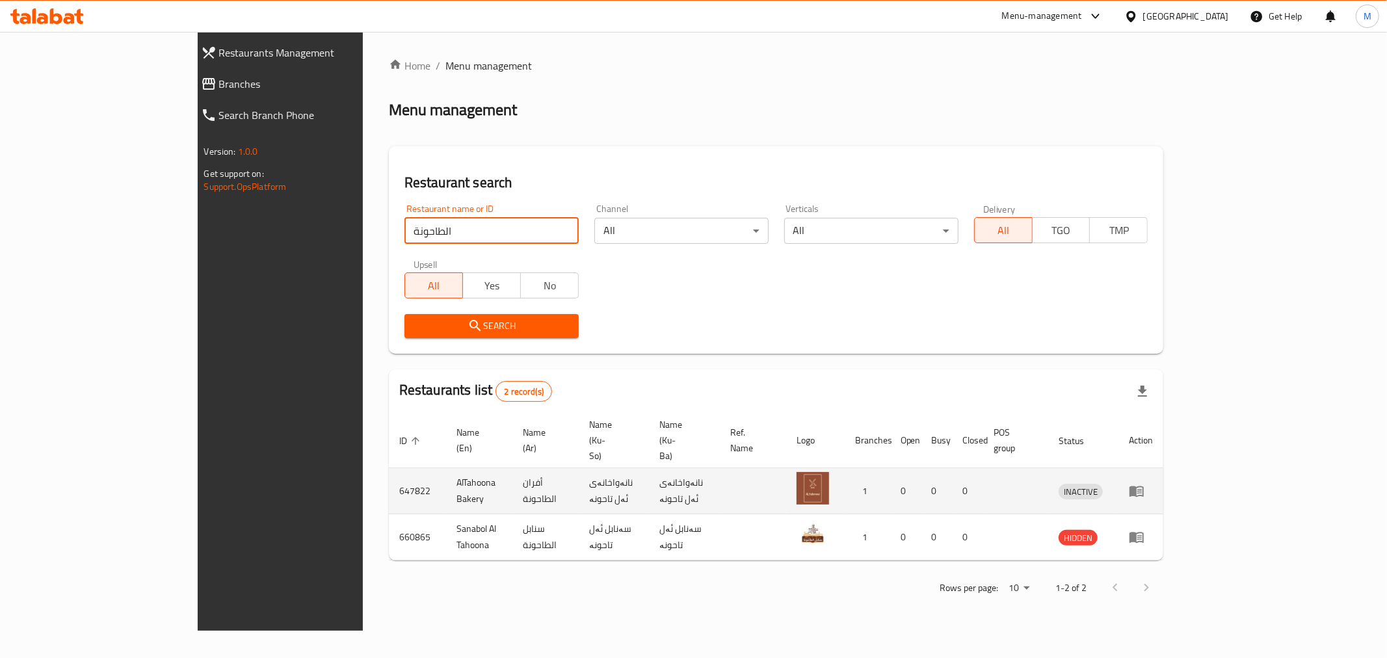
click at [446, 468] on td "AlTahoona Bakery" at bounding box center [479, 491] width 66 height 46
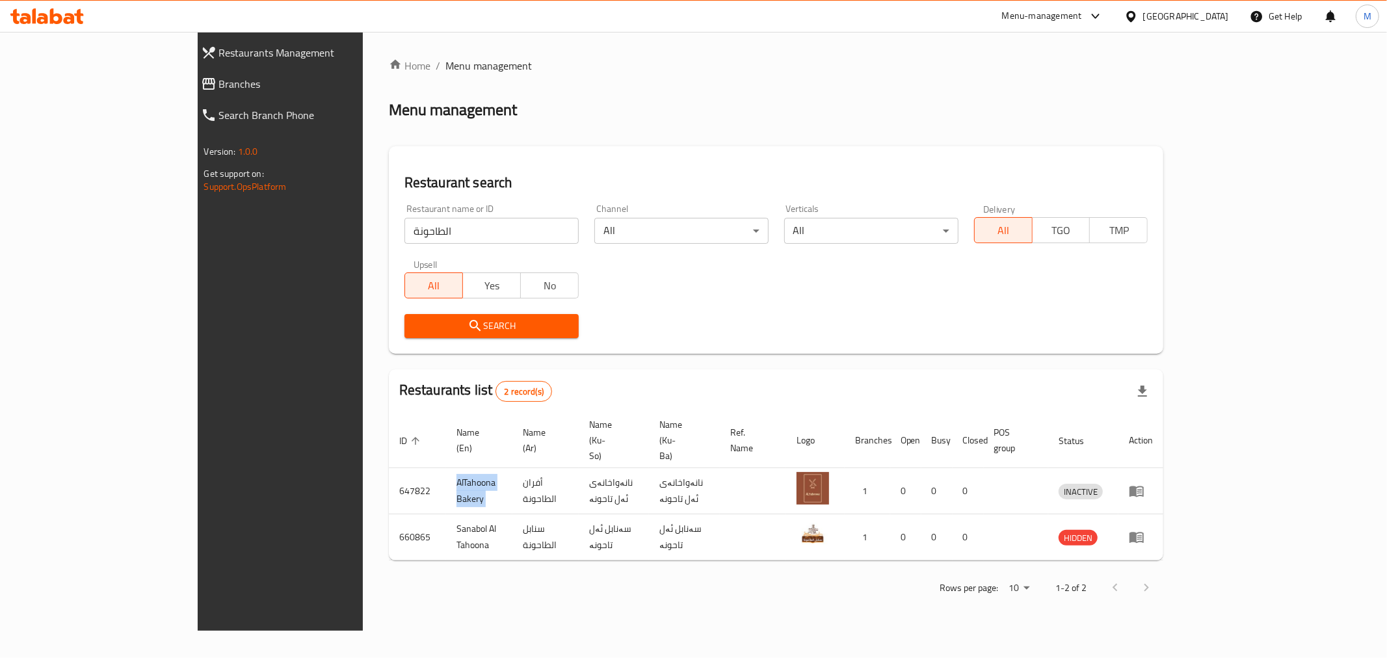
copy td "AlTahoona Bakery"
